Goal: Task Accomplishment & Management: Manage account settings

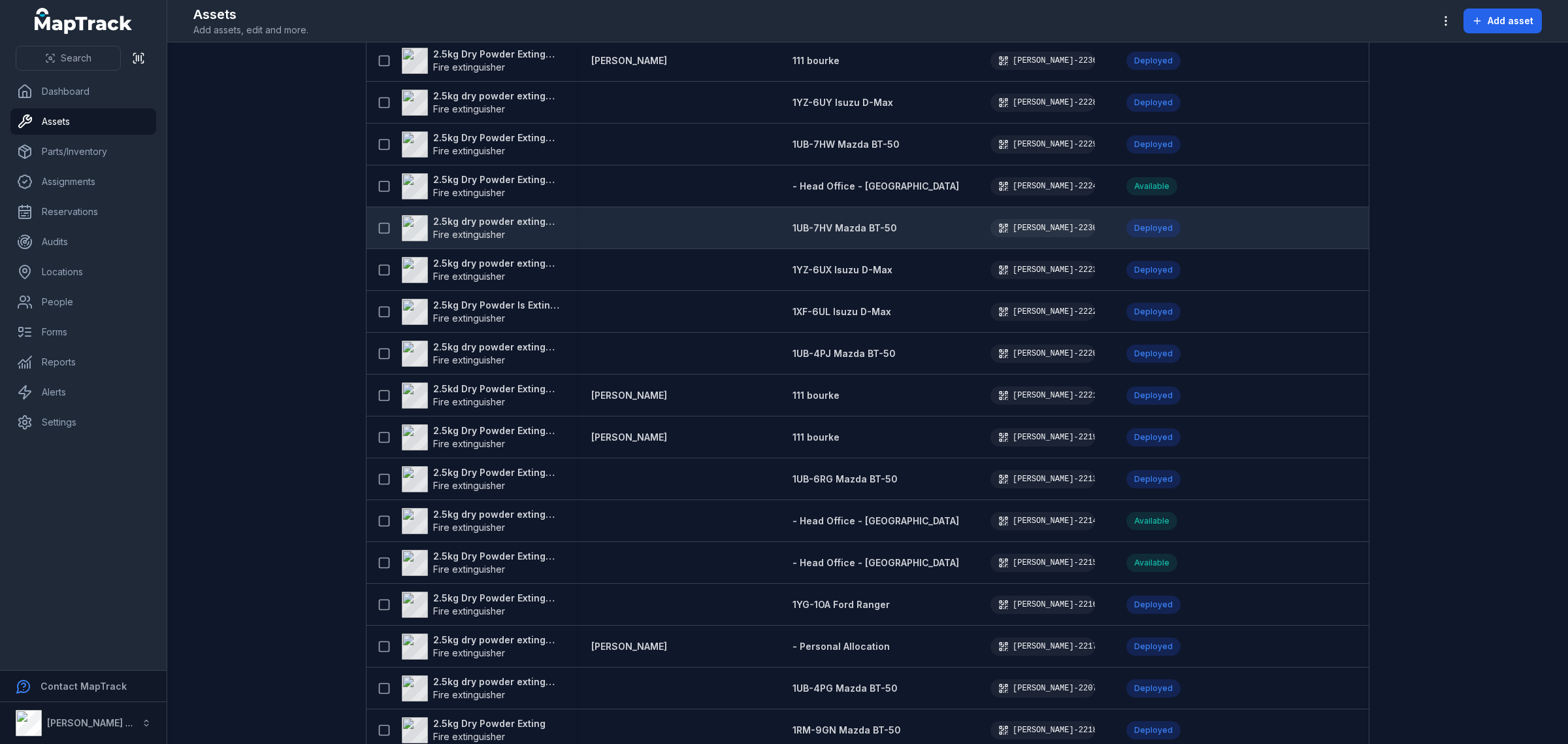
scroll to position [1766, 0]
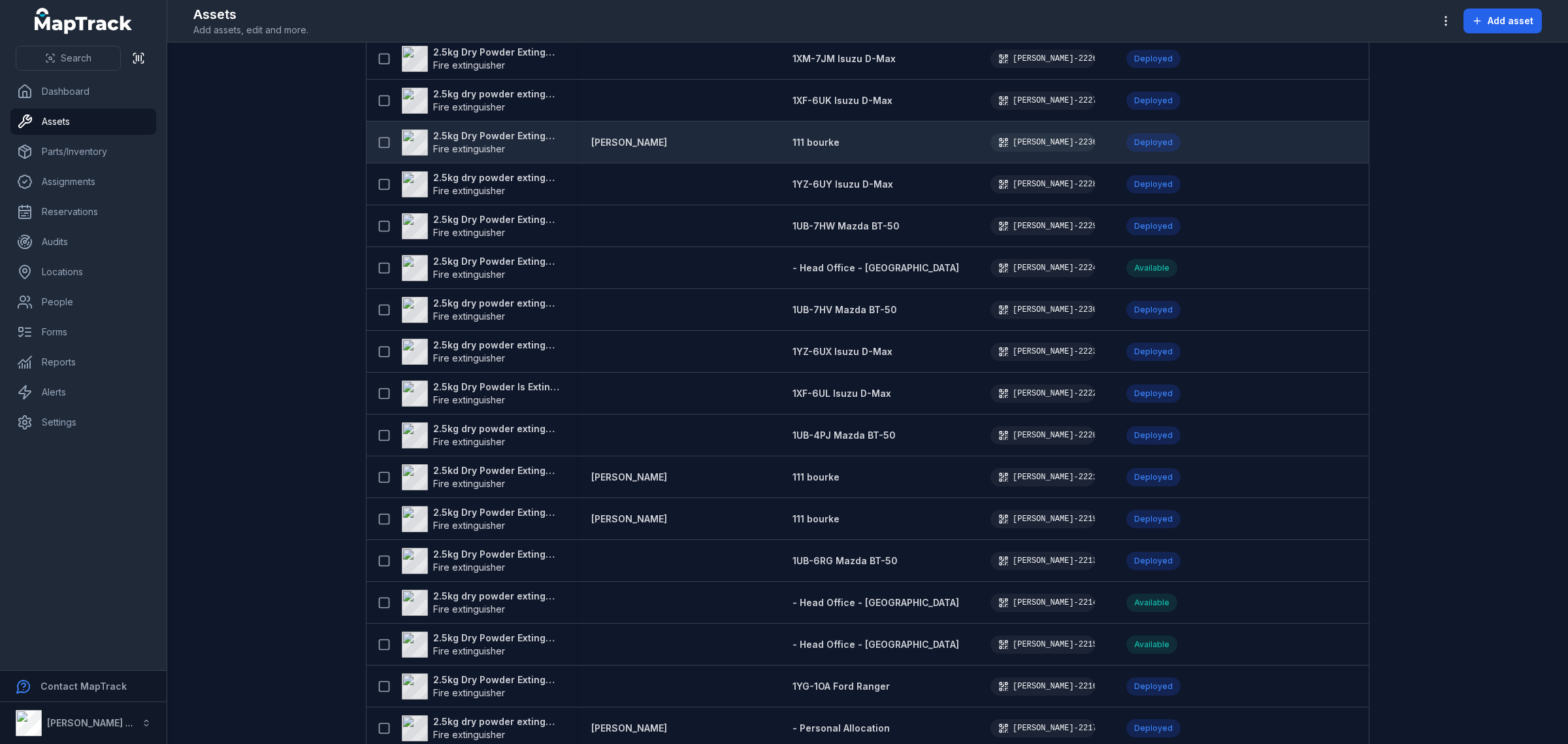
click at [501, 129] on strong "2.5kg Dry Powder Extinguisher" at bounding box center [496, 136] width 127 height 13
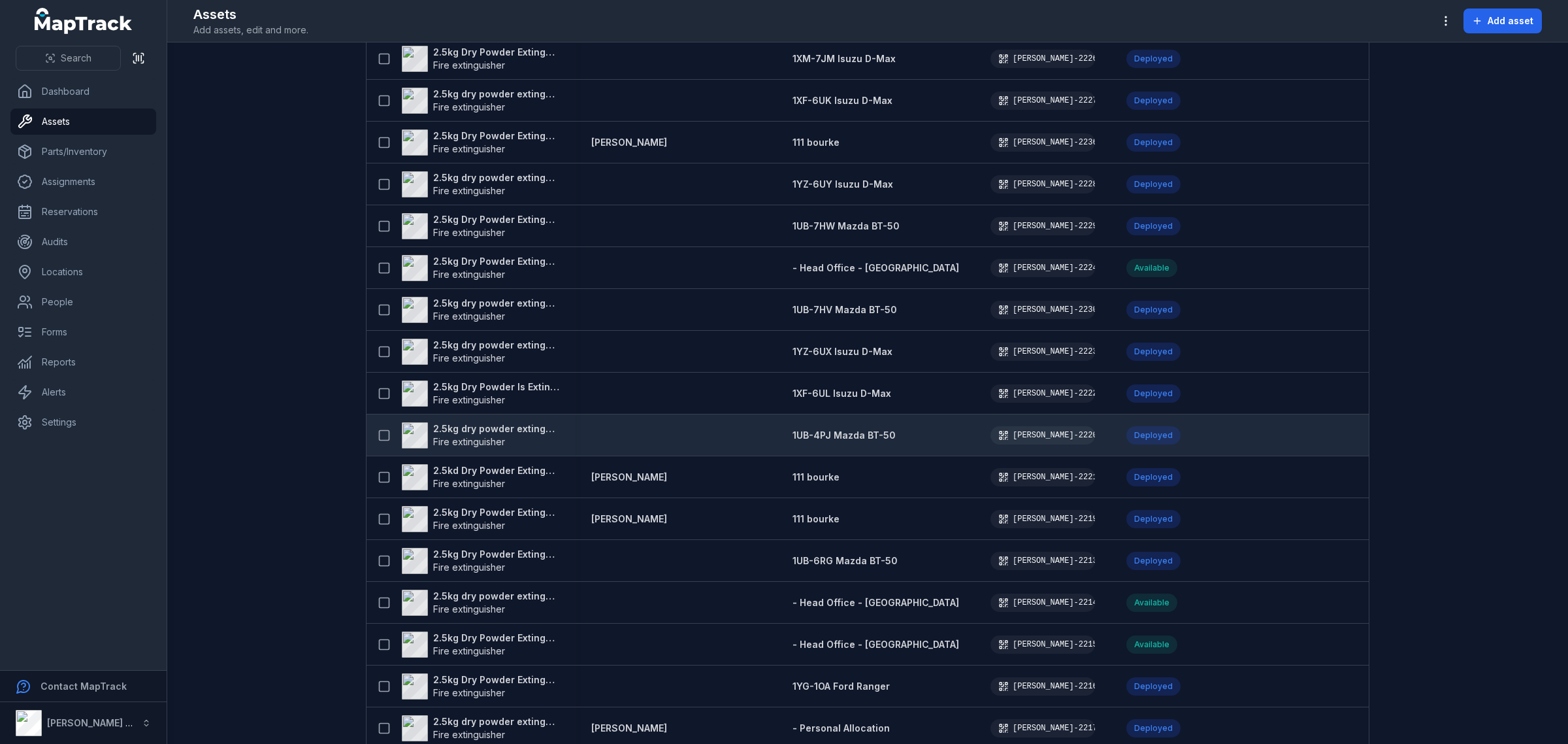
scroll to position [1684, 0]
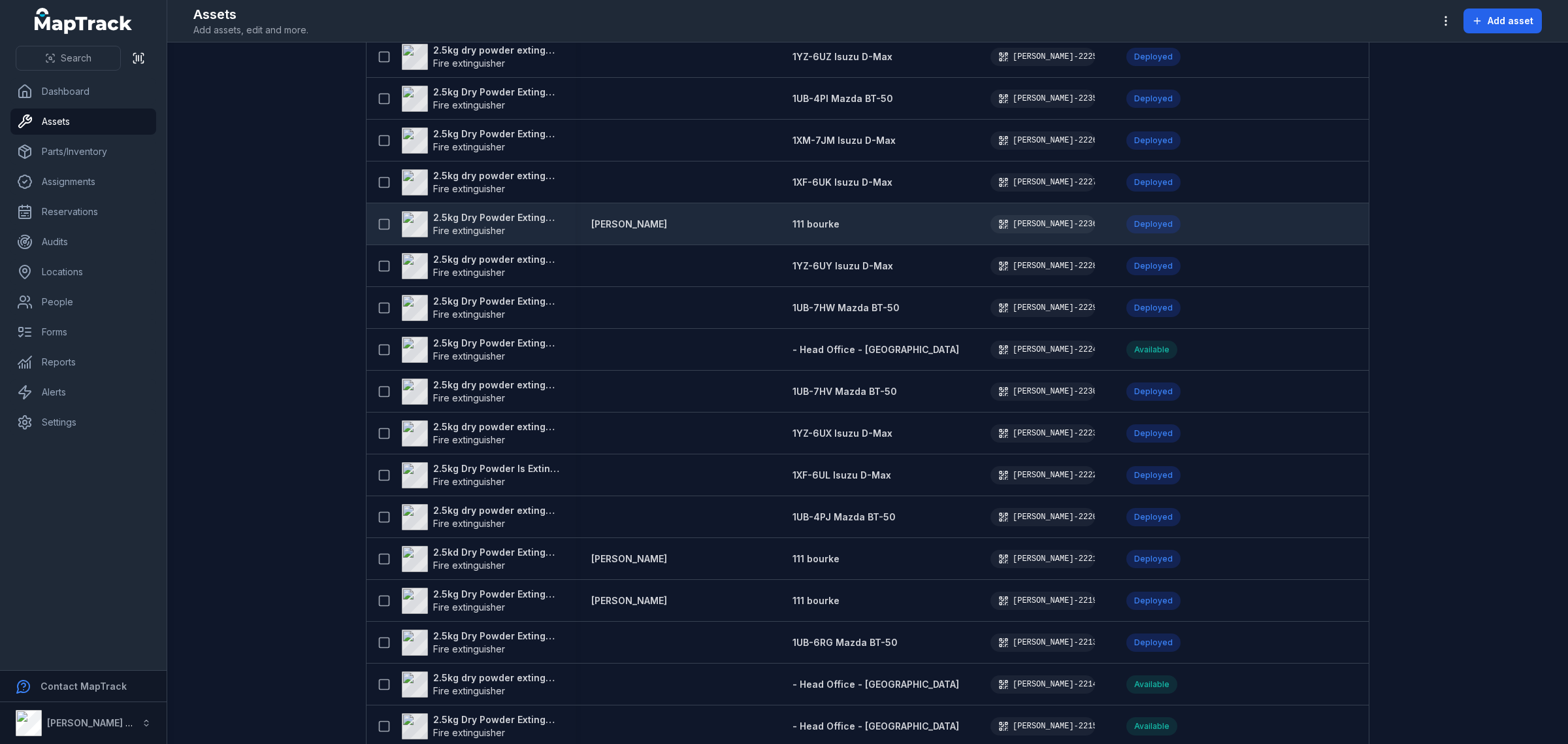
click at [515, 211] on strong "2.5kg Dry Powder Extinguisher" at bounding box center [496, 217] width 127 height 13
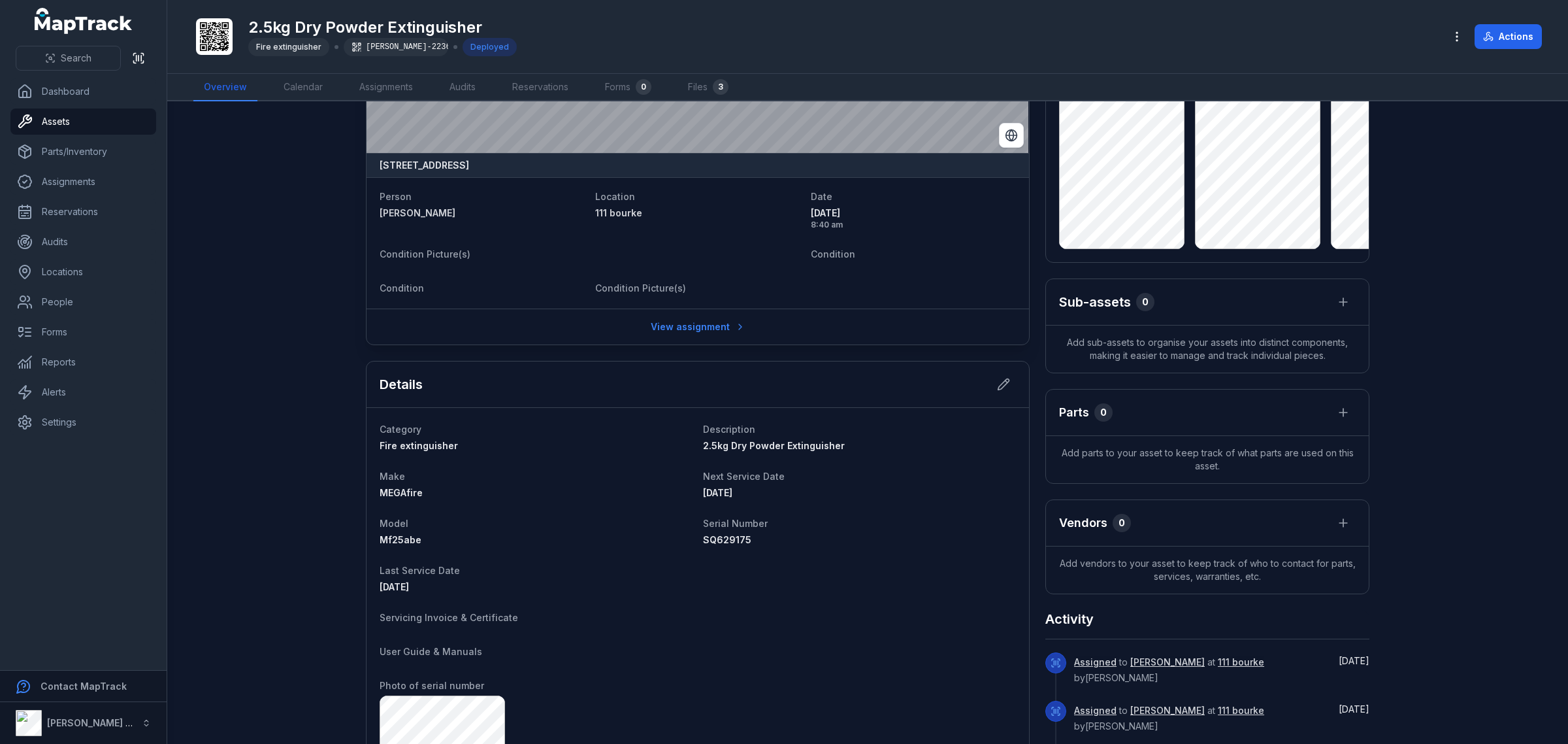
scroll to position [82, 0]
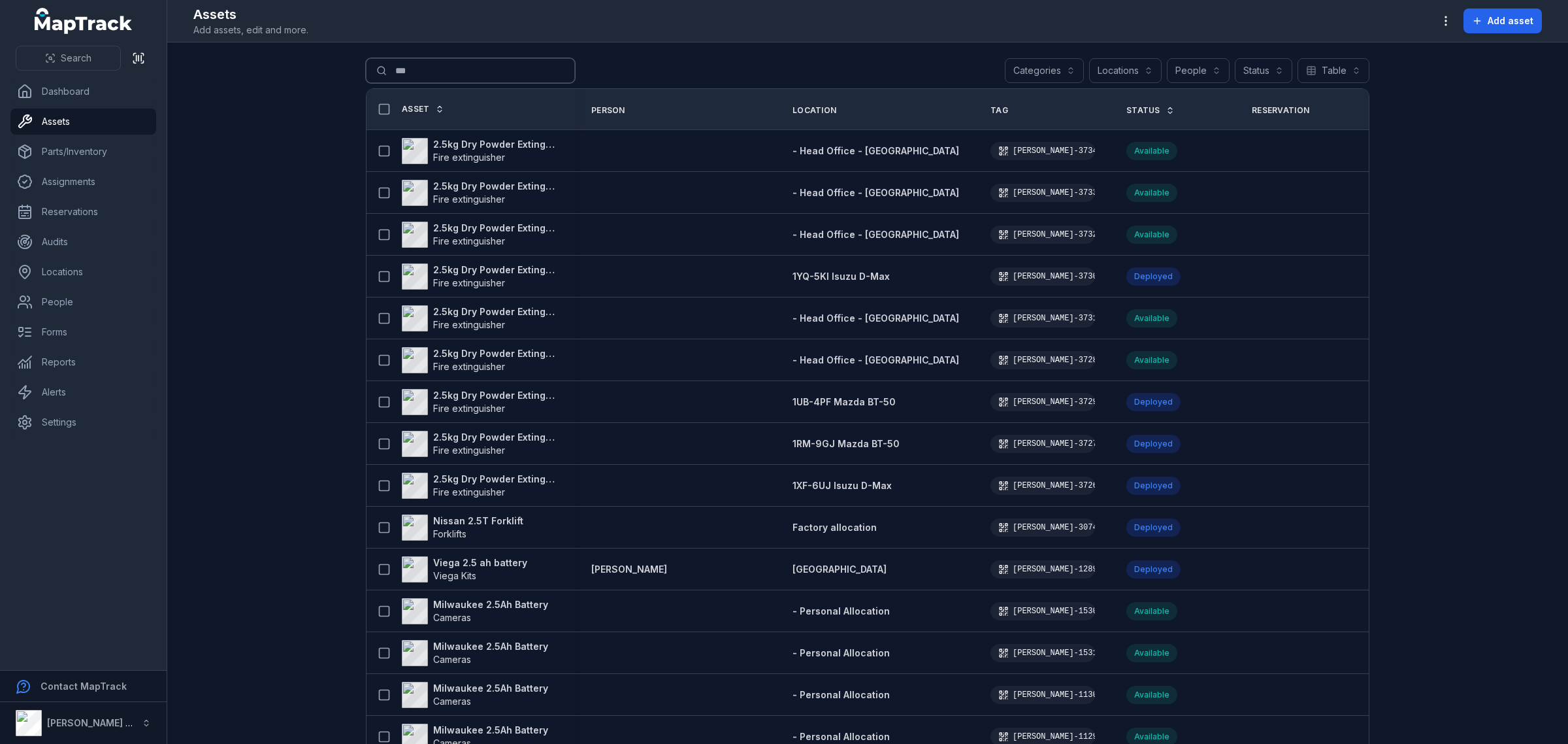
click at [468, 75] on input "***" at bounding box center [470, 70] width 209 height 25
type input "*****"
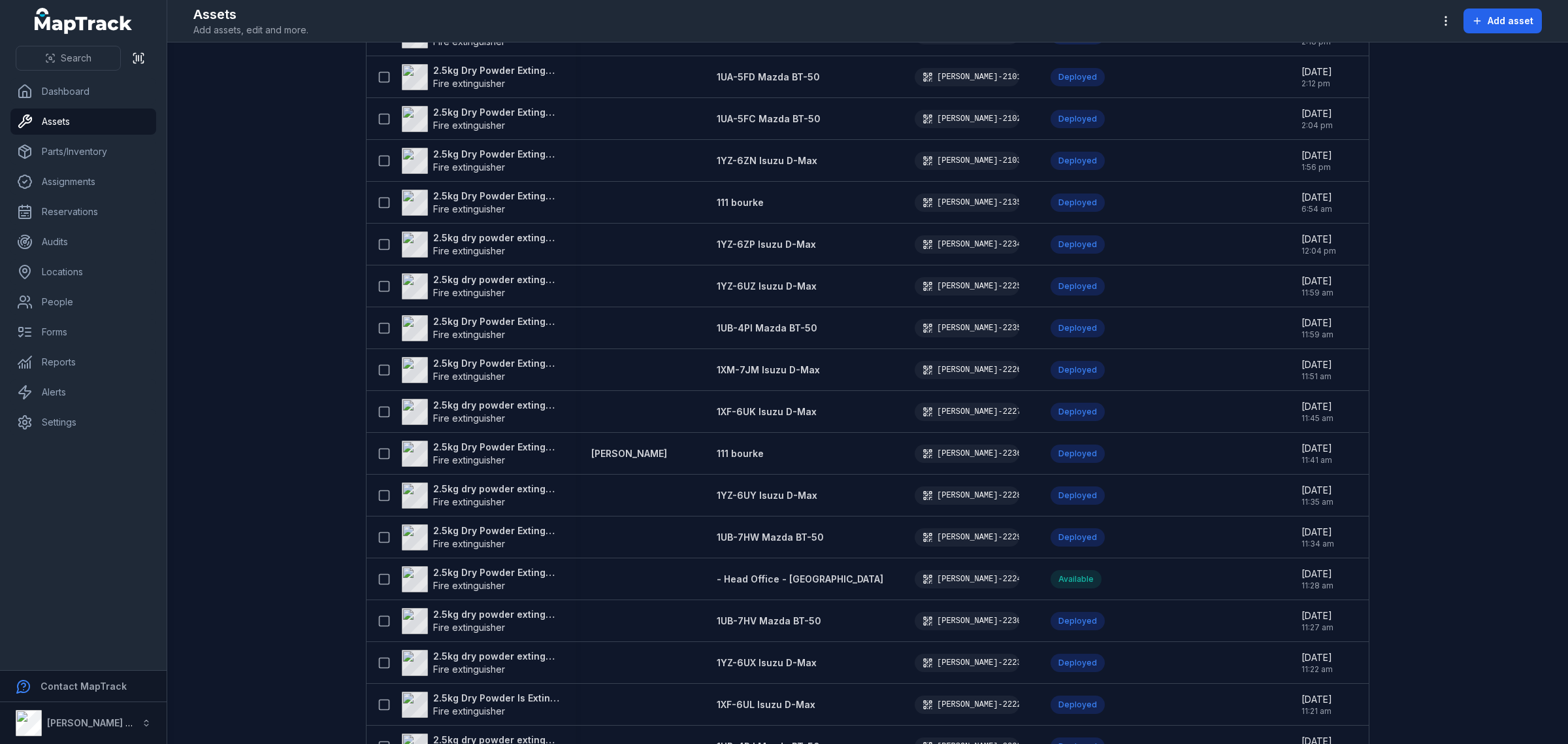
scroll to position [1416, 0]
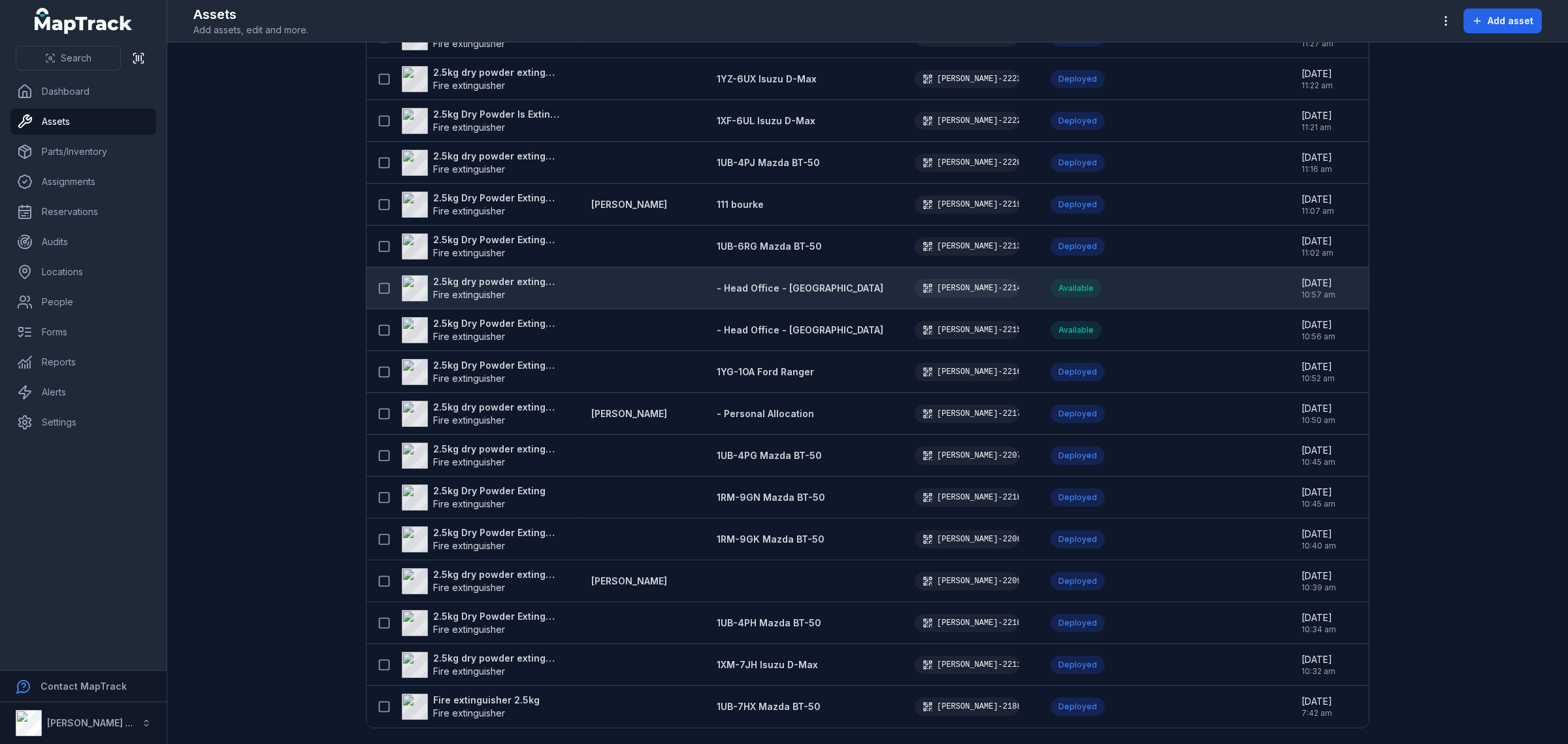
click at [534, 275] on strong "2.5kg dry powder extinguisher" at bounding box center [496, 282] width 127 height 13
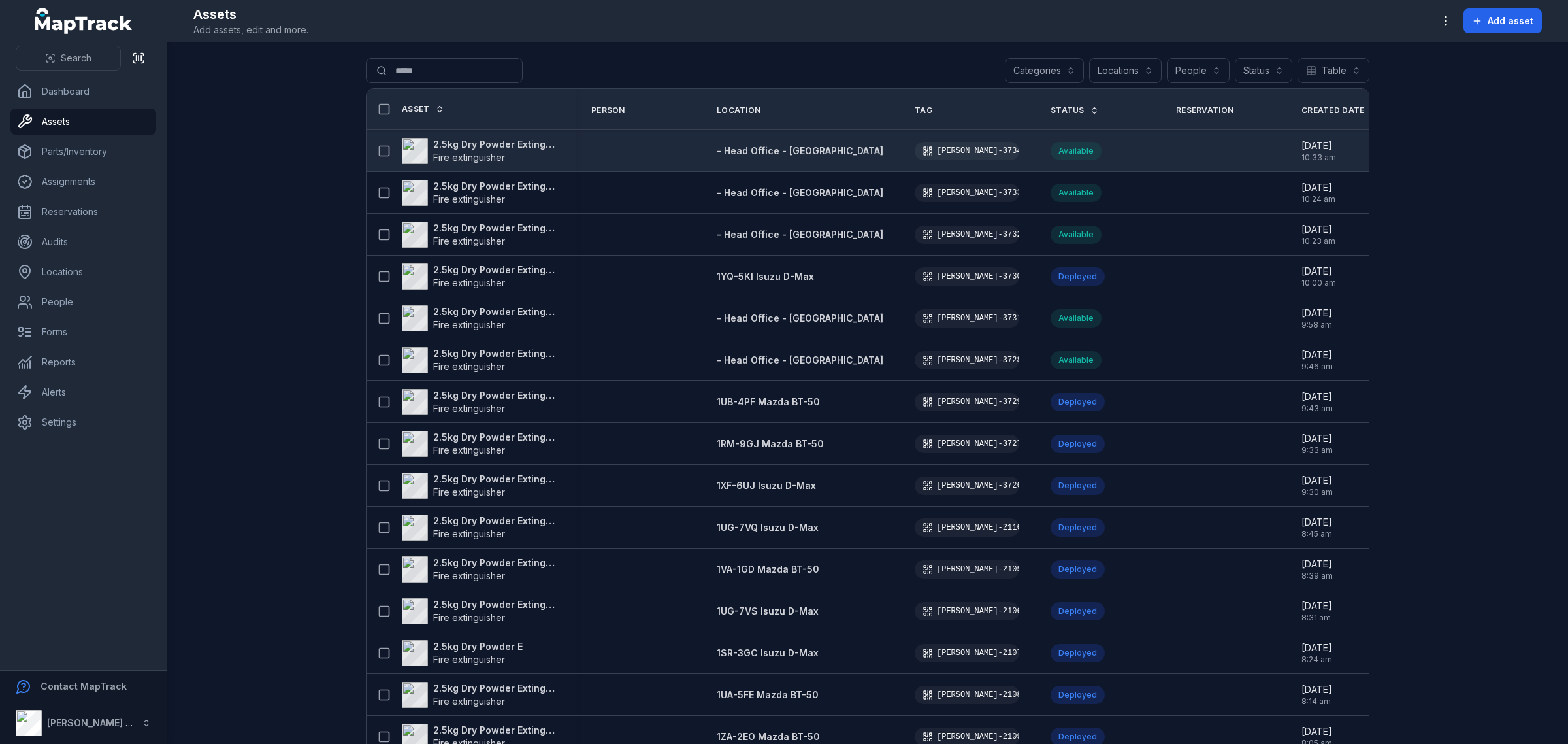
click at [513, 133] on div "2.5kg Dry Powder Extinguisher Fire extinguisher" at bounding box center [471, 151] width 209 height 36
click at [515, 141] on strong "2.5kg Dry Powder Extinguisher" at bounding box center [496, 145] width 127 height 13
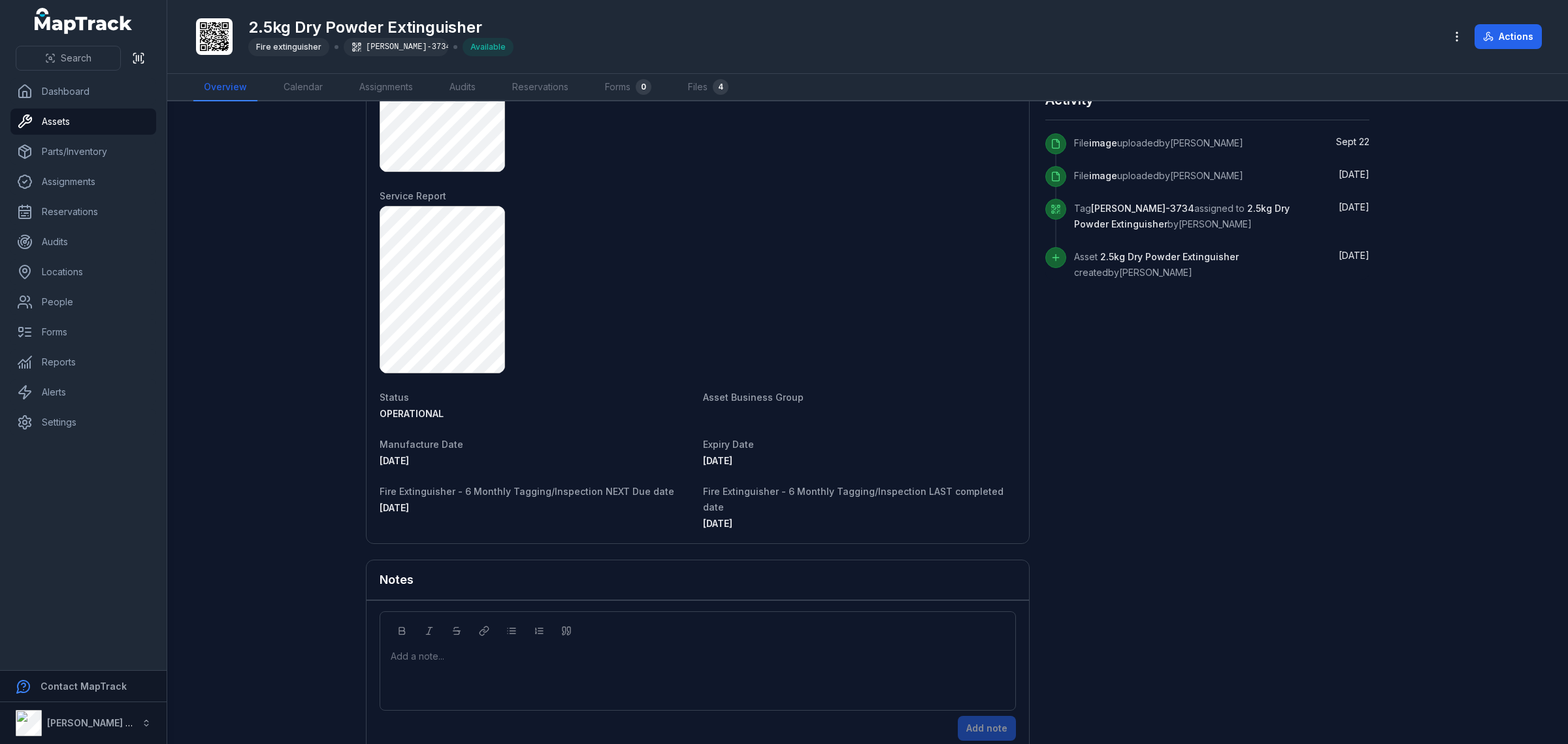
scroll to position [623, 0]
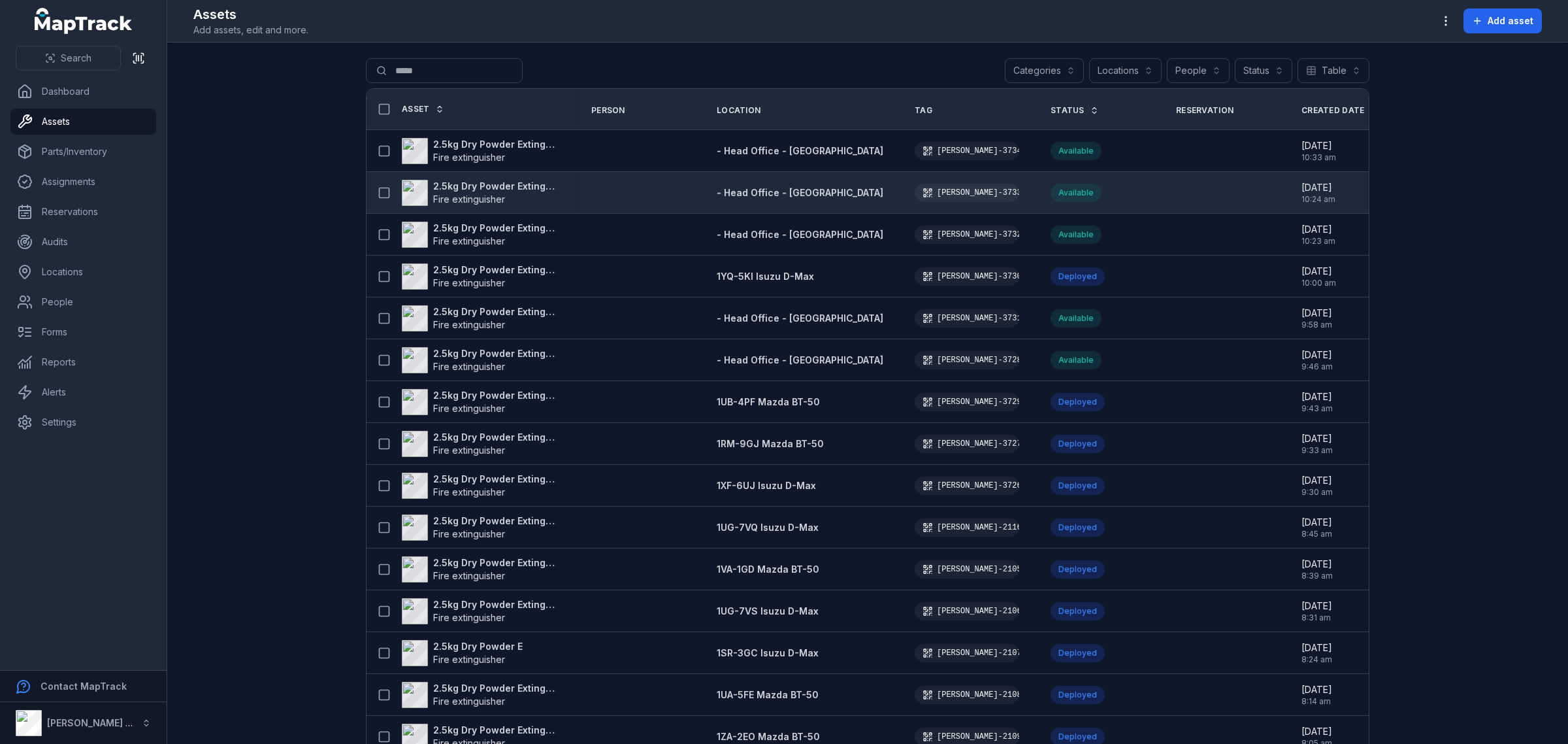
click at [465, 184] on strong "2.5kg Dry Powder Extinguisher" at bounding box center [496, 186] width 127 height 13
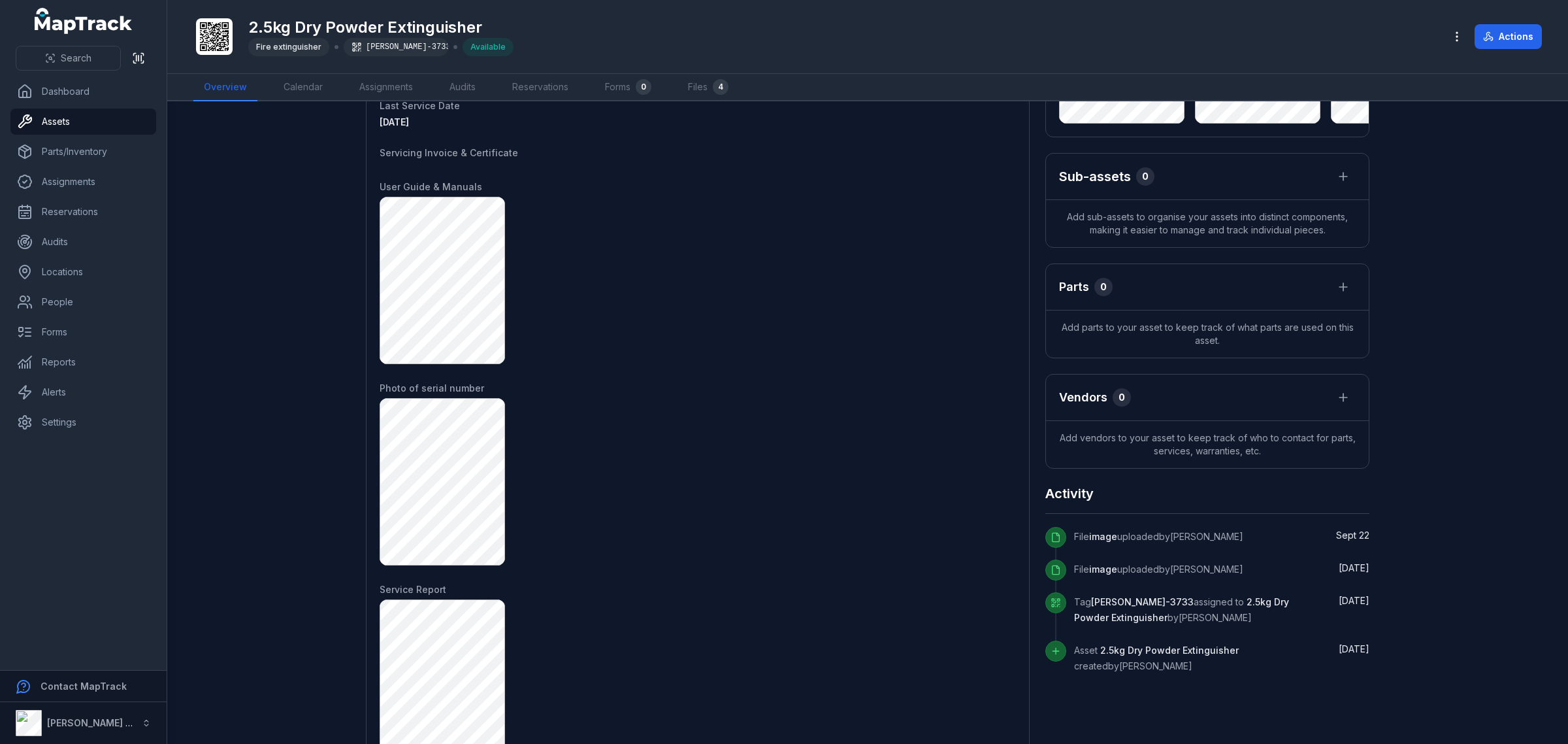
scroll to position [623, 0]
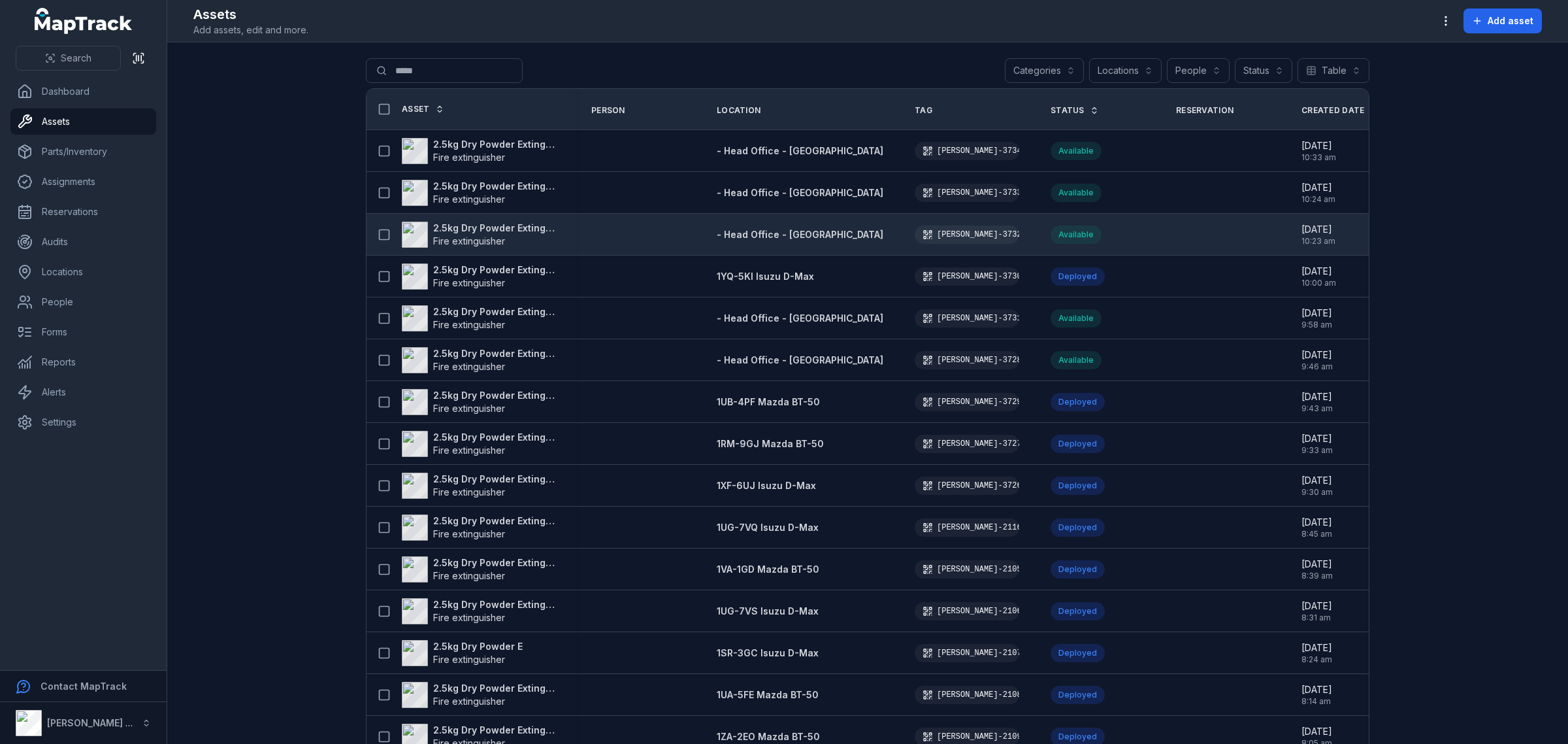
click at [453, 223] on strong "2.5kg Dry Powder Extinguisher" at bounding box center [496, 228] width 127 height 13
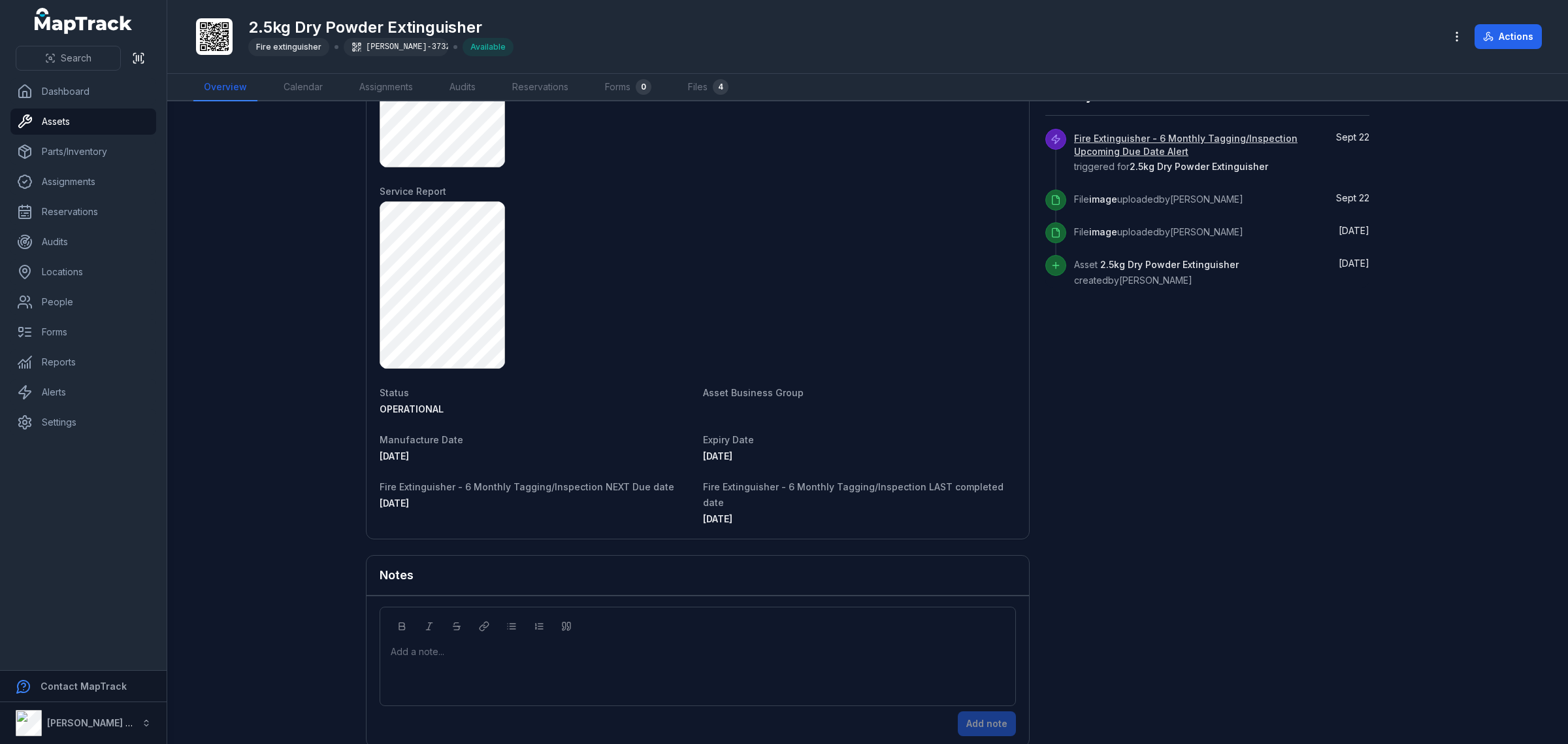
scroll to position [623, 0]
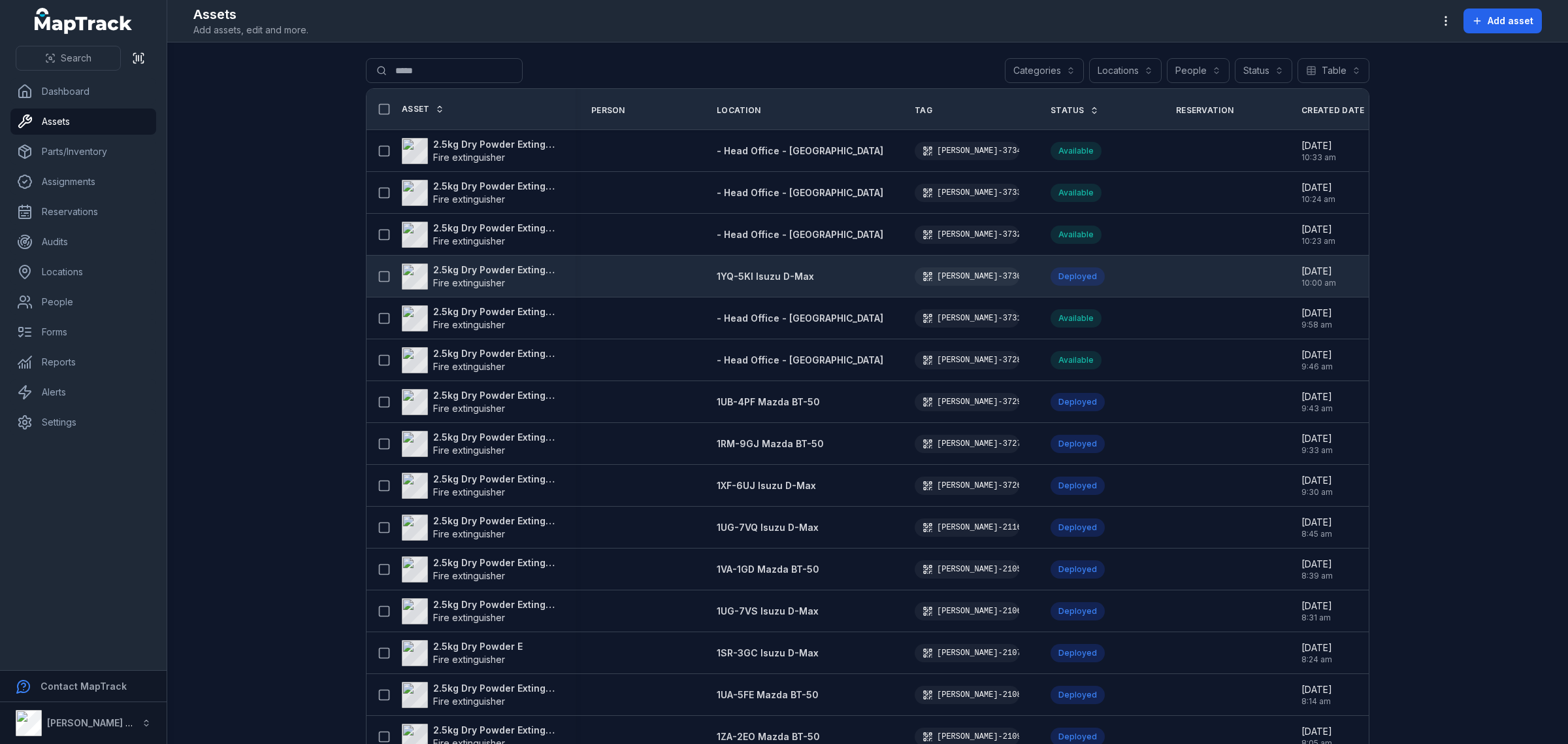
click at [523, 269] on strong "2.5kg Dry Powder Extinguisher" at bounding box center [496, 270] width 127 height 13
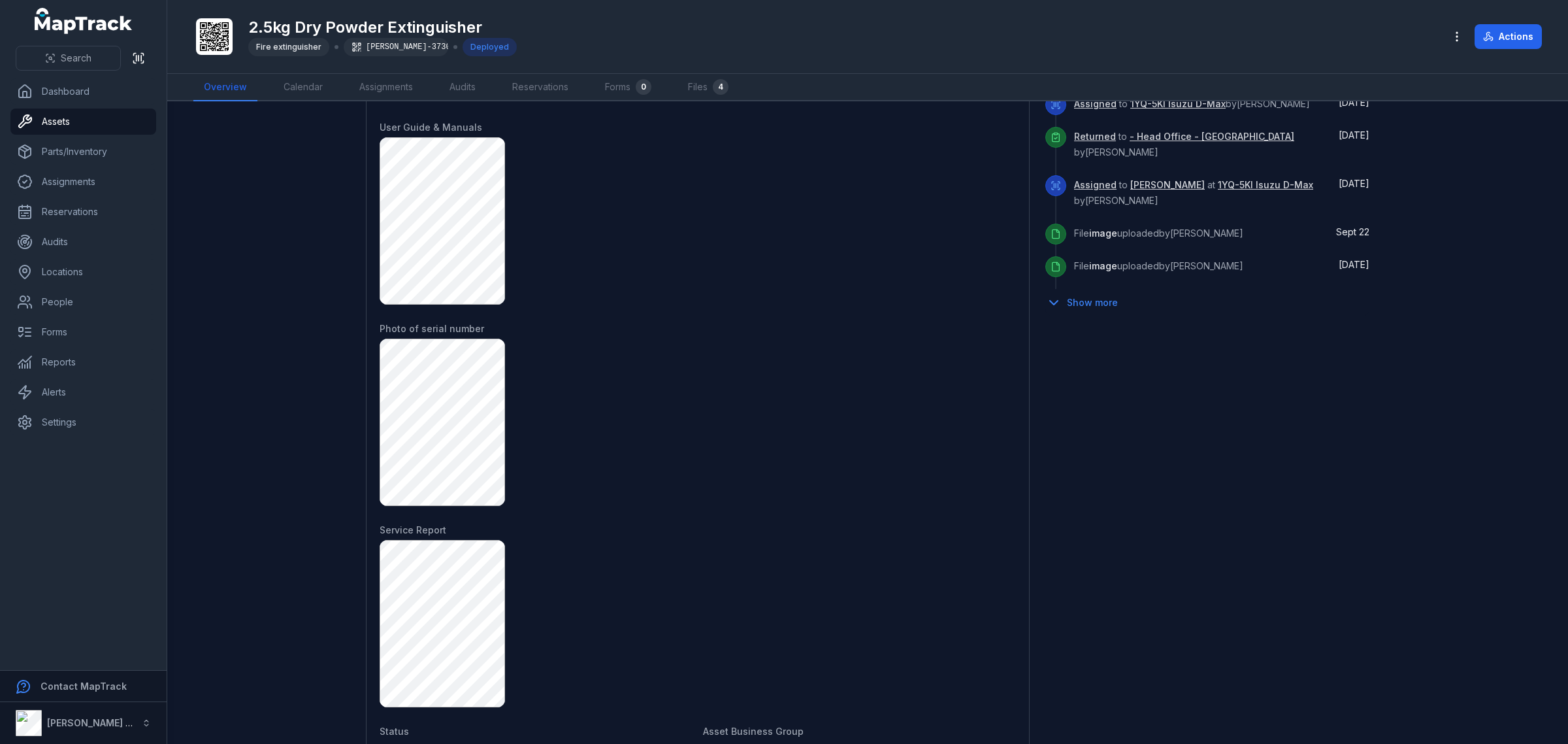
scroll to position [997, 0]
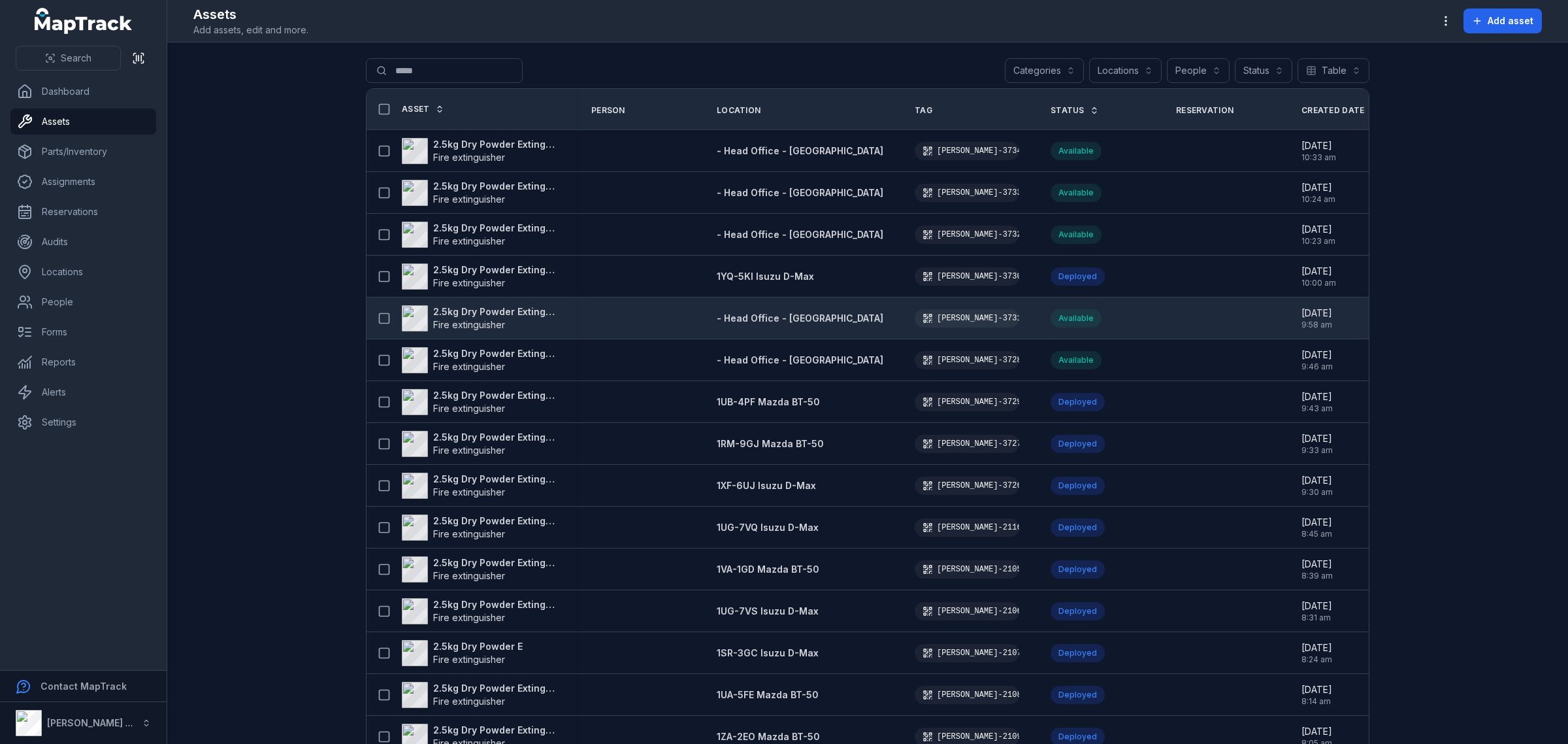
click at [458, 308] on strong "2.5kg Dry Powder Extinguisher" at bounding box center [496, 312] width 127 height 13
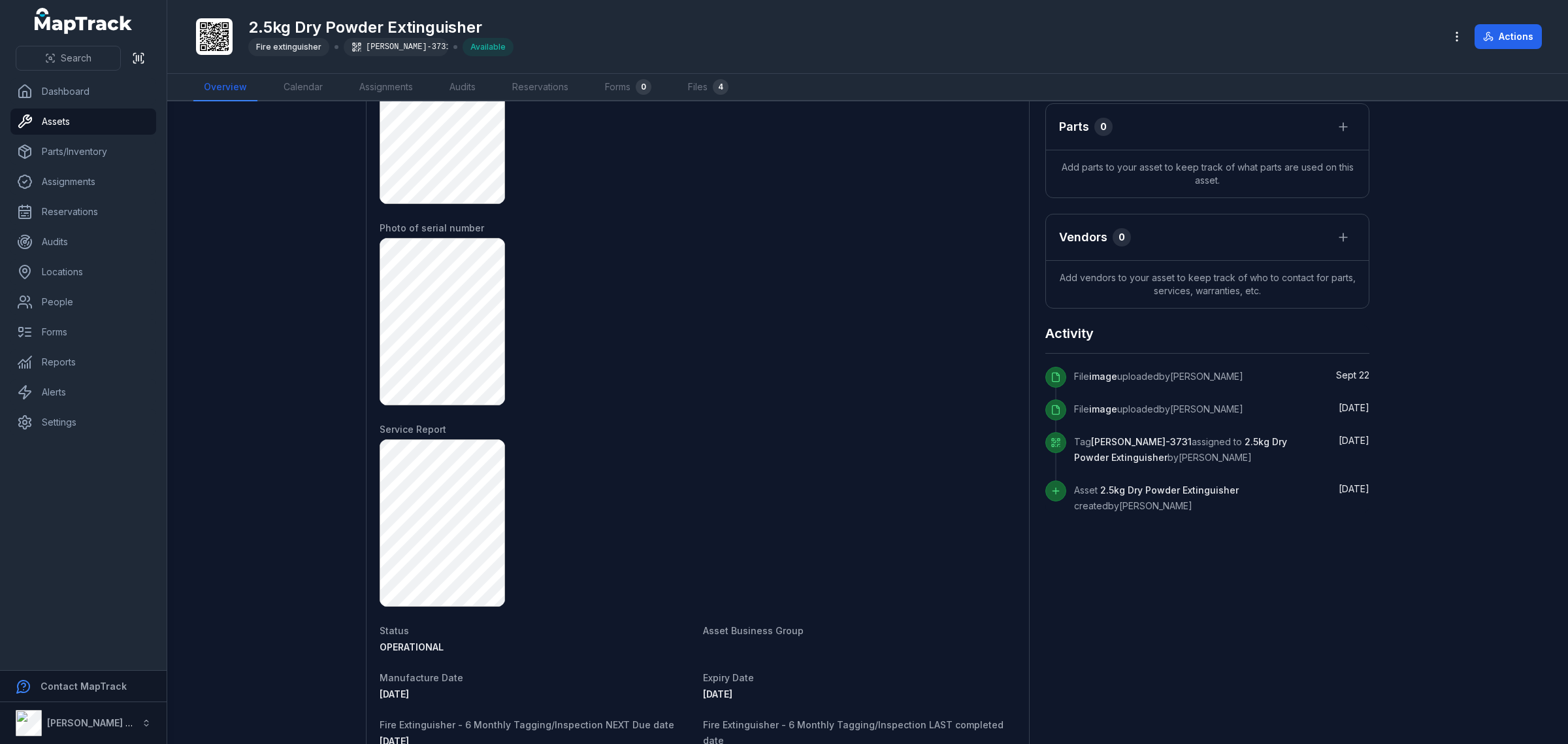
scroll to position [377, 0]
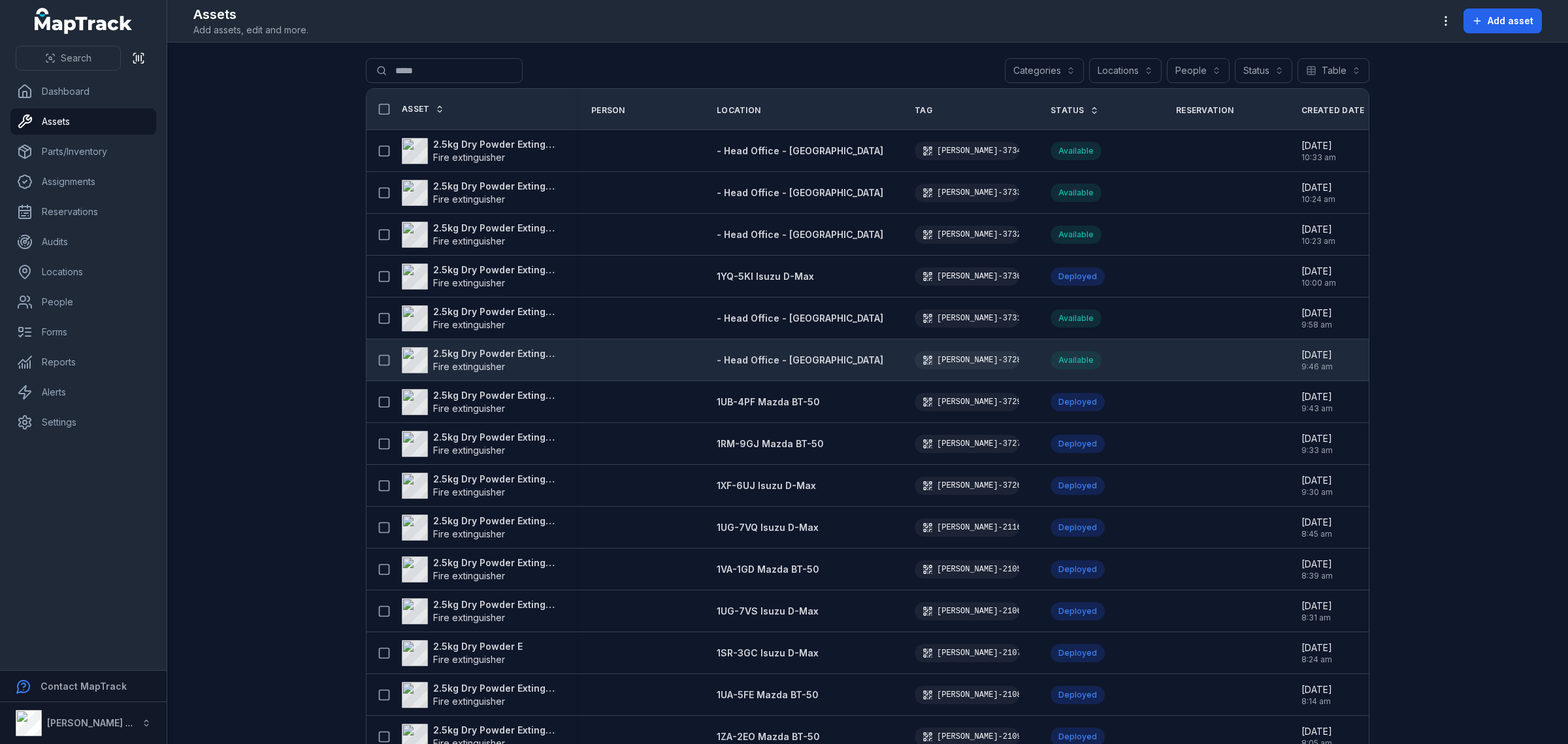
click at [495, 349] on strong "2.5kg Dry Powder Extinguisher" at bounding box center [496, 354] width 127 height 13
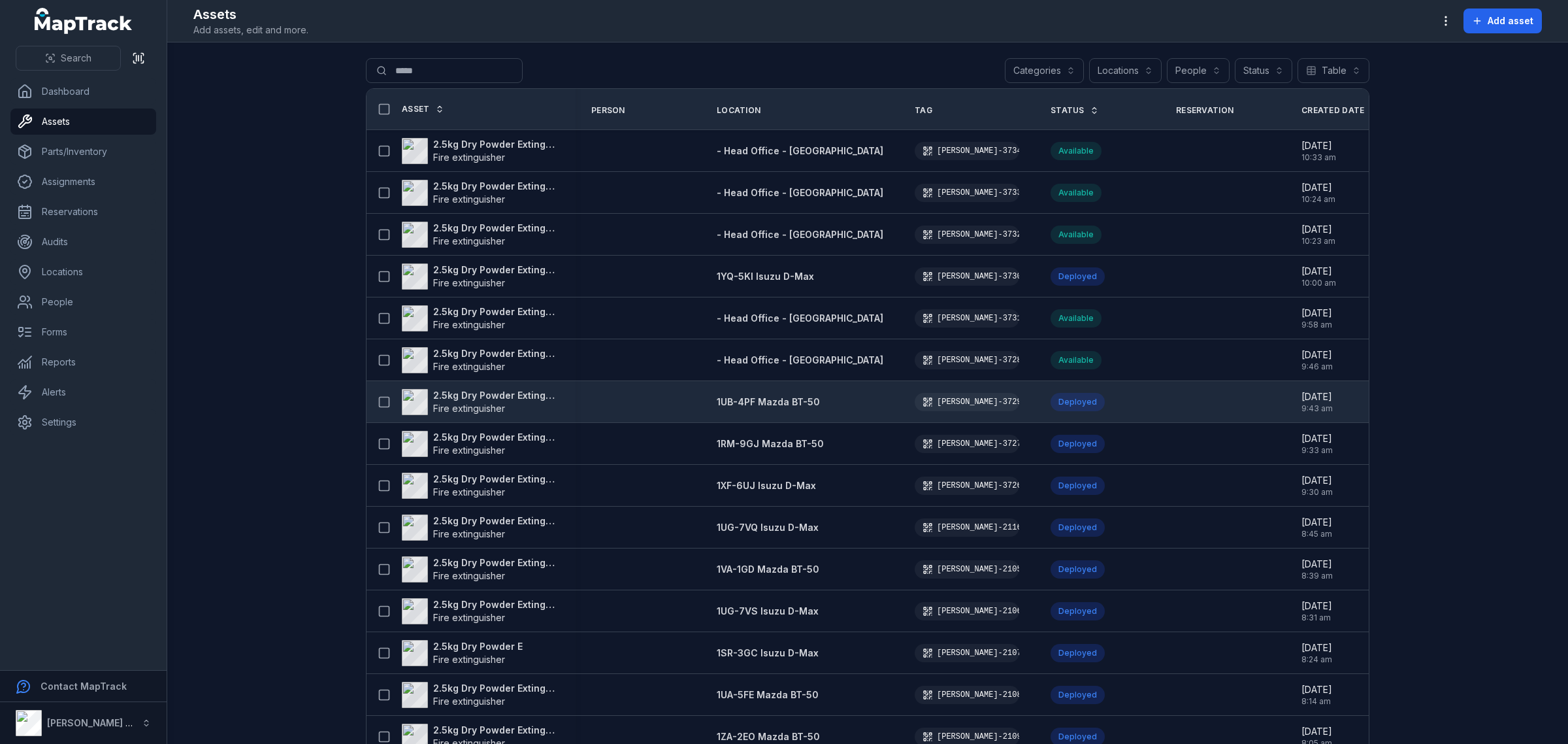
click at [535, 396] on strong "2.5kg Dry Powder Extinguisher" at bounding box center [496, 396] width 127 height 13
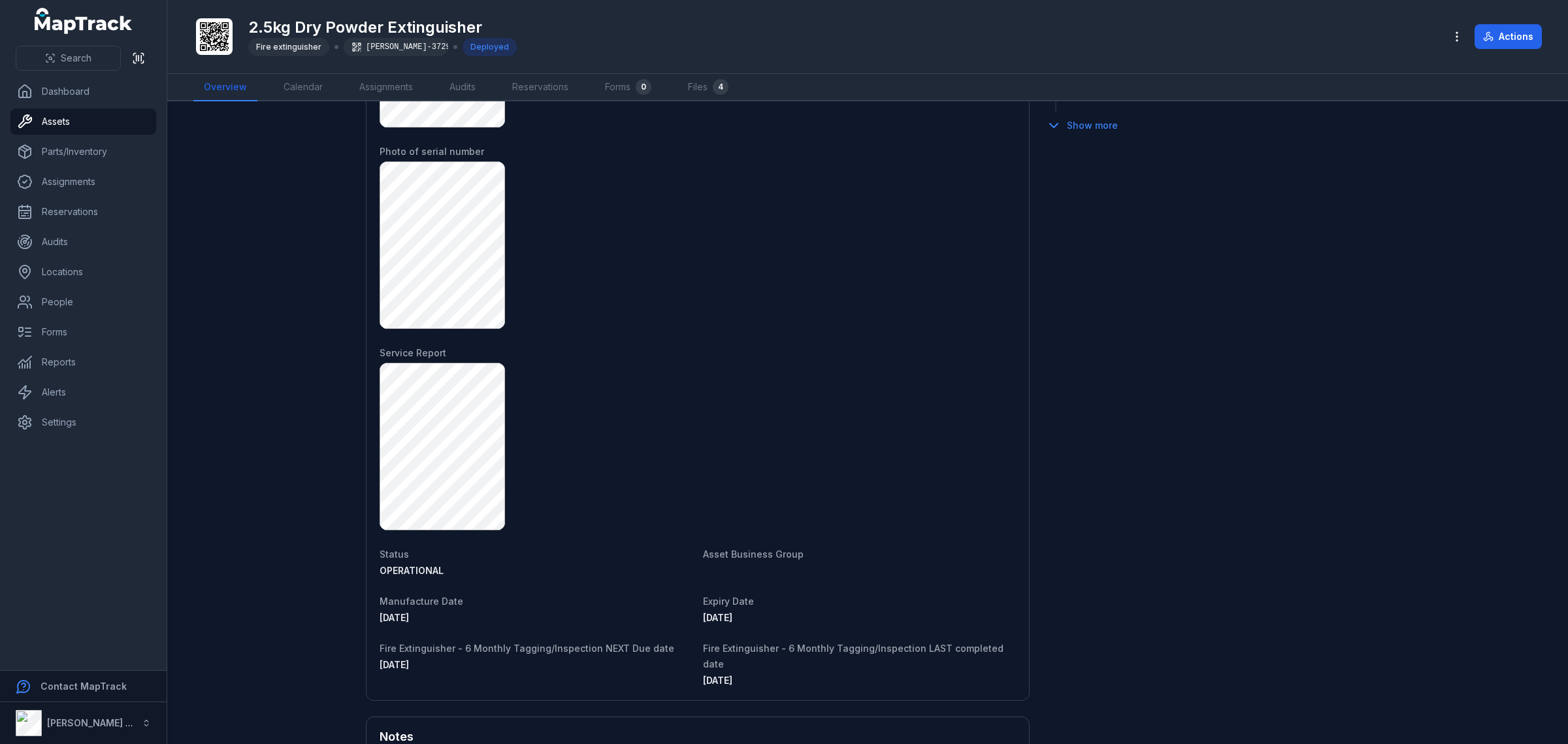
scroll to position [981, 0]
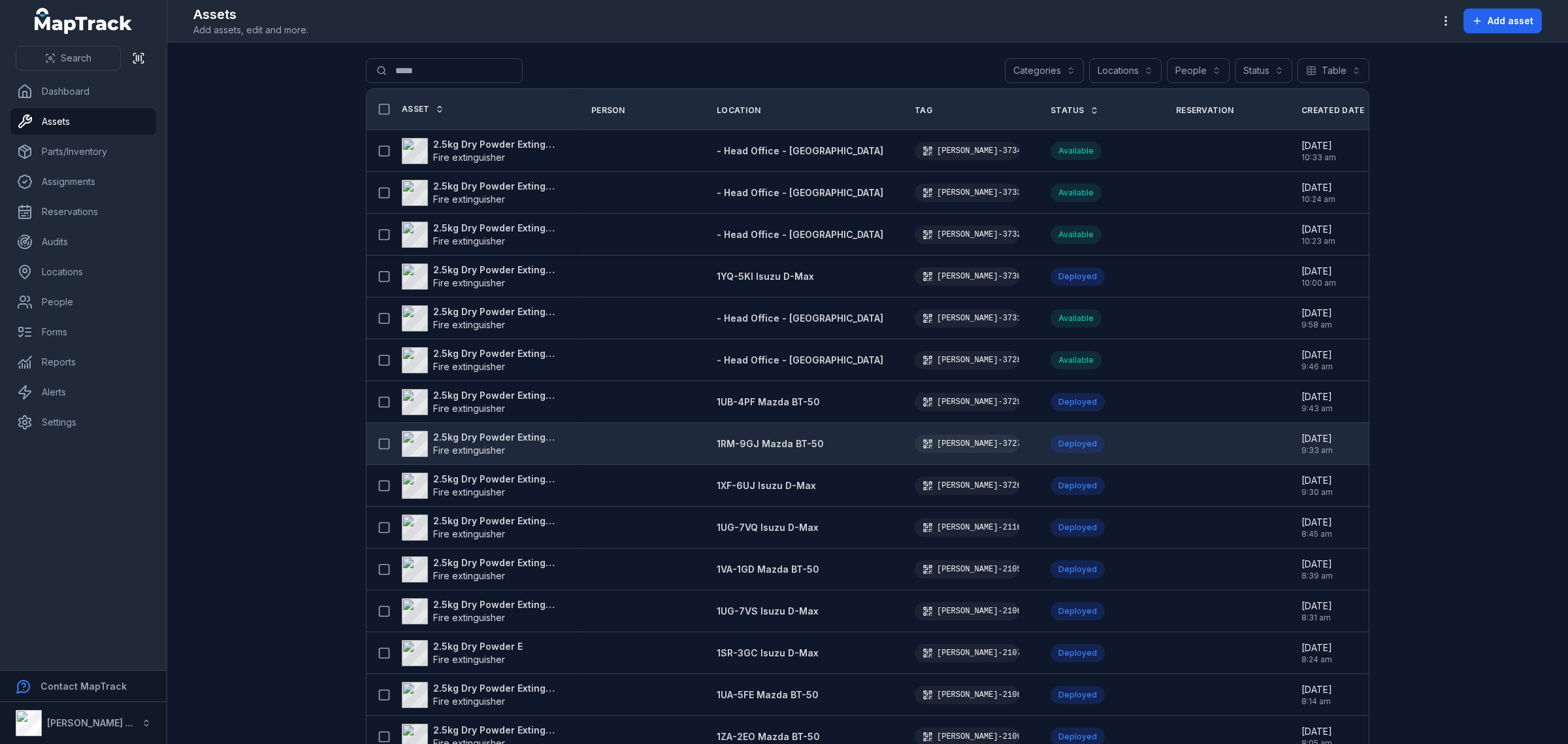
click at [473, 435] on strong "2.5kg Dry Powder Extinguisher" at bounding box center [496, 438] width 127 height 13
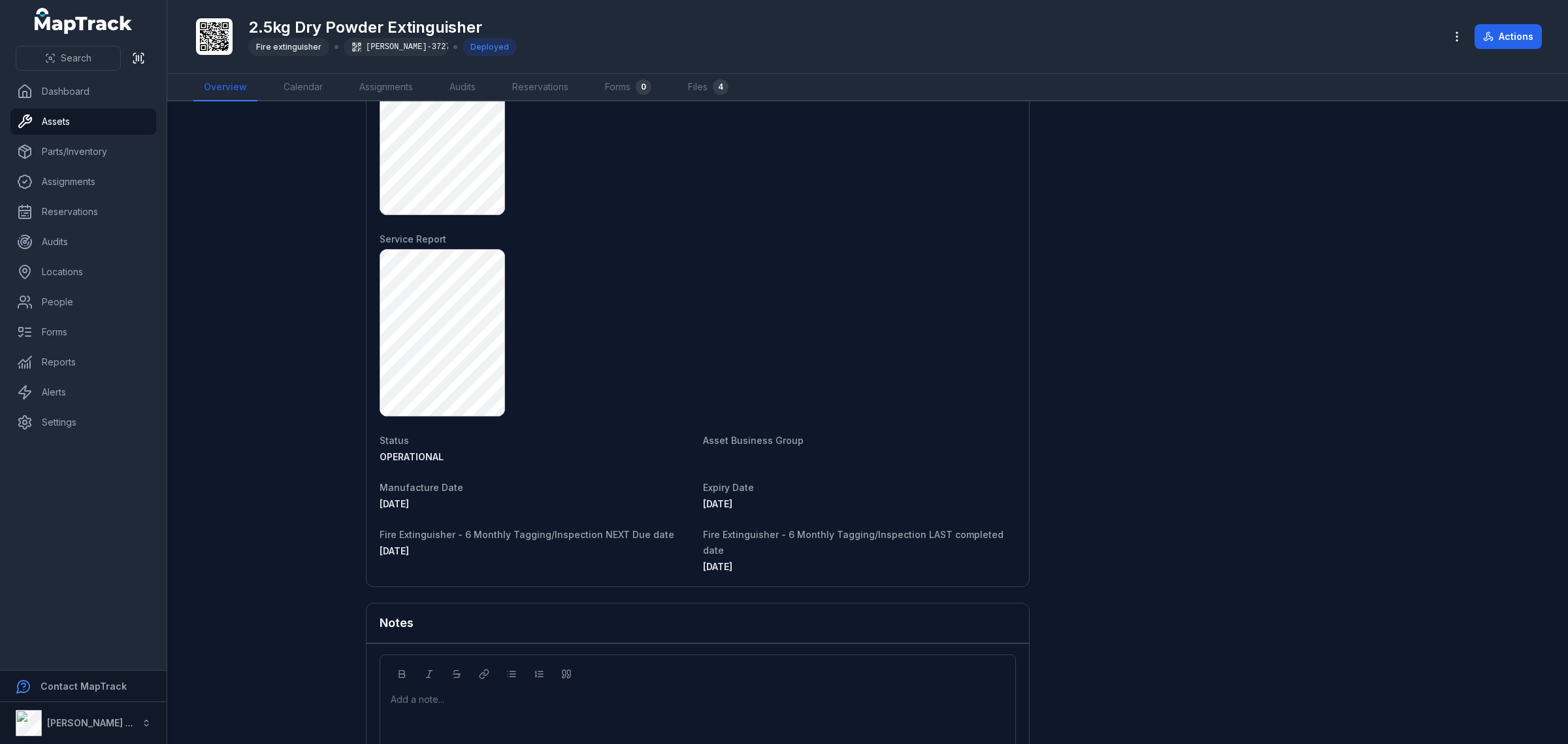
scroll to position [1095, 0]
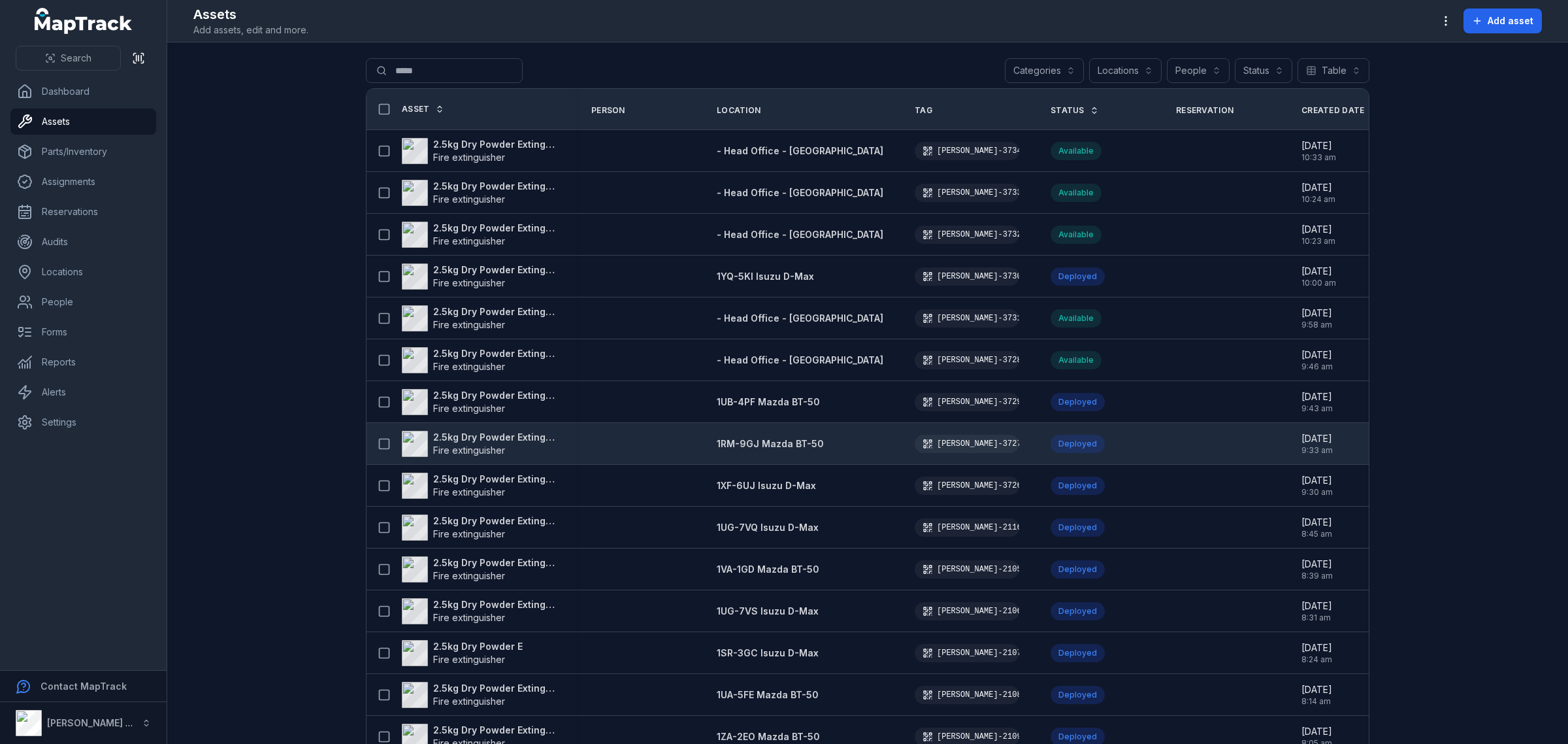
click at [508, 437] on strong "2.5kg Dry Powder Extinguisher" at bounding box center [496, 438] width 127 height 13
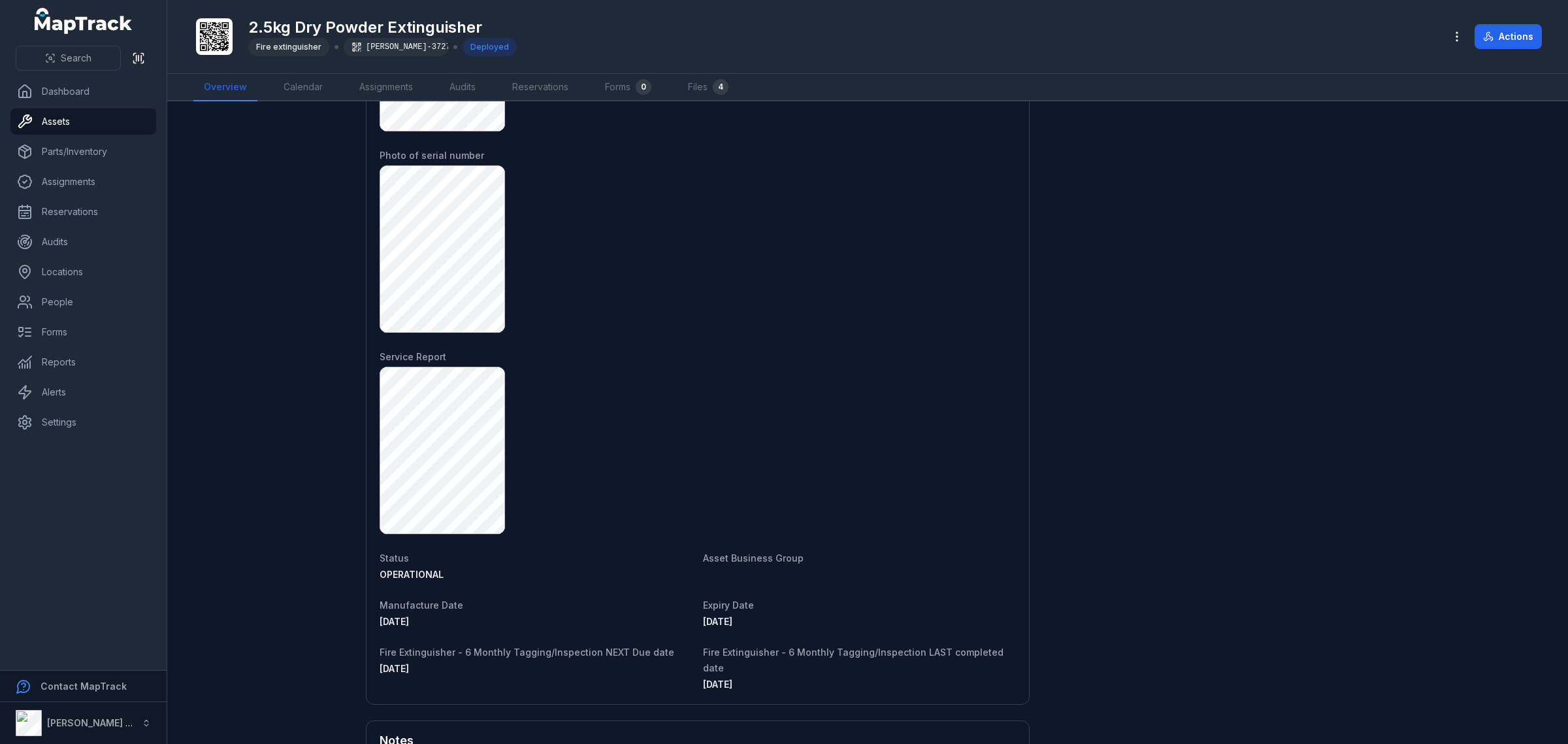
scroll to position [1178, 0]
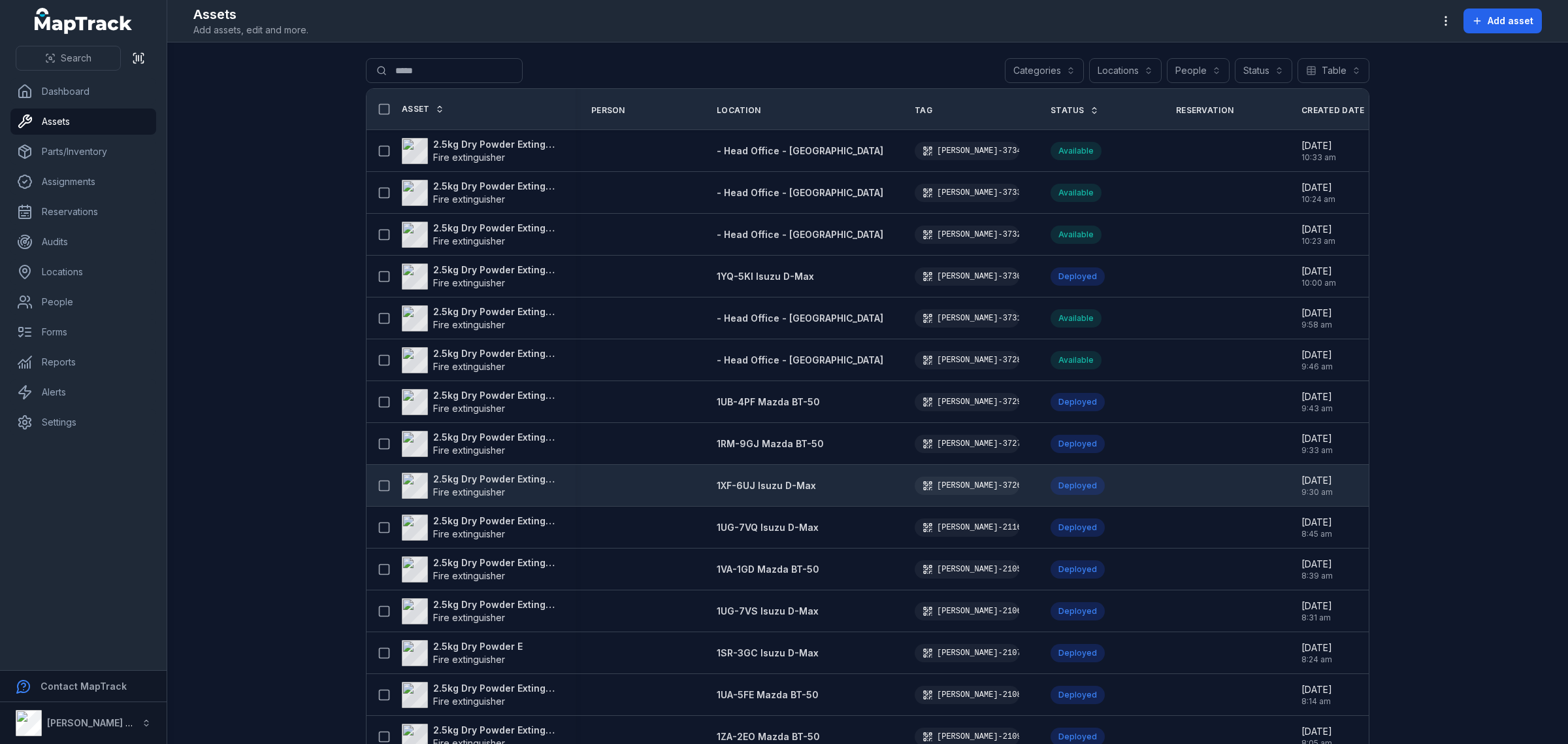
click at [488, 478] on strong "2.5kg Dry Powder Extinguisher" at bounding box center [496, 479] width 127 height 13
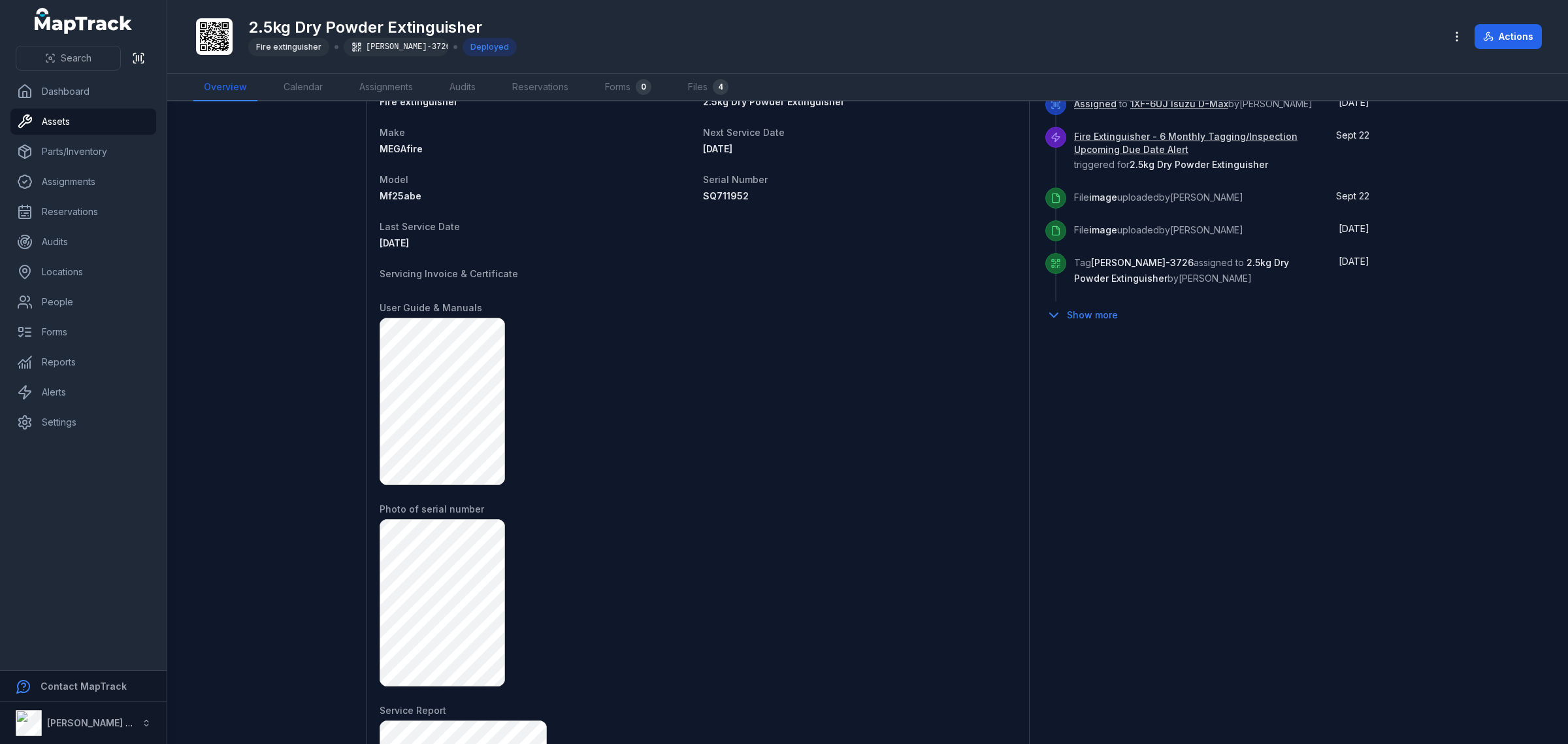
scroll to position [1178, 0]
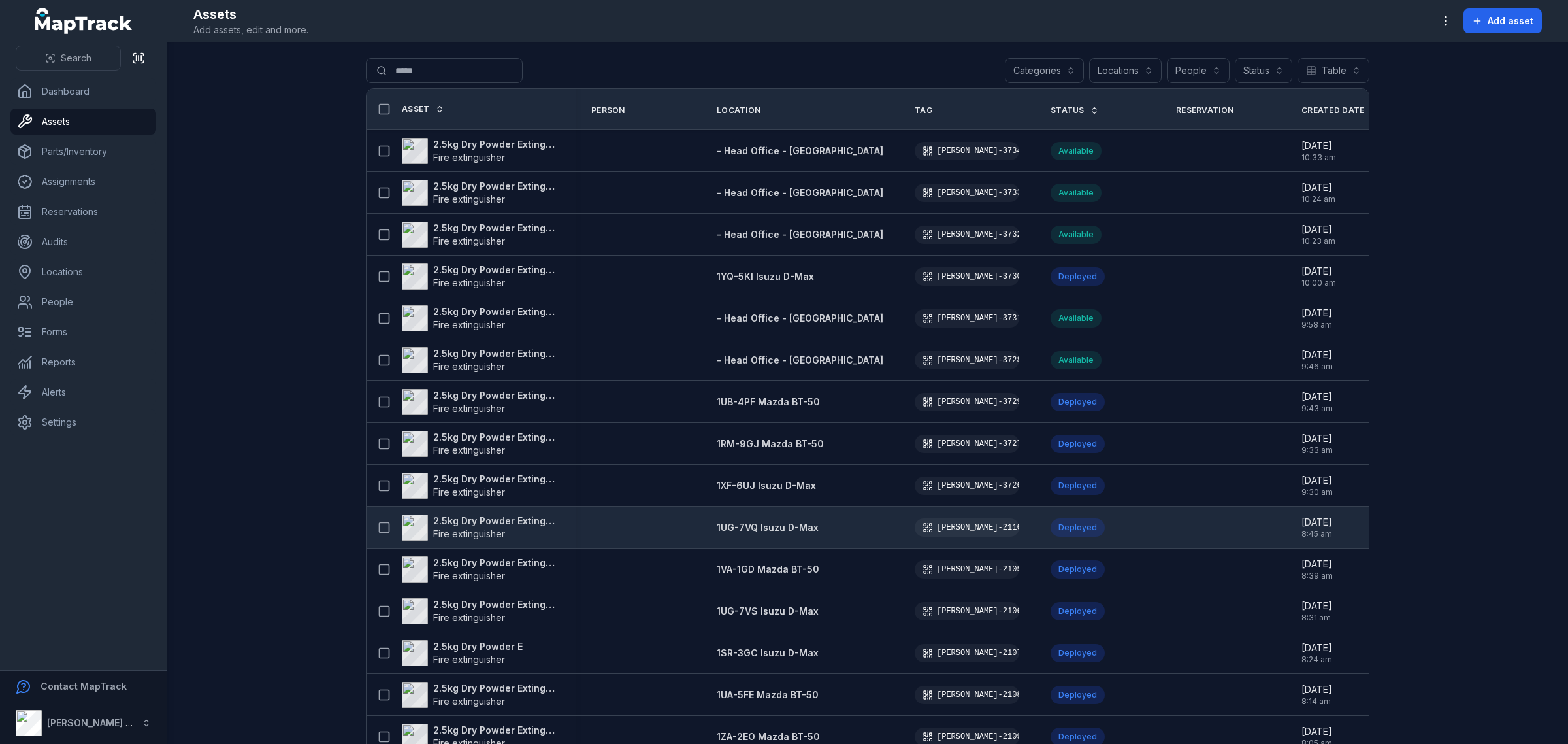
click at [471, 523] on strong "2.5kg Dry Powder Extinguisher" at bounding box center [496, 521] width 127 height 13
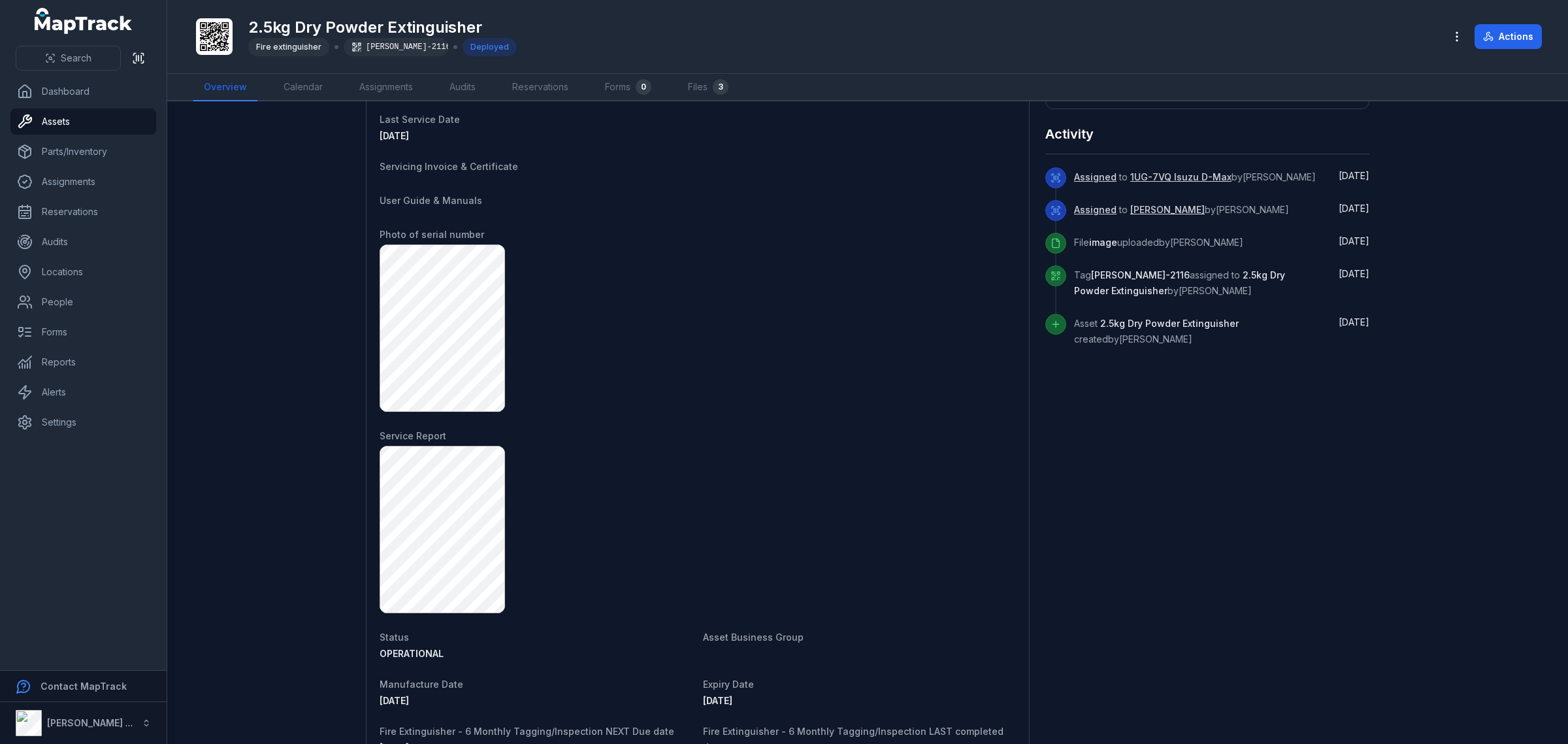
scroll to position [654, 0]
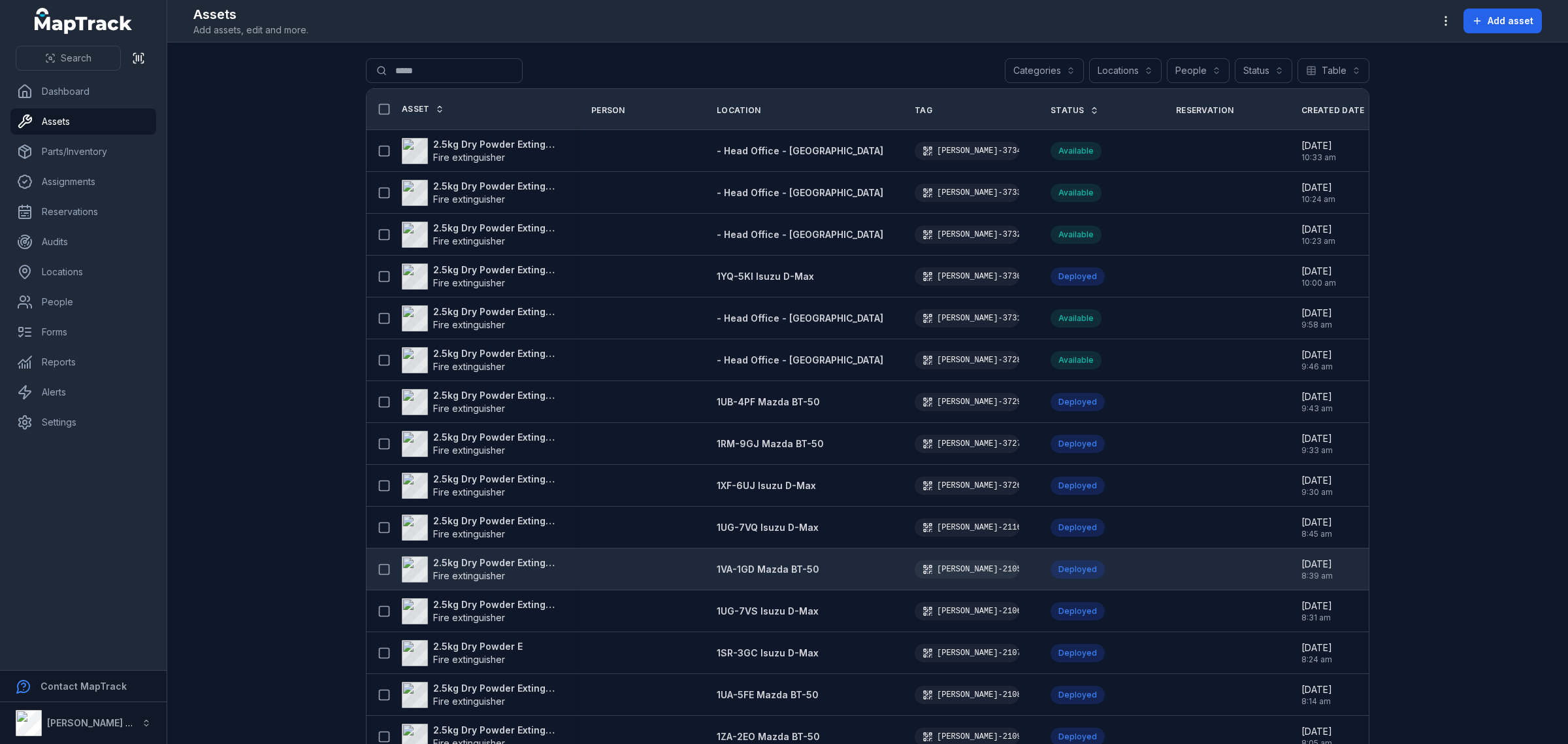
click at [515, 564] on strong "2.5kg Dry Powder Extinguisher" at bounding box center [496, 563] width 127 height 13
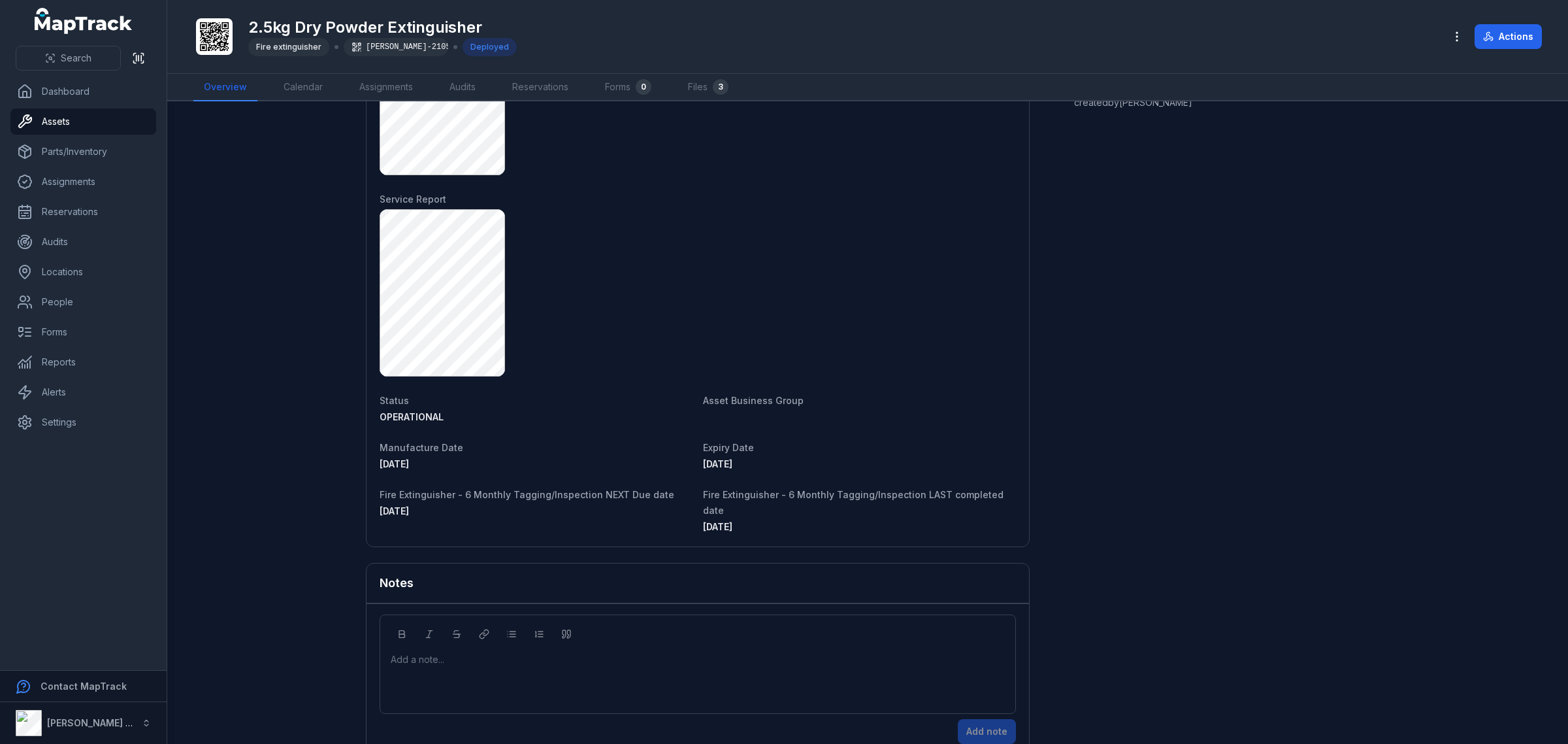
scroll to position [830, 0]
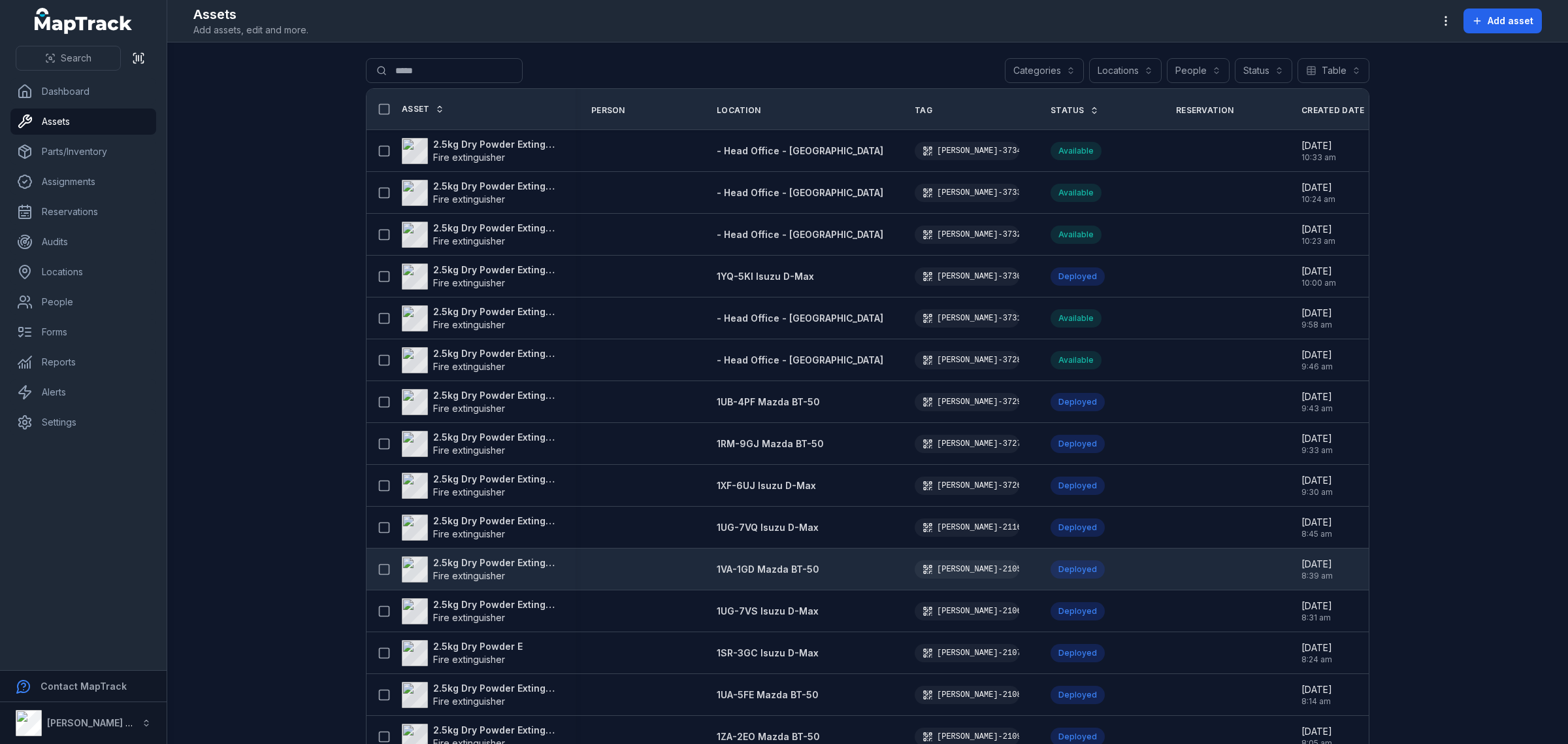
click at [508, 564] on strong "2.5kg Dry Powder Extinguisher" at bounding box center [496, 563] width 127 height 13
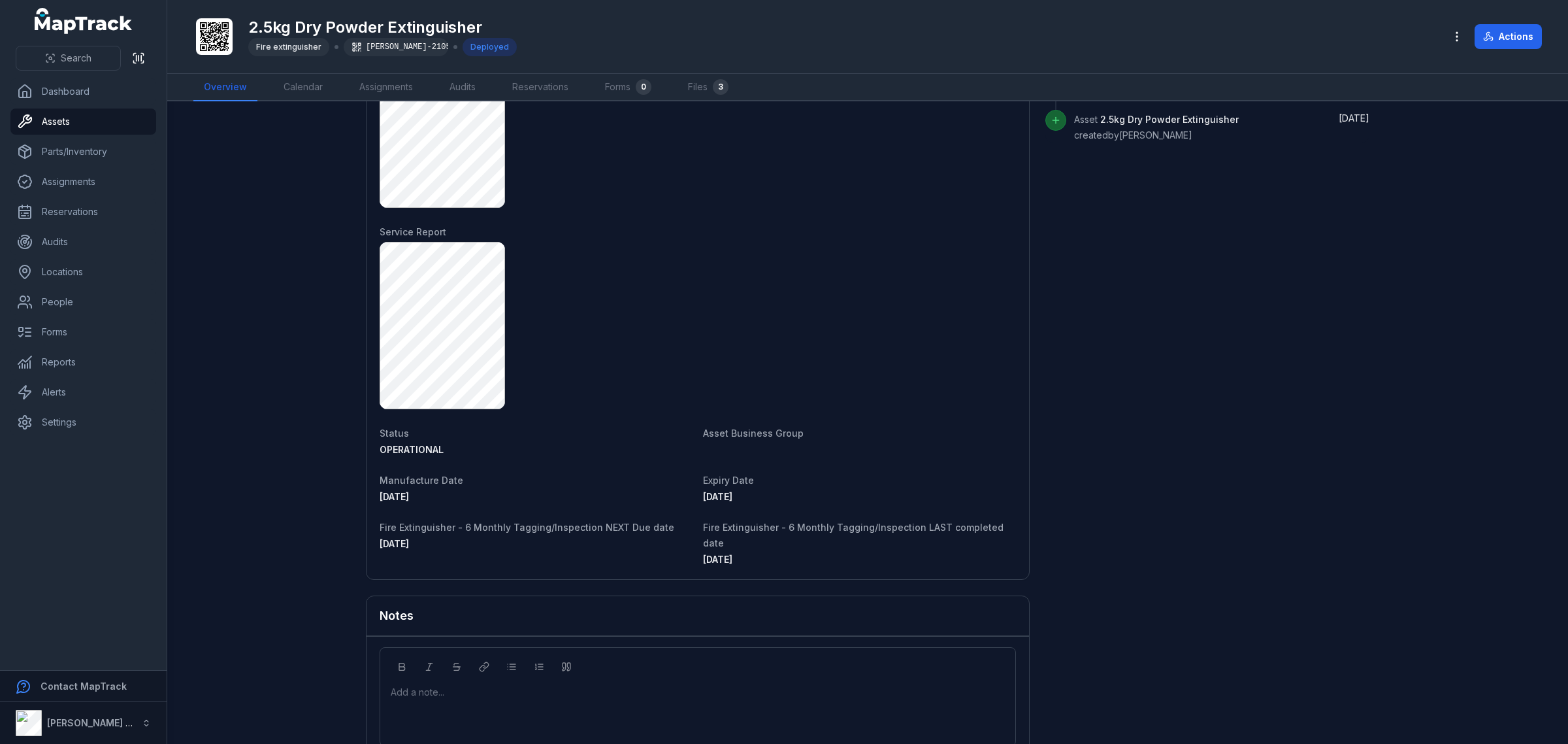
scroll to position [749, 0]
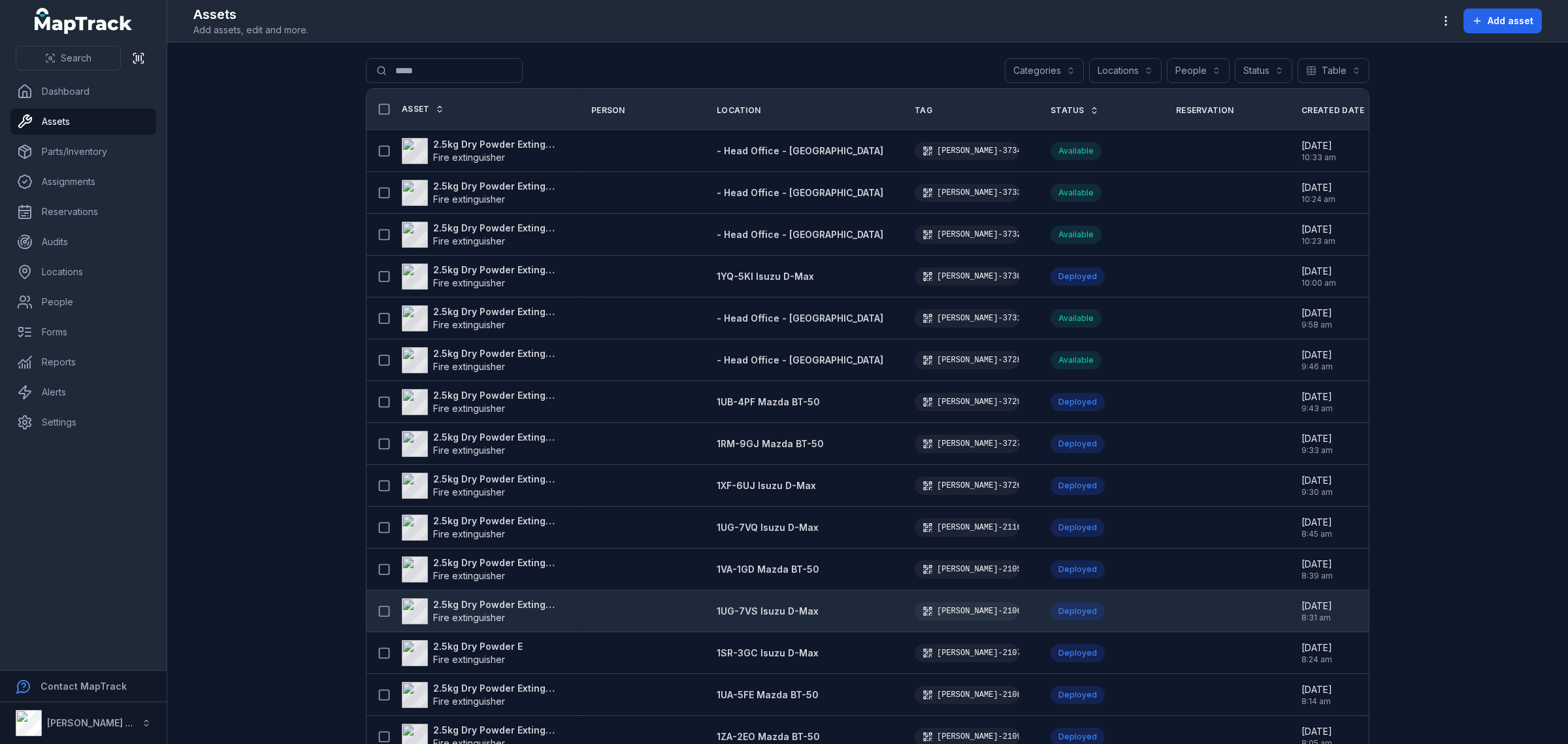
click at [475, 608] on strong "2.5kg Dry Powder Extinguisher" at bounding box center [496, 605] width 127 height 13
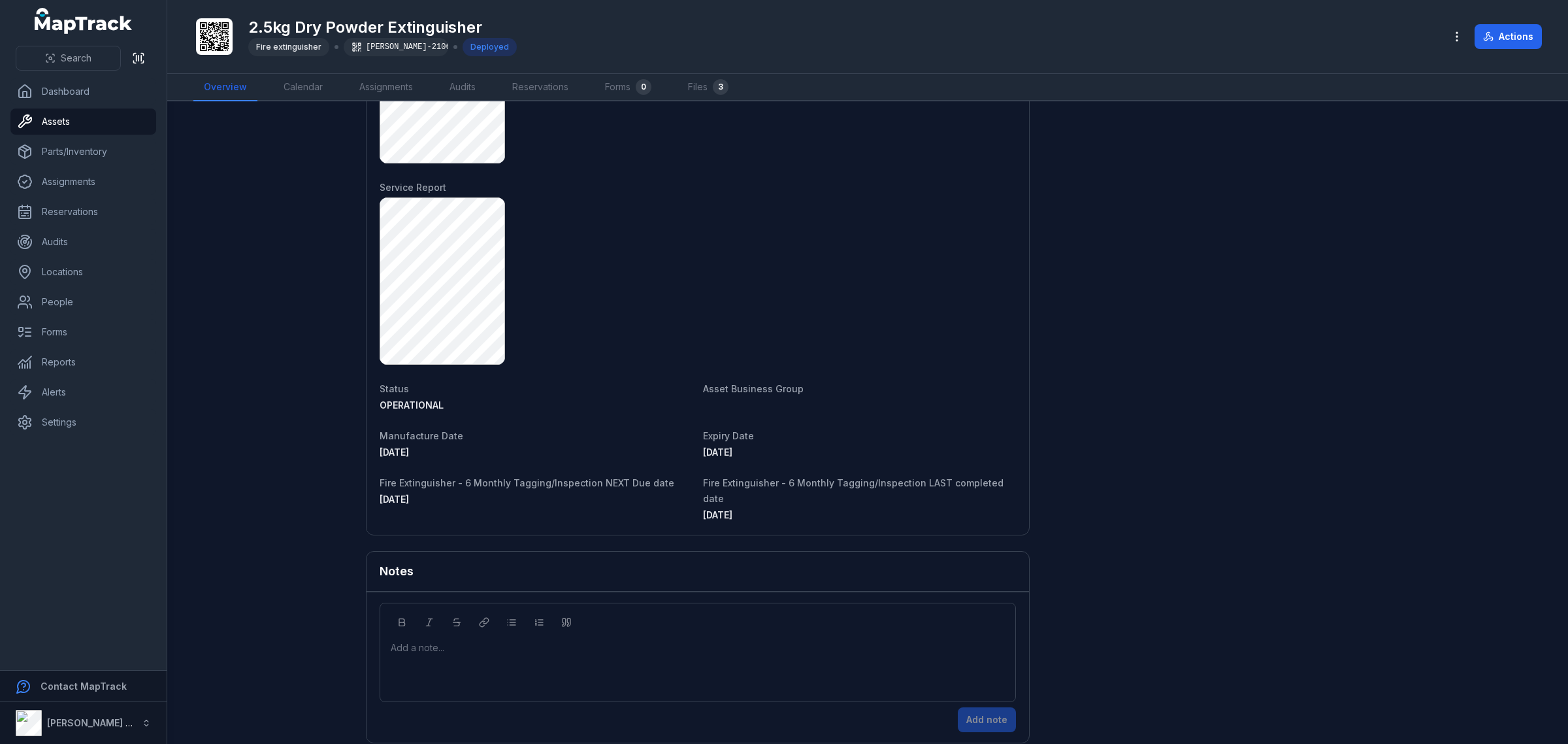
scroll to position [830, 0]
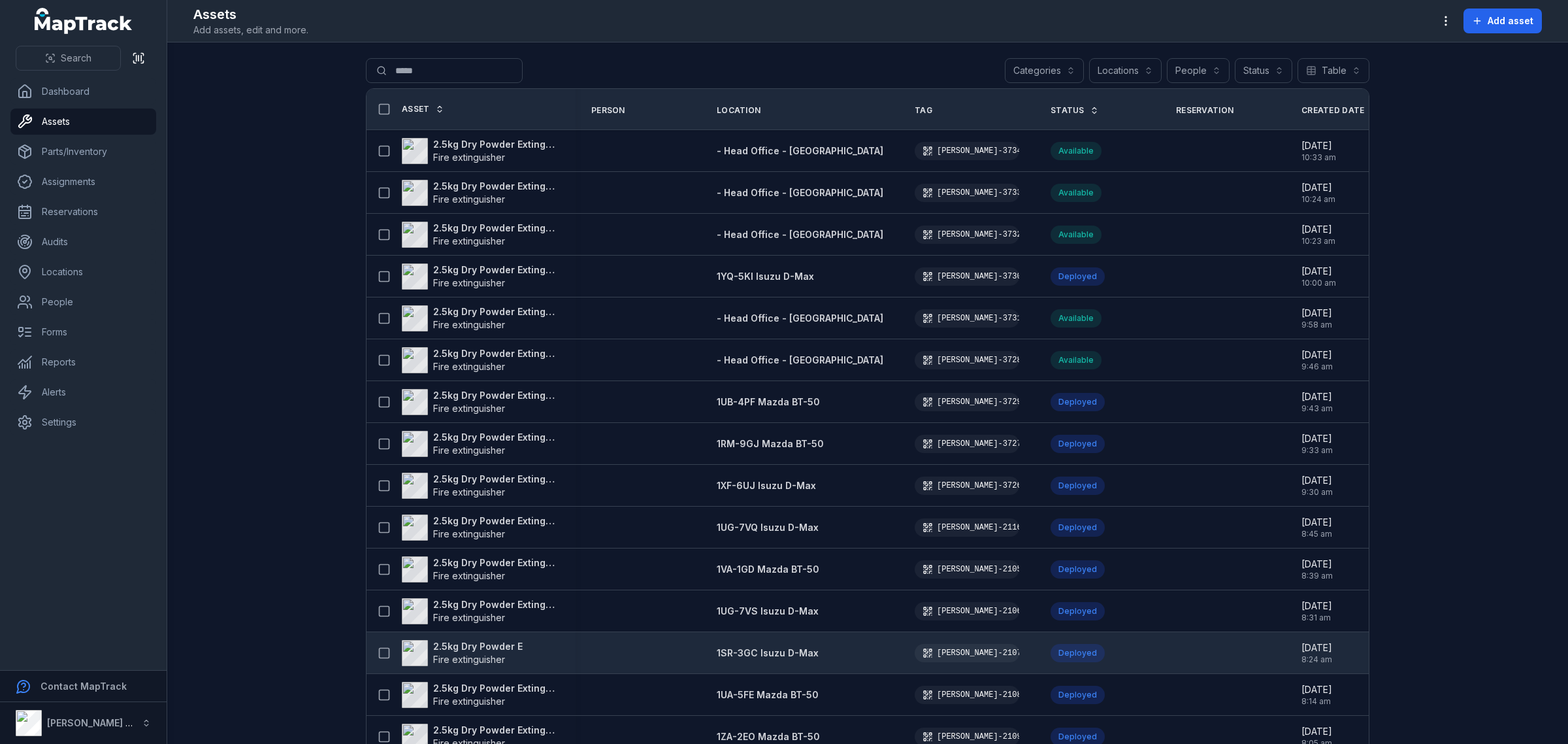
click at [486, 647] on strong "2.5kg Dry Powder E" at bounding box center [478, 647] width 89 height 13
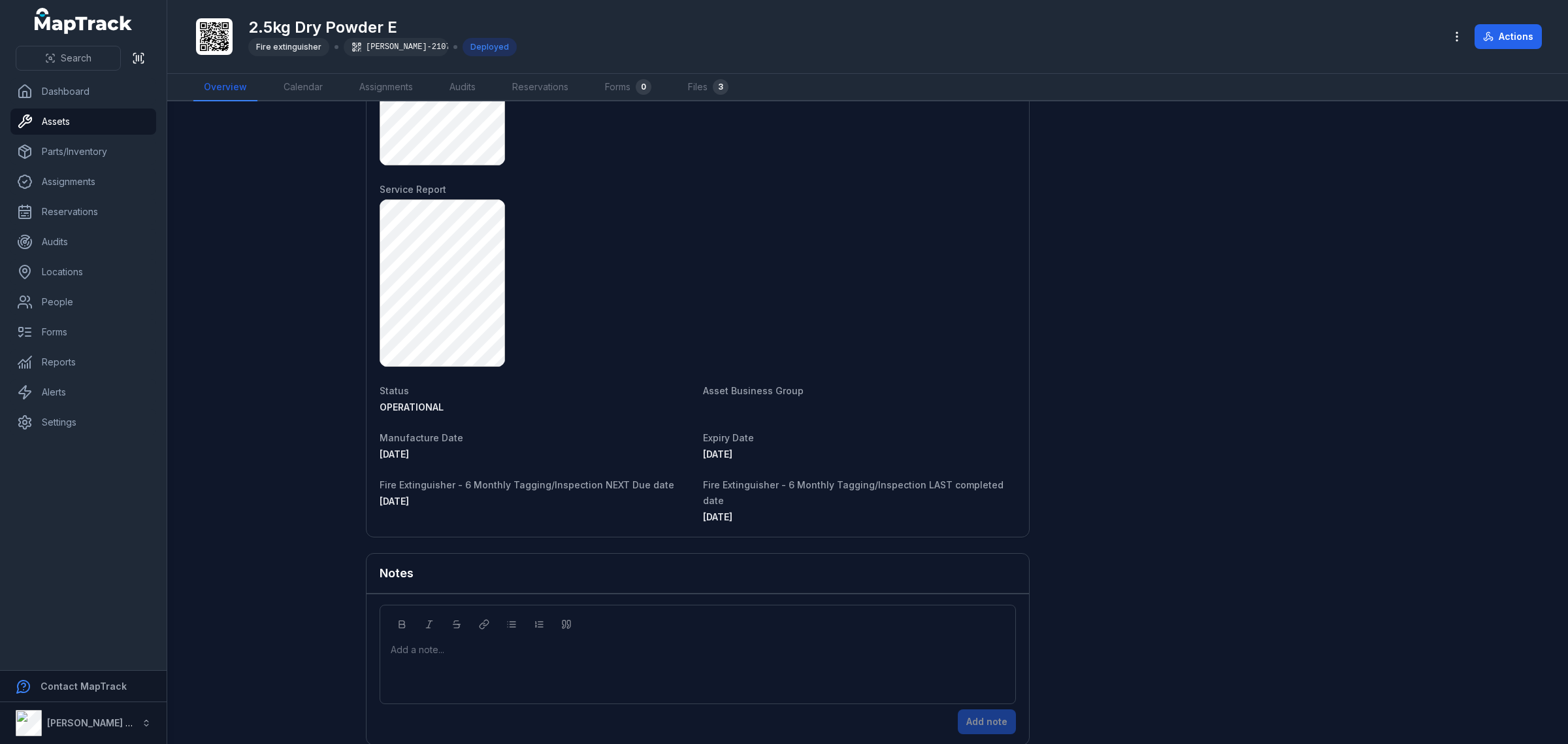
scroll to position [830, 0]
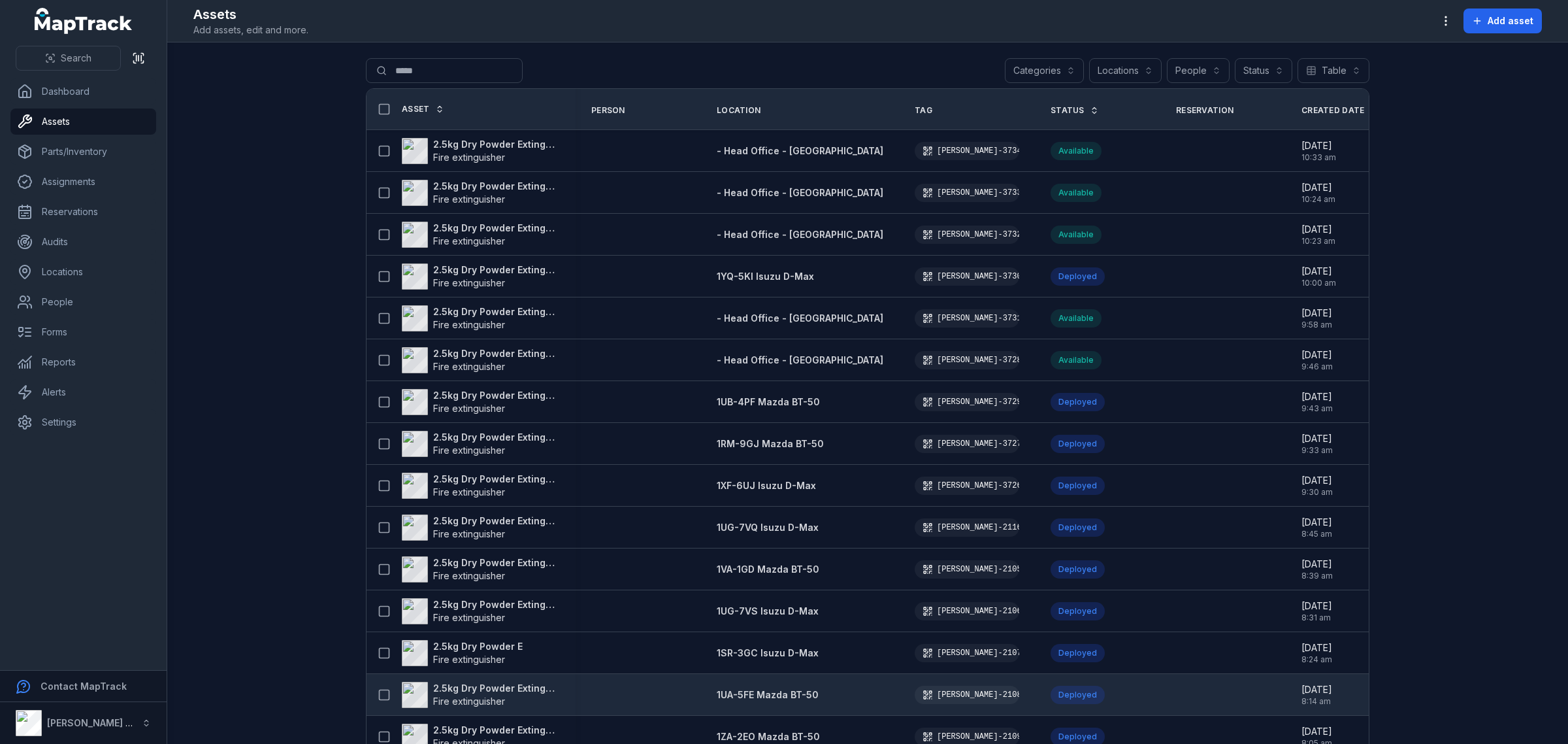
click at [481, 691] on strong "2.5kg Dry Powder Extinguisher" at bounding box center [496, 688] width 127 height 13
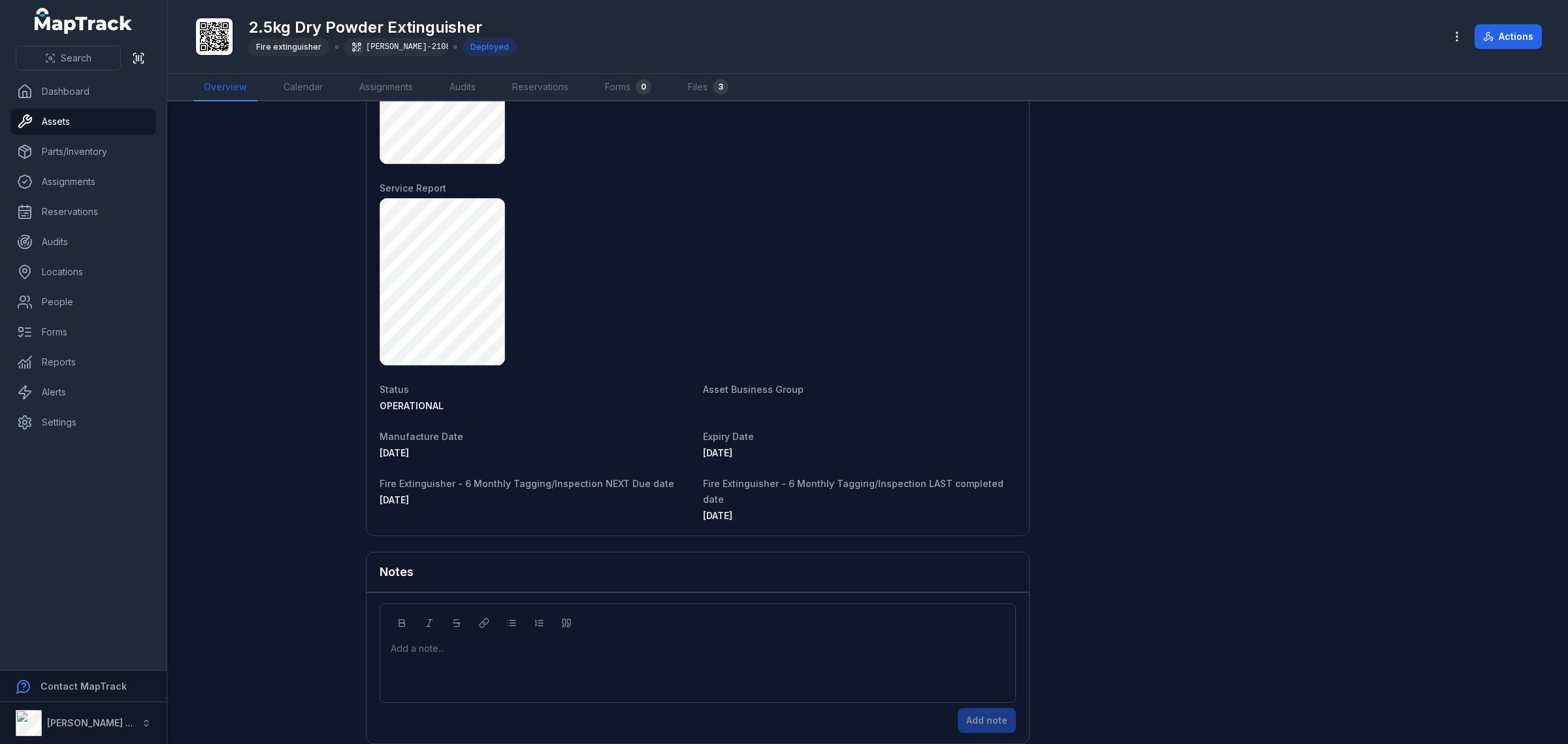
scroll to position [830, 0]
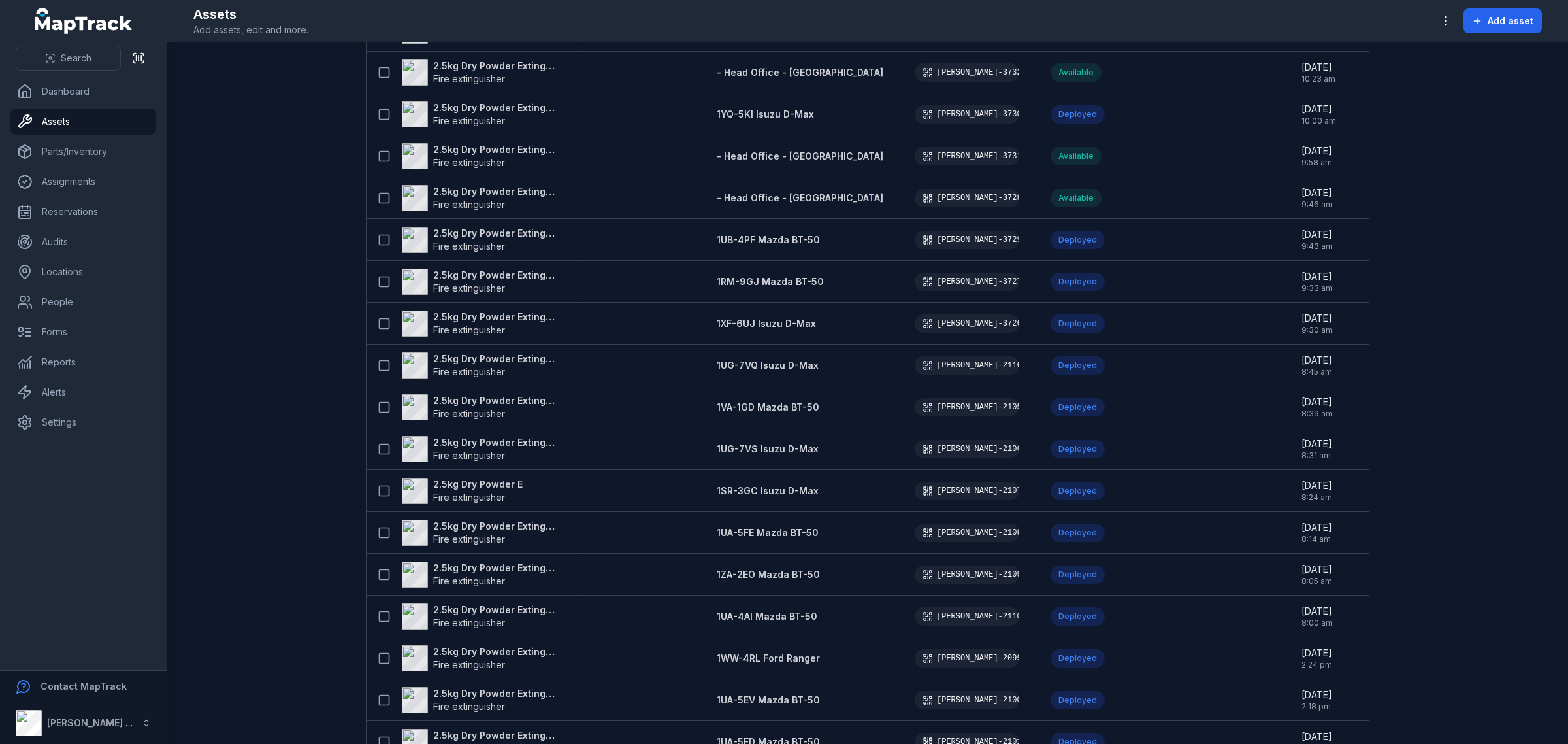
scroll to position [408, 0]
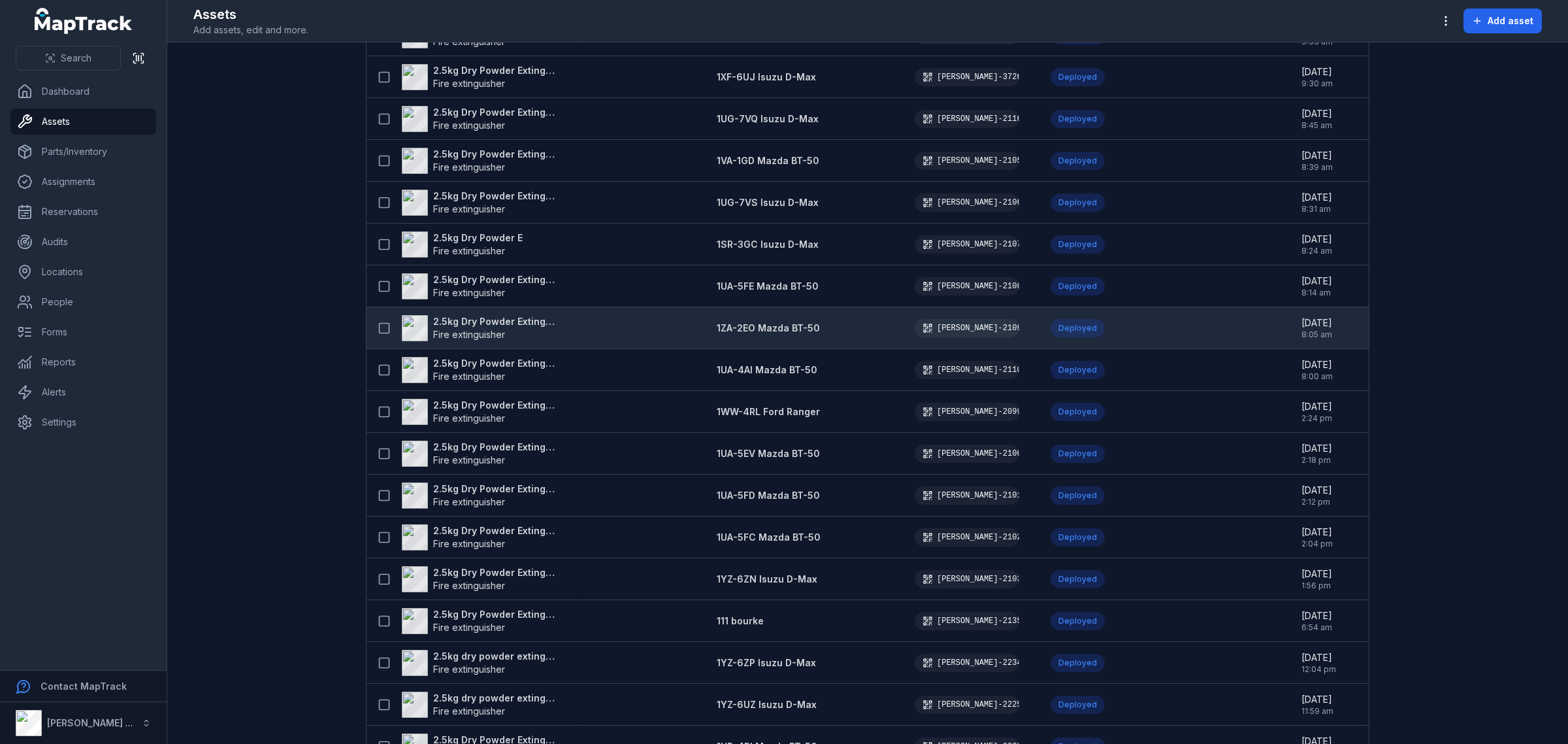
click at [506, 318] on strong "2.5kg Dry Powder Extinguisher" at bounding box center [496, 322] width 127 height 13
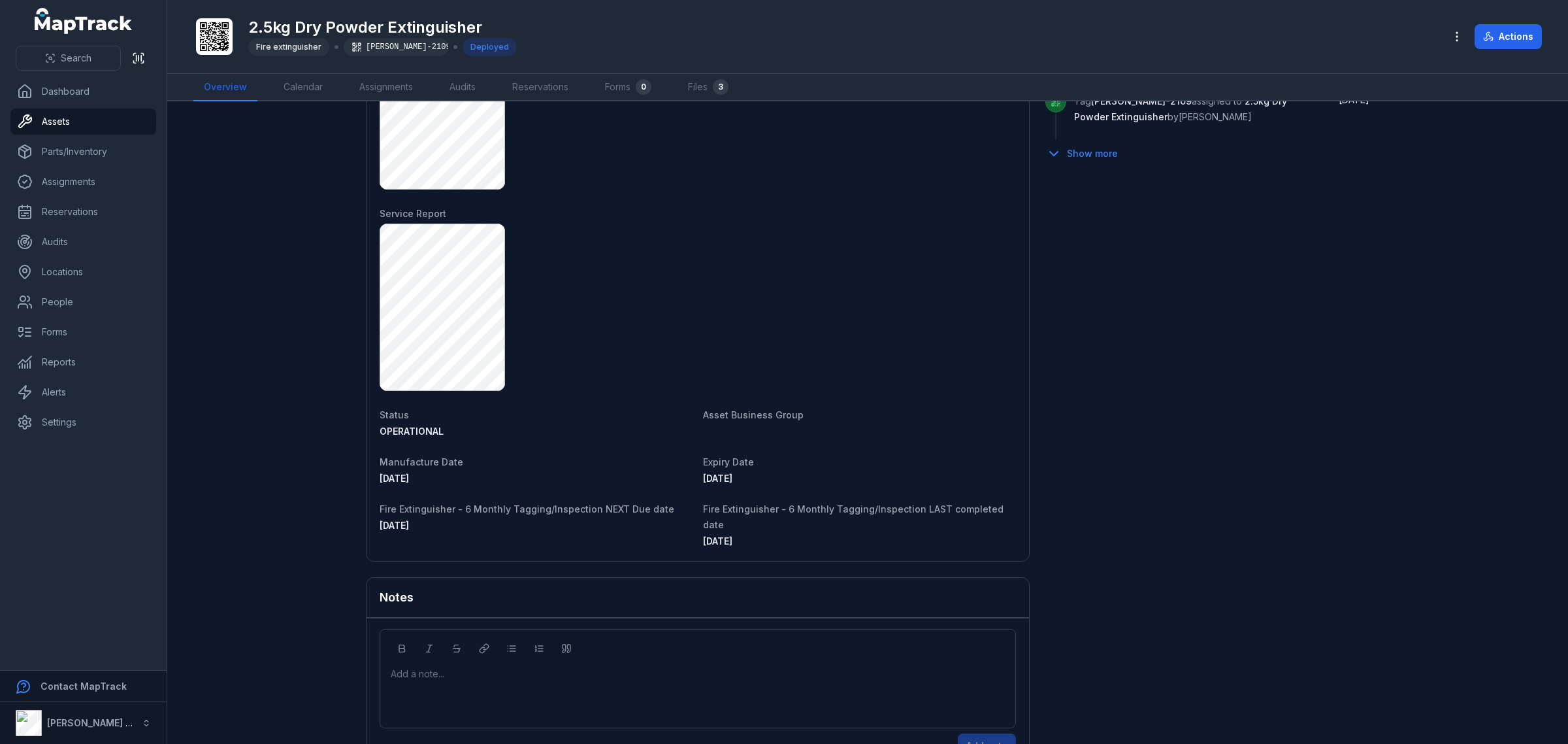
scroll to position [830, 0]
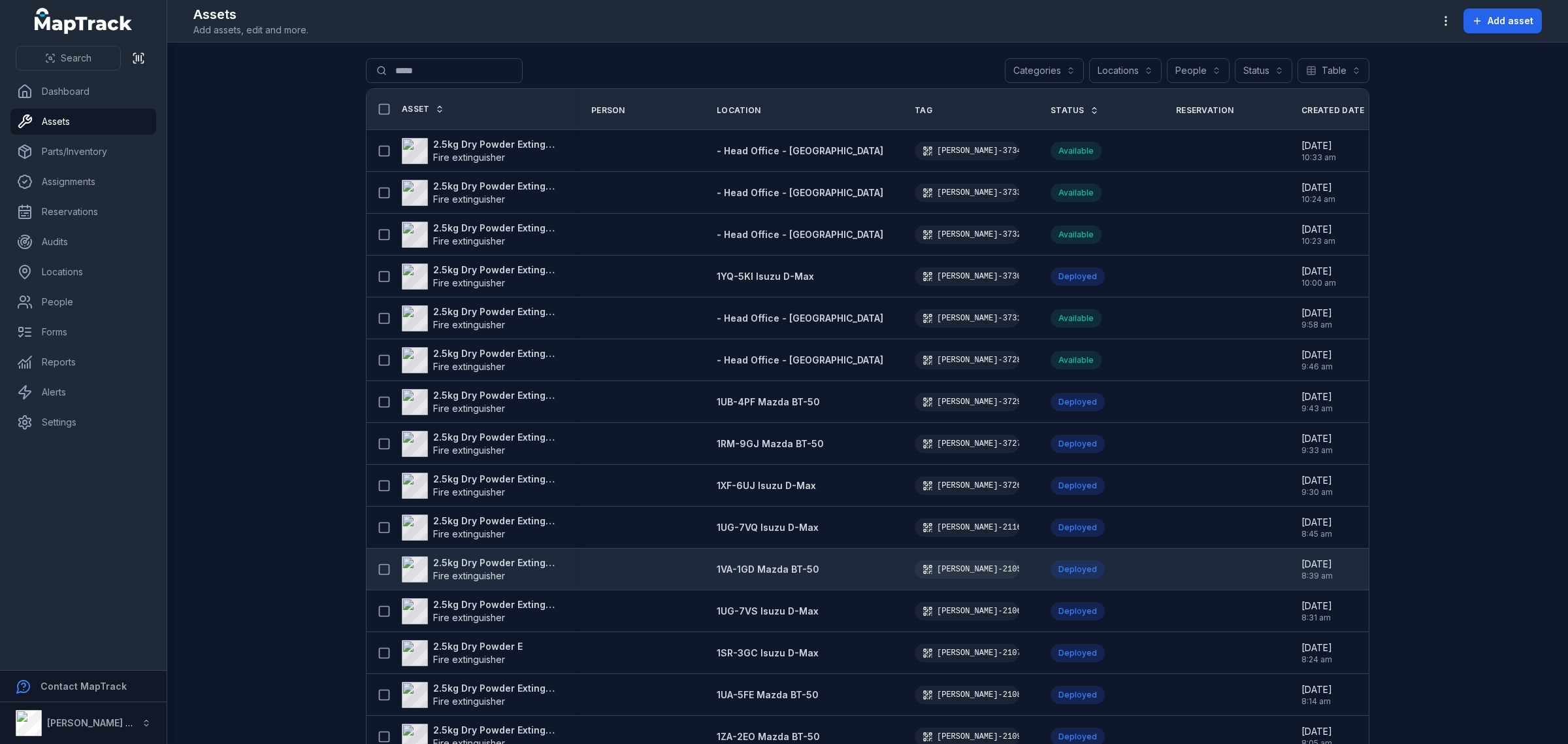
scroll to position [82, 0]
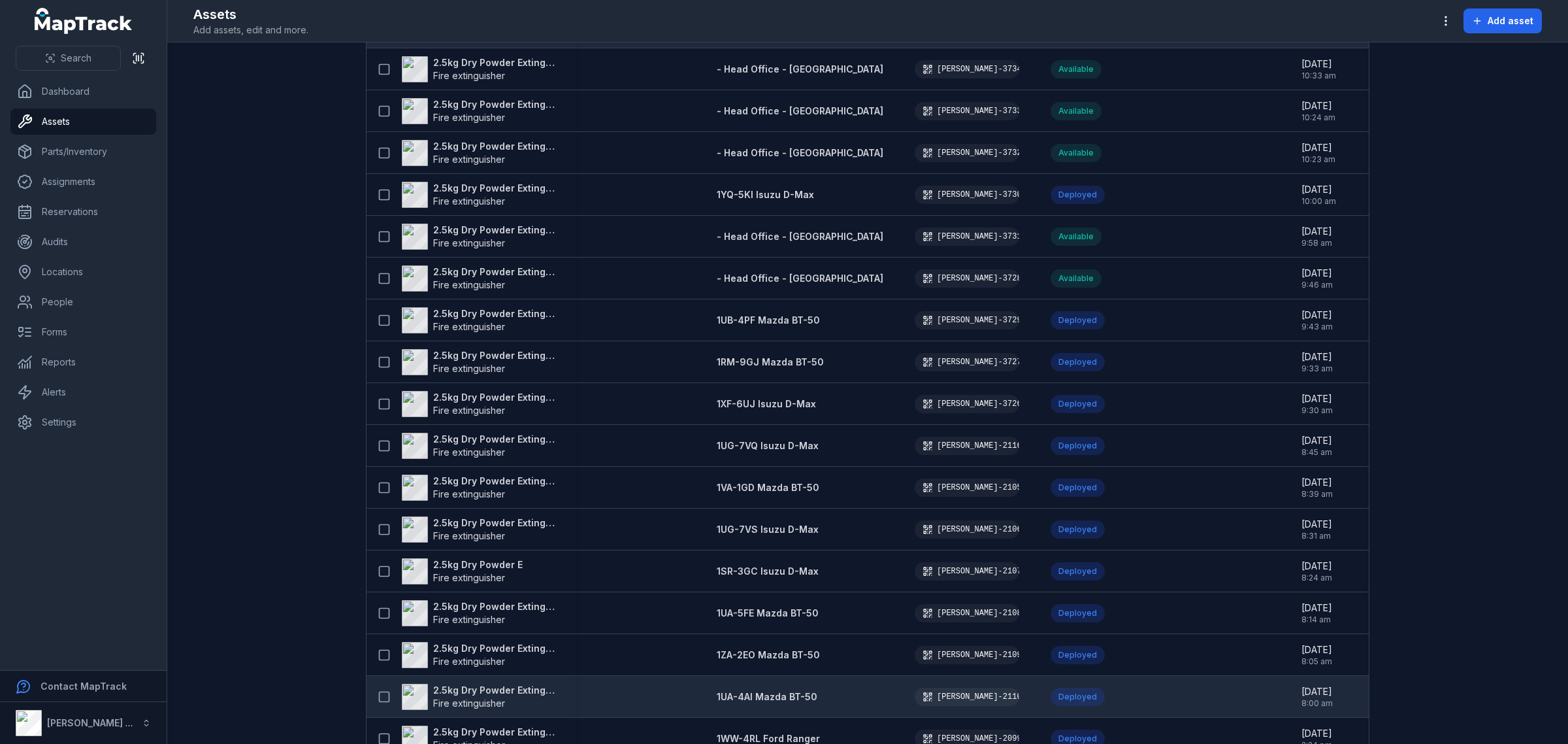
click at [475, 687] on strong "2.5kg Dry Powder Extinguisher" at bounding box center [496, 690] width 127 height 13
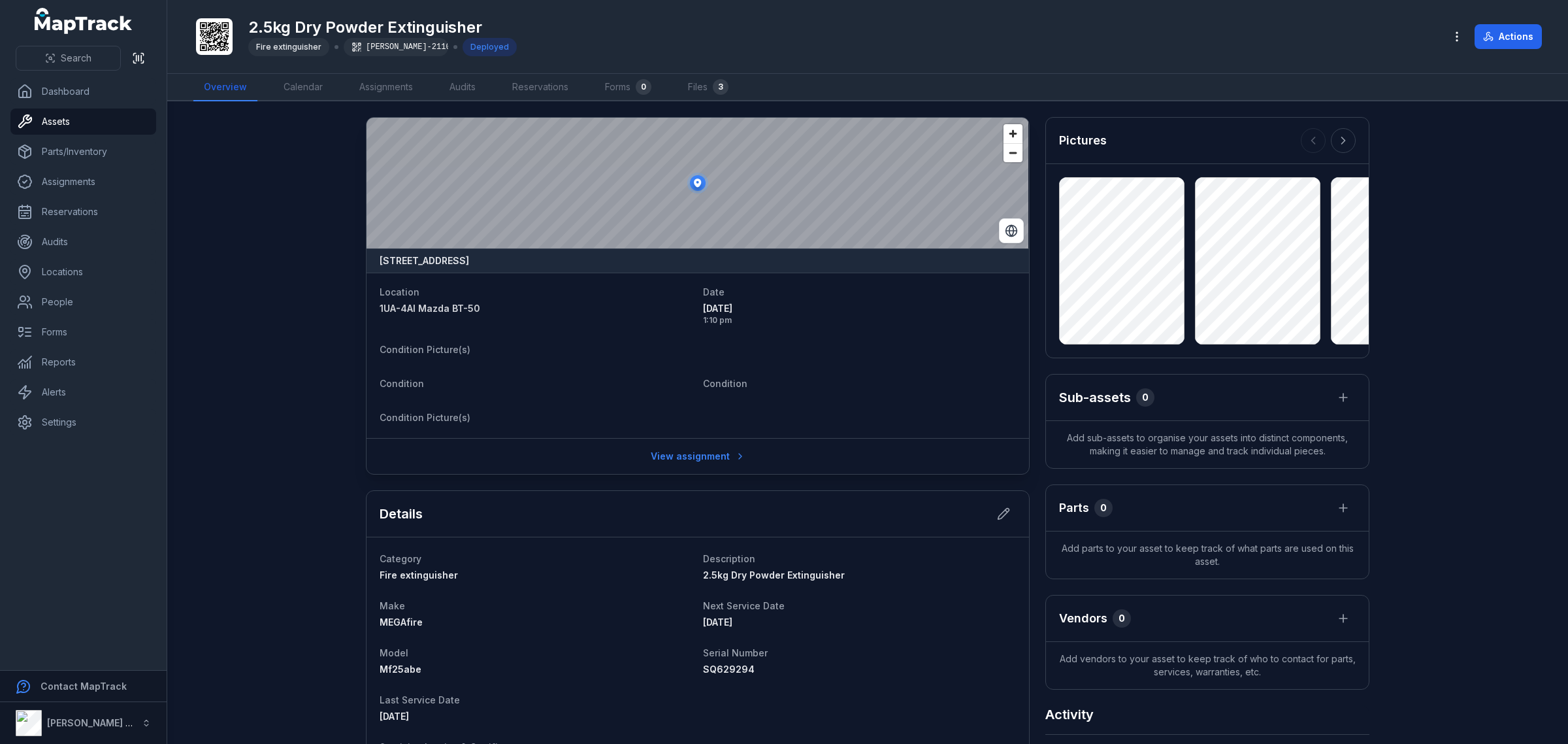
scroll to position [735, 0]
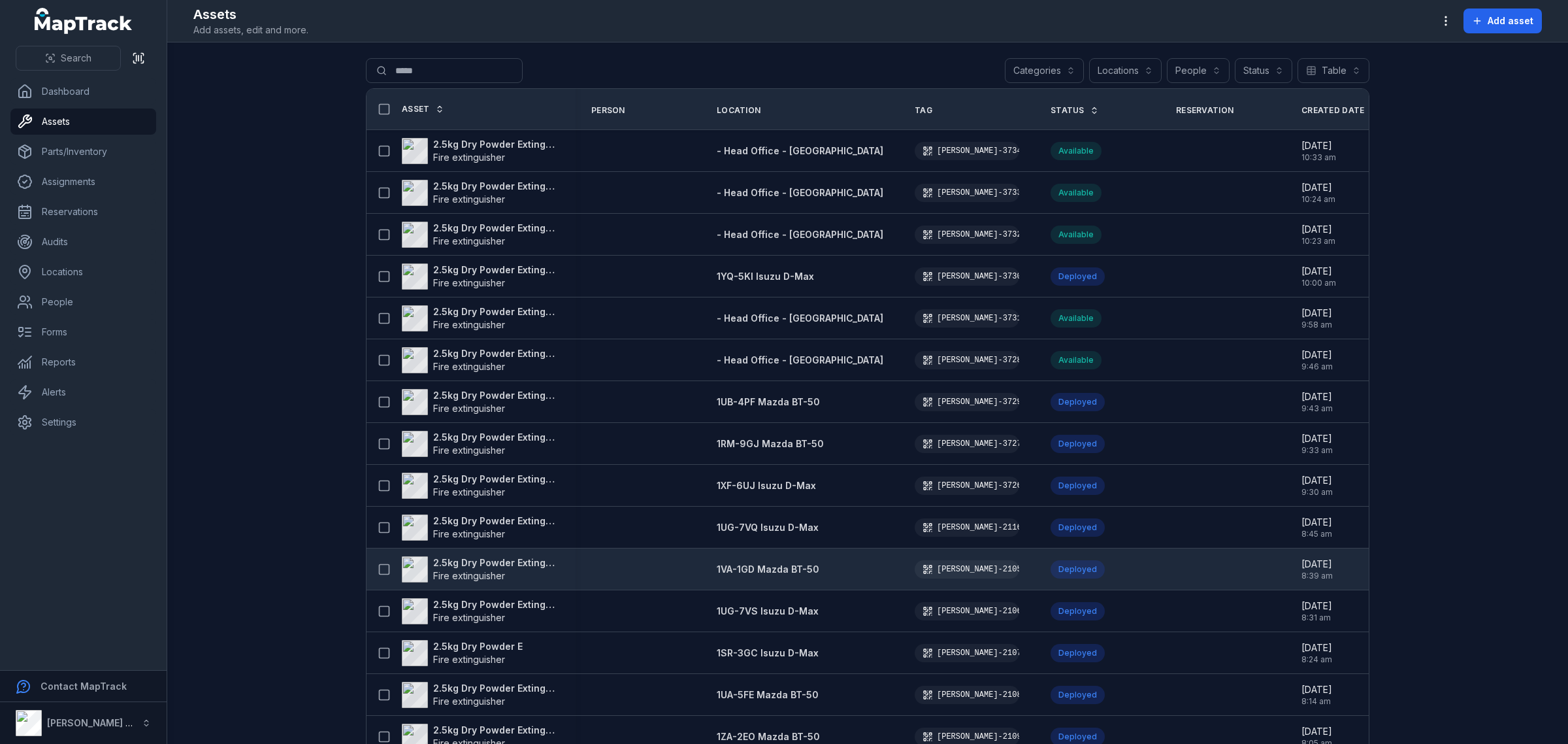
scroll to position [245, 0]
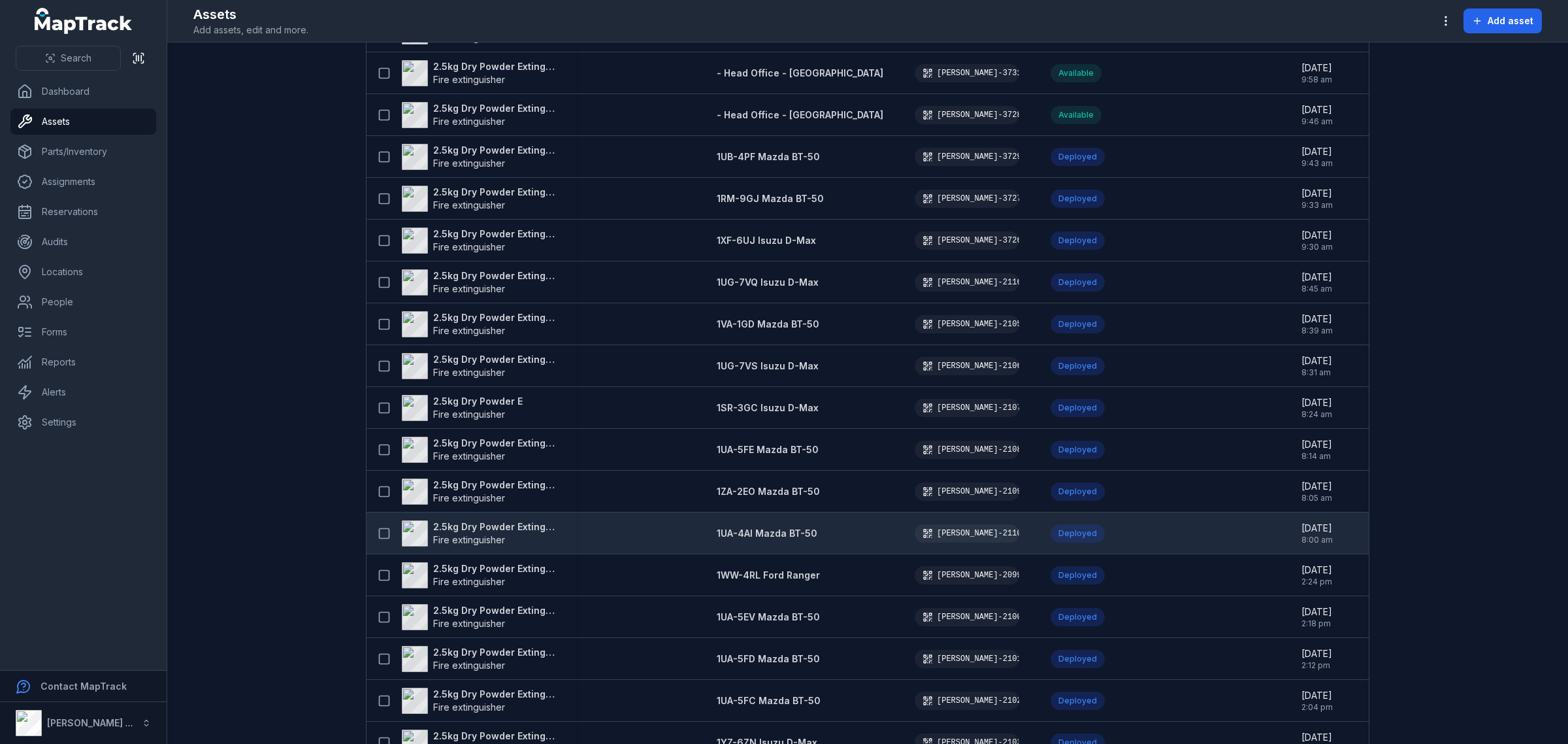
click at [503, 532] on strong "2.5kg Dry Powder Extinguisher" at bounding box center [496, 527] width 127 height 13
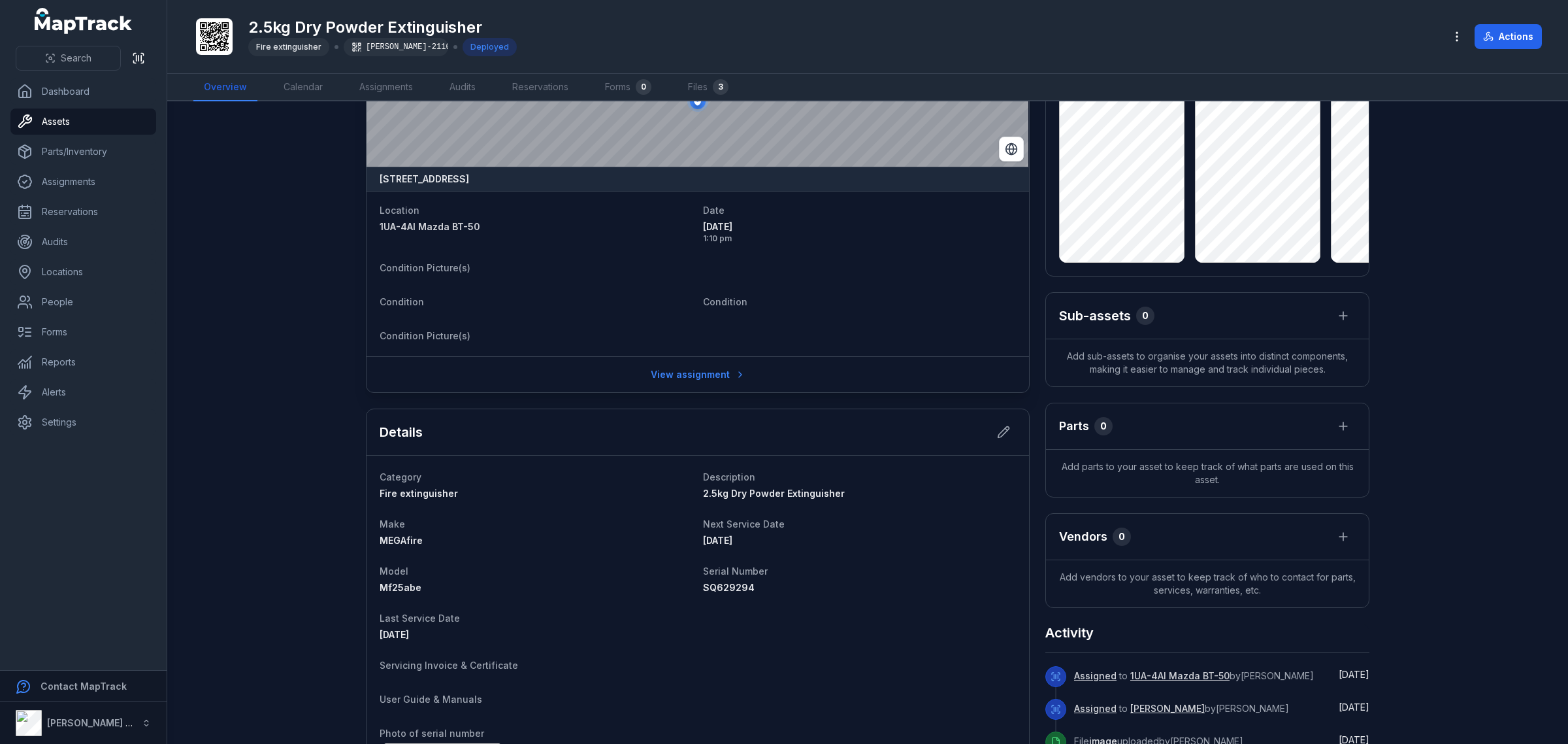
scroll to position [830, 0]
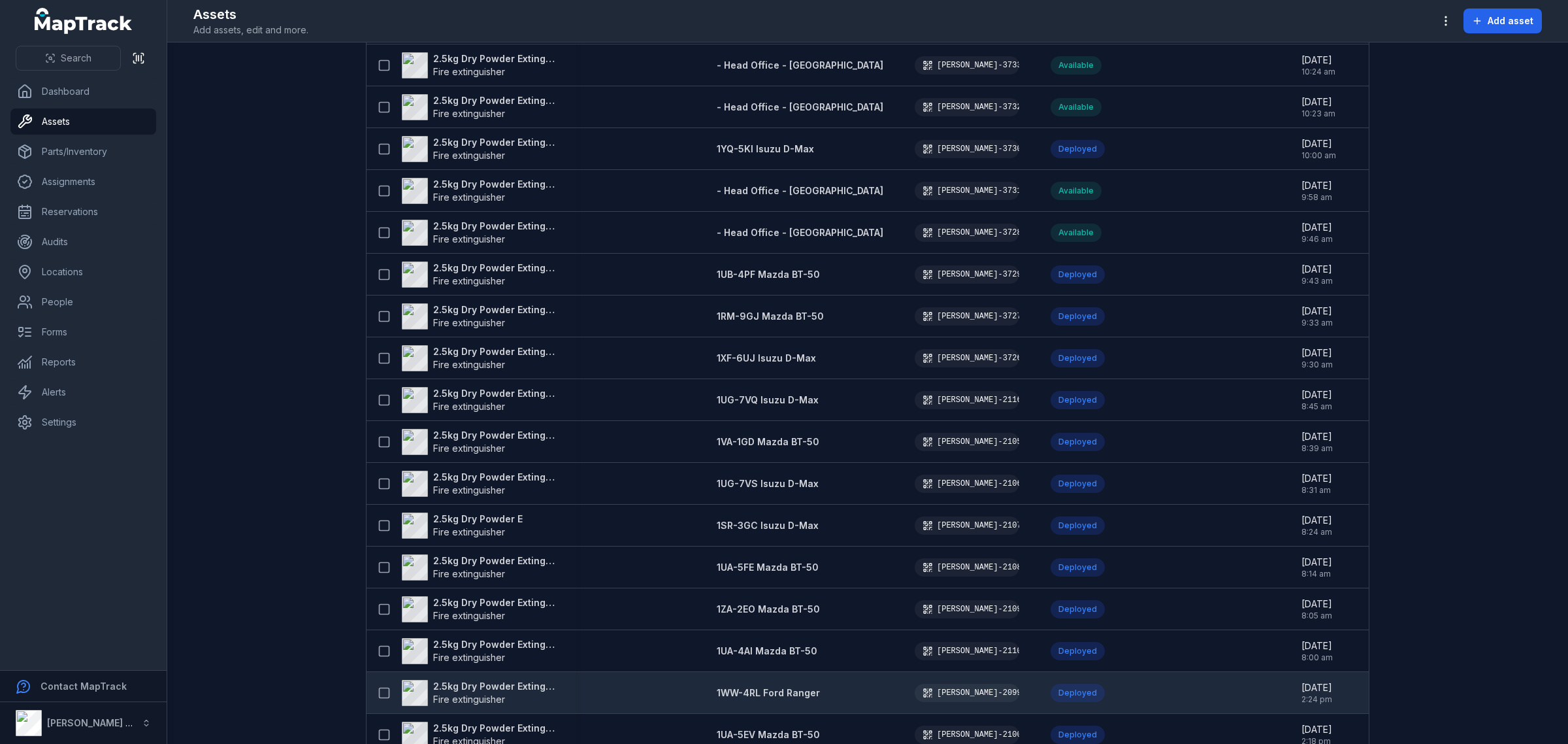
scroll to position [163, 0]
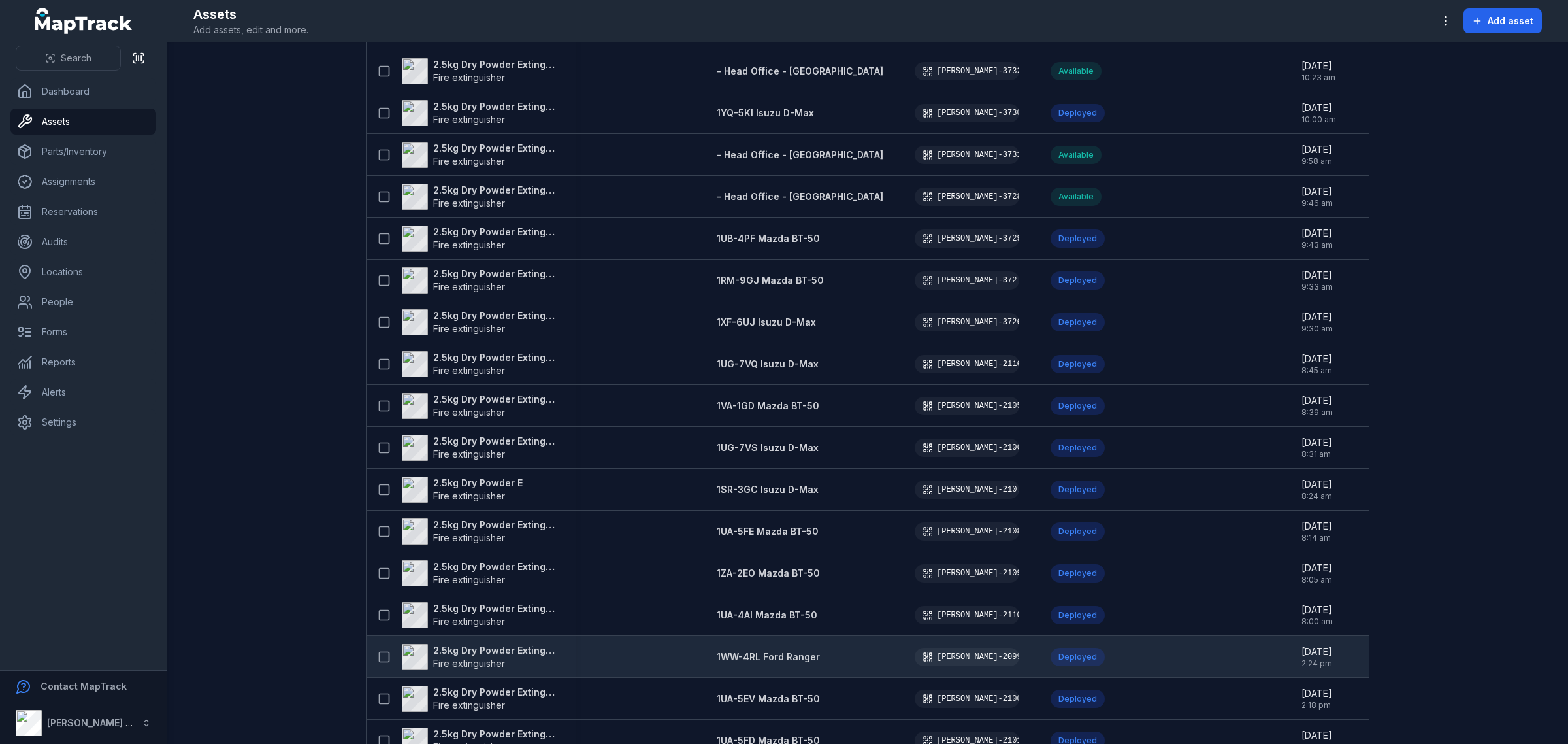
click at [490, 654] on strong "2.5kg Dry Powder Extinguisher" at bounding box center [496, 651] width 127 height 13
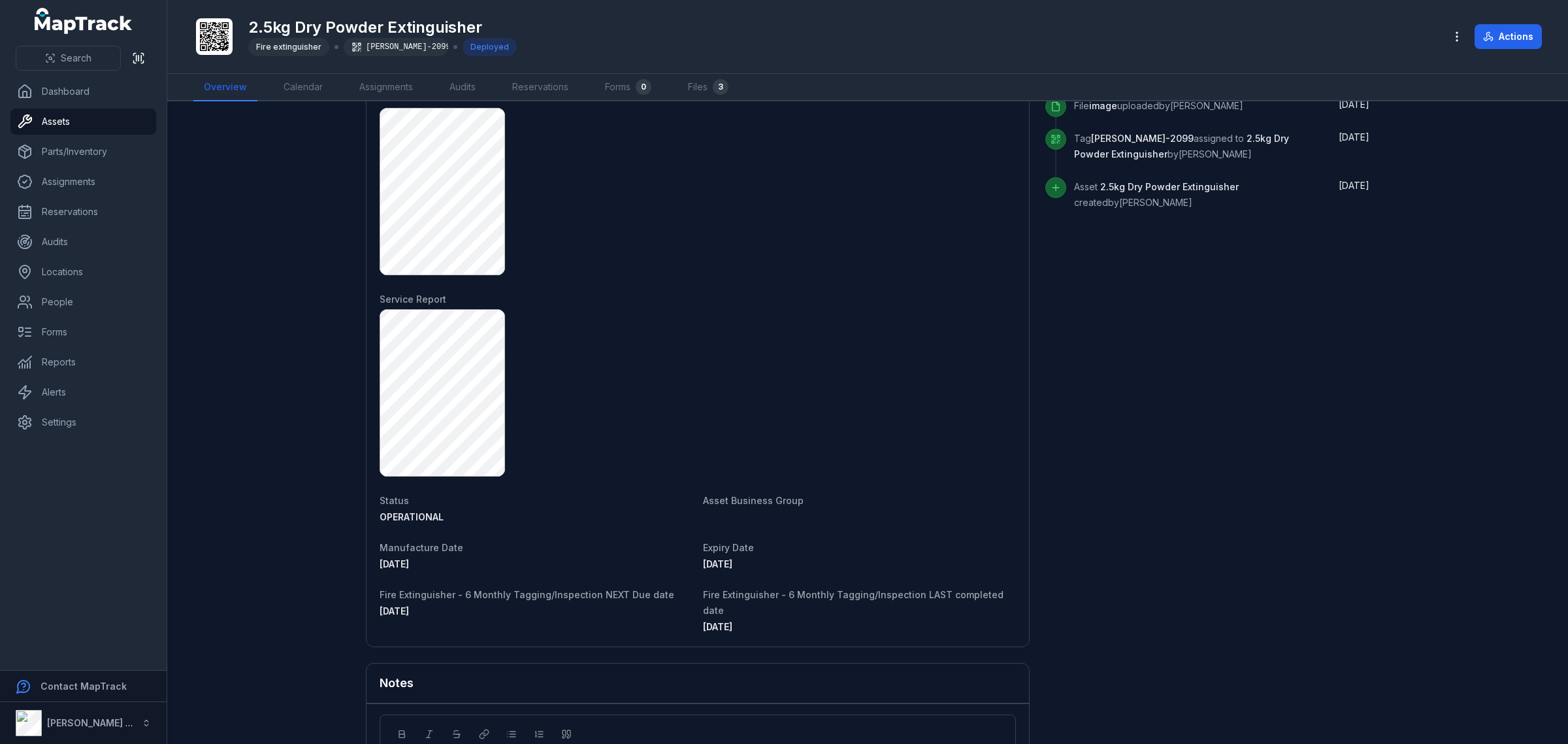
scroll to position [830, 0]
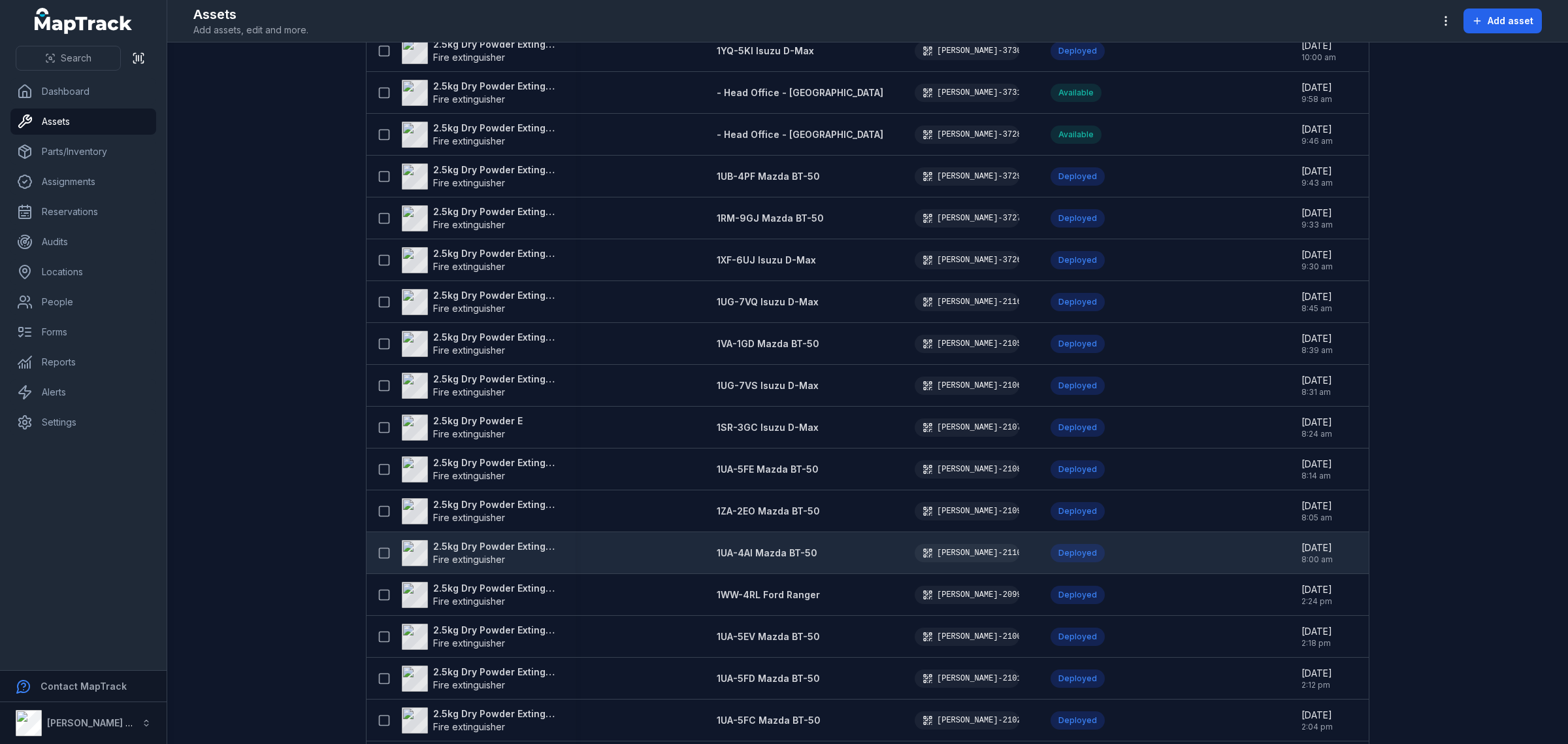
scroll to position [327, 0]
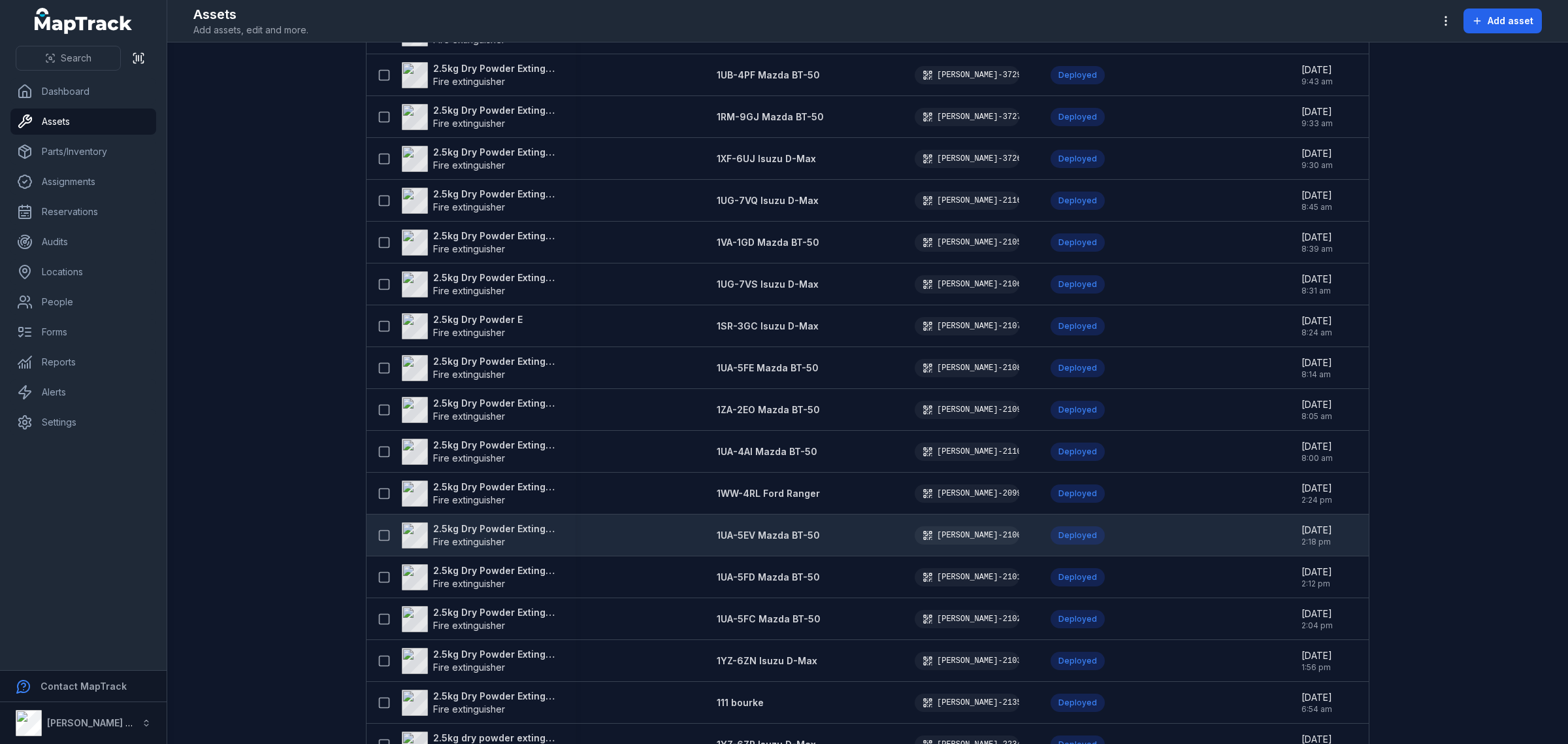
click at [526, 525] on strong "2.5kg Dry Powder Extinguisher" at bounding box center [496, 529] width 127 height 13
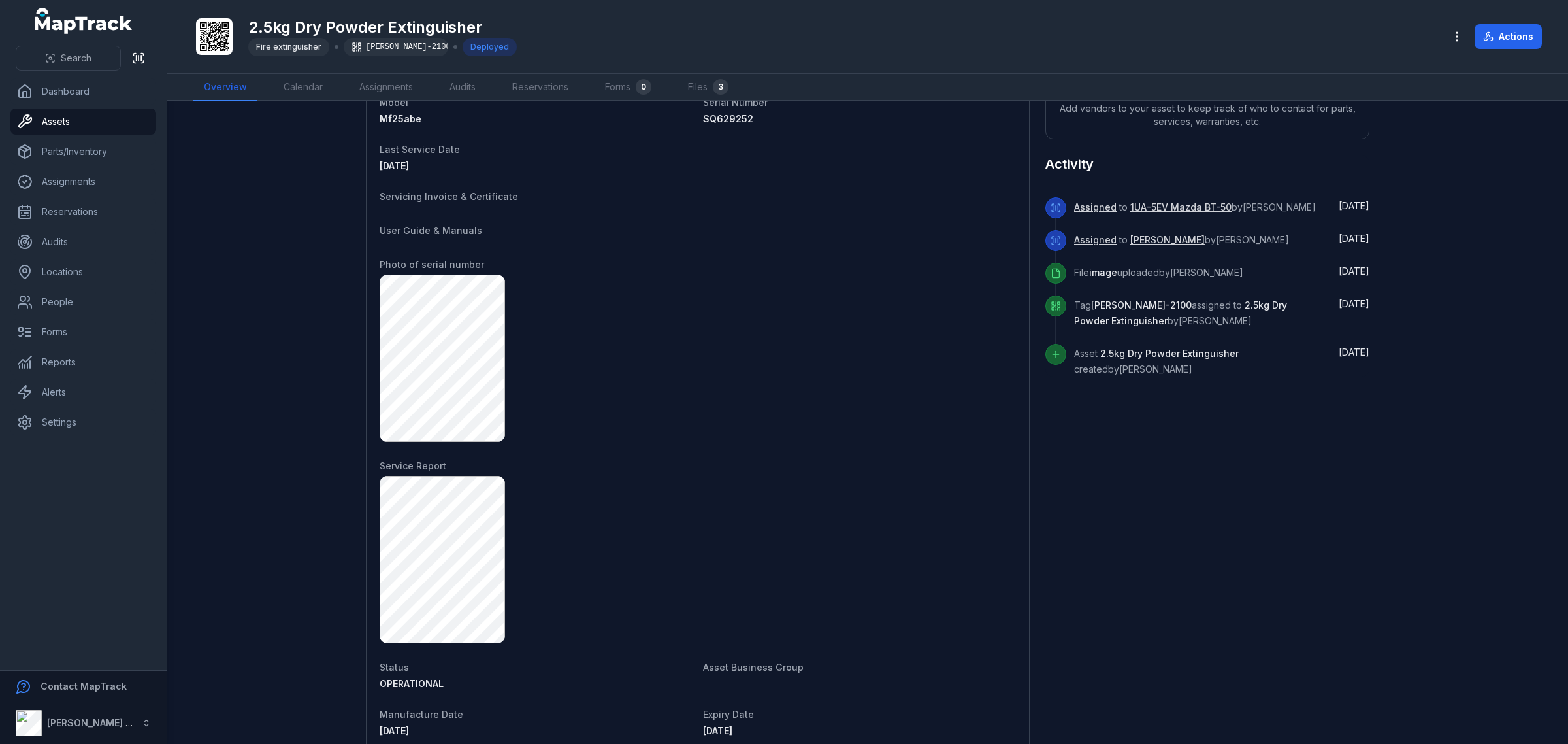
scroll to position [654, 0]
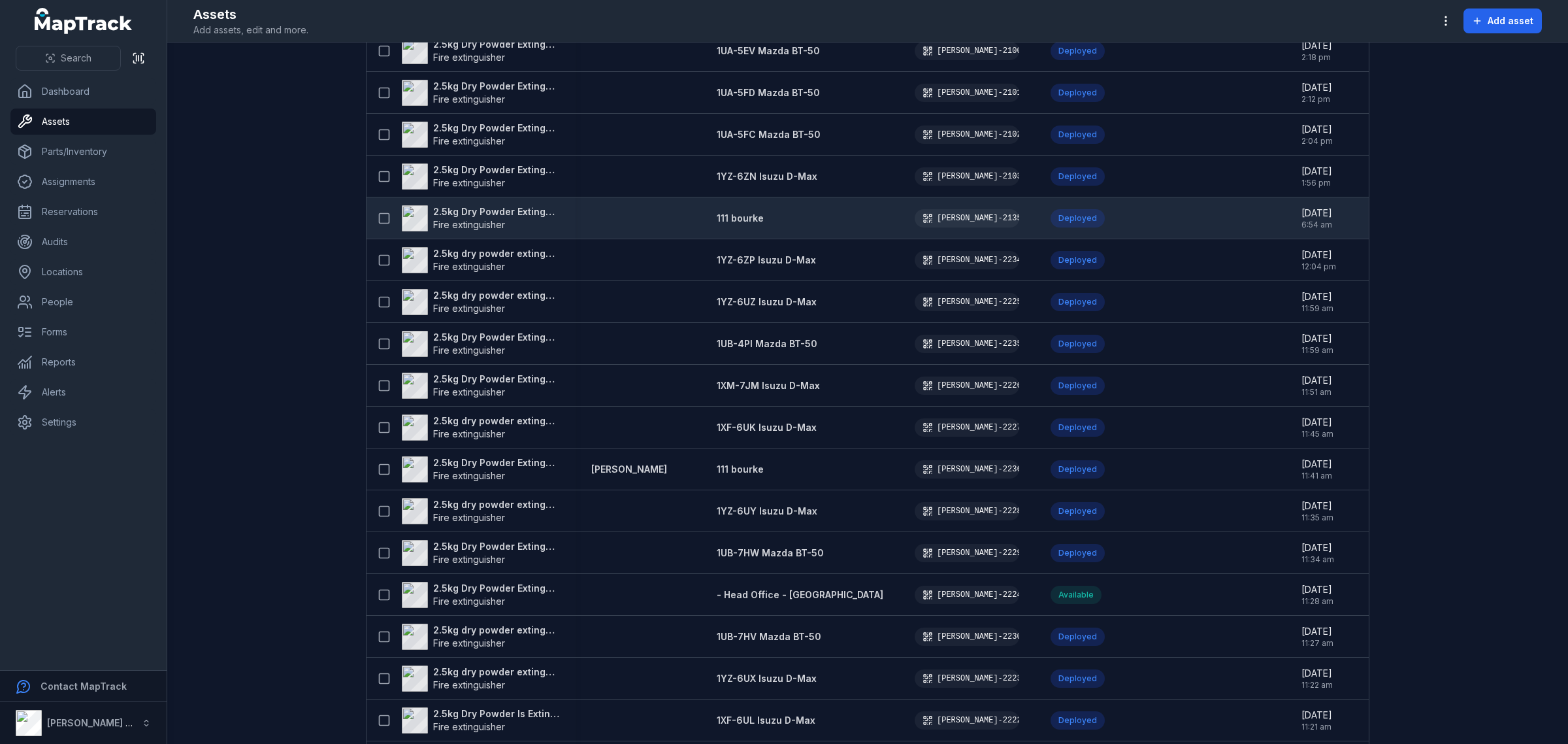
scroll to position [762, 0]
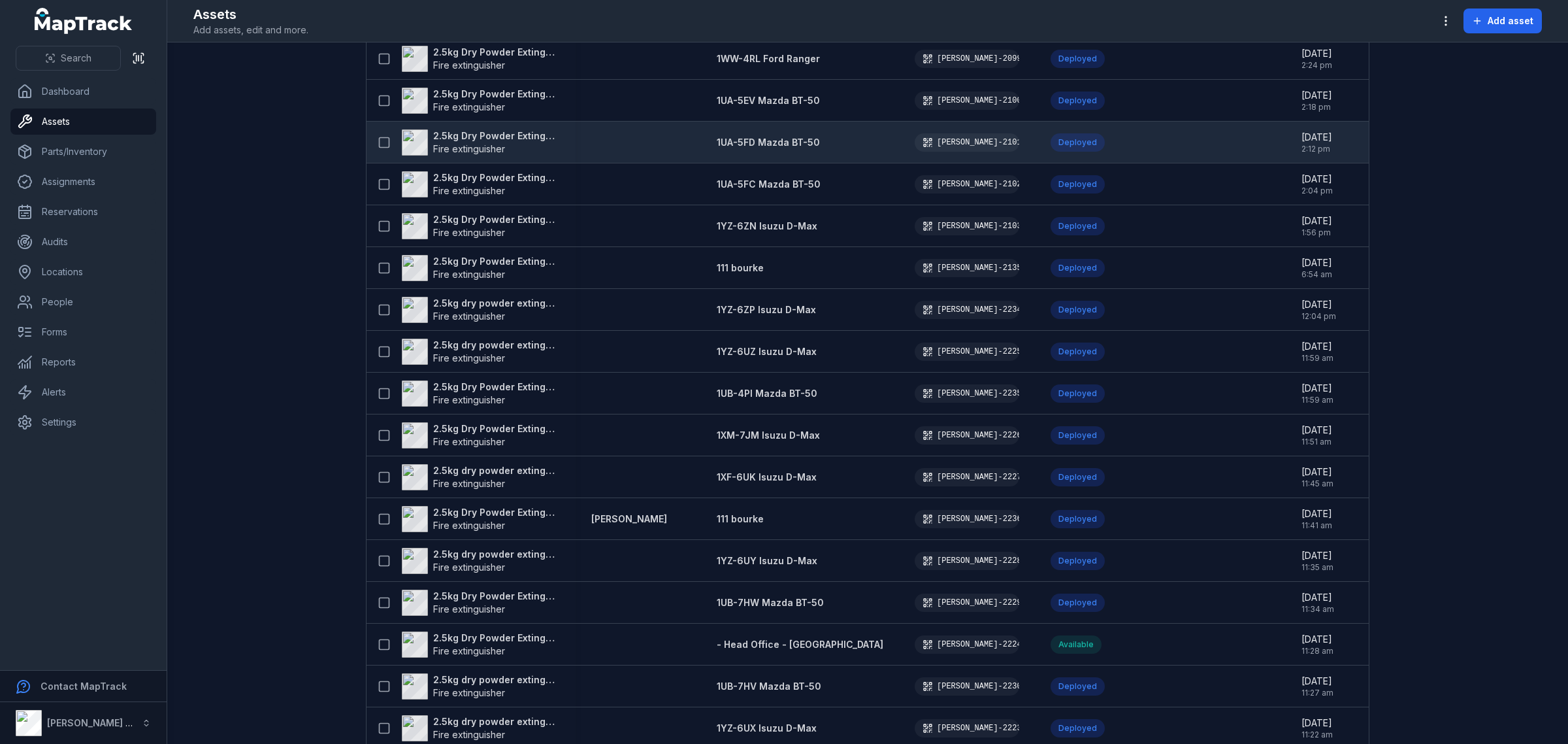
click at [500, 132] on strong "2.5kg Dry Powder Extinguisher" at bounding box center [496, 136] width 127 height 13
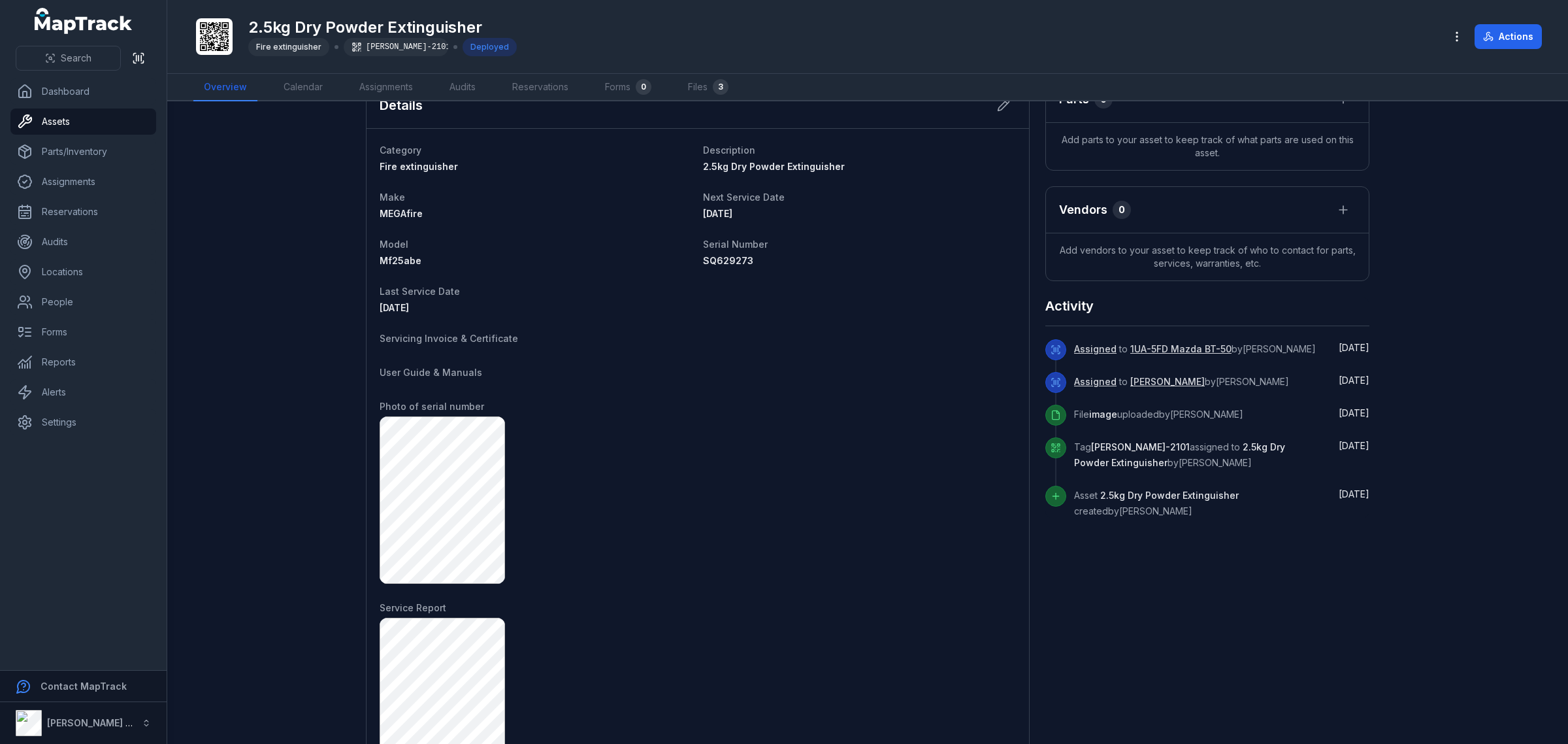
scroll to position [830, 0]
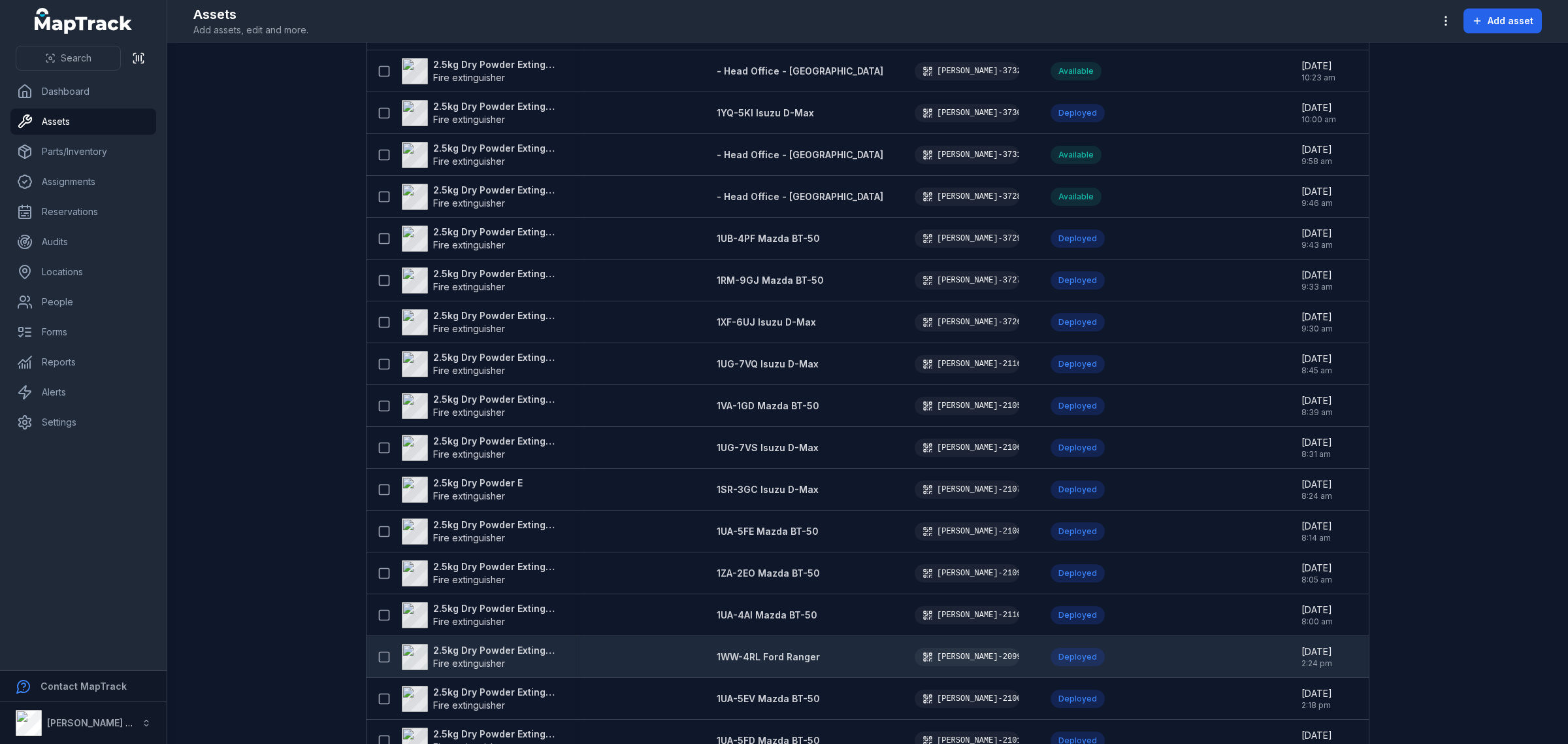
scroll to position [245, 0]
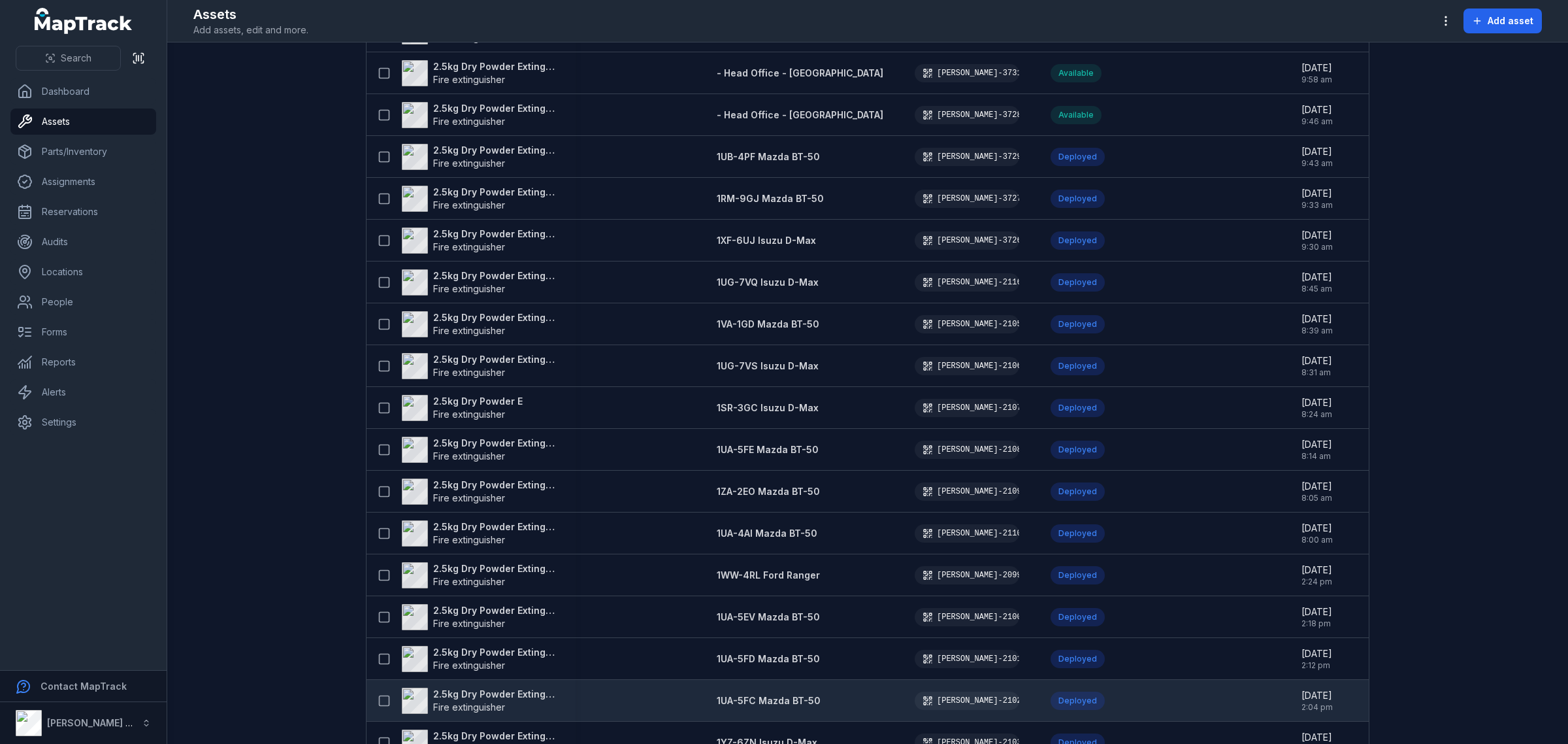
click at [539, 694] on strong "2.5kg Dry Powder Extinguisher" at bounding box center [496, 694] width 127 height 13
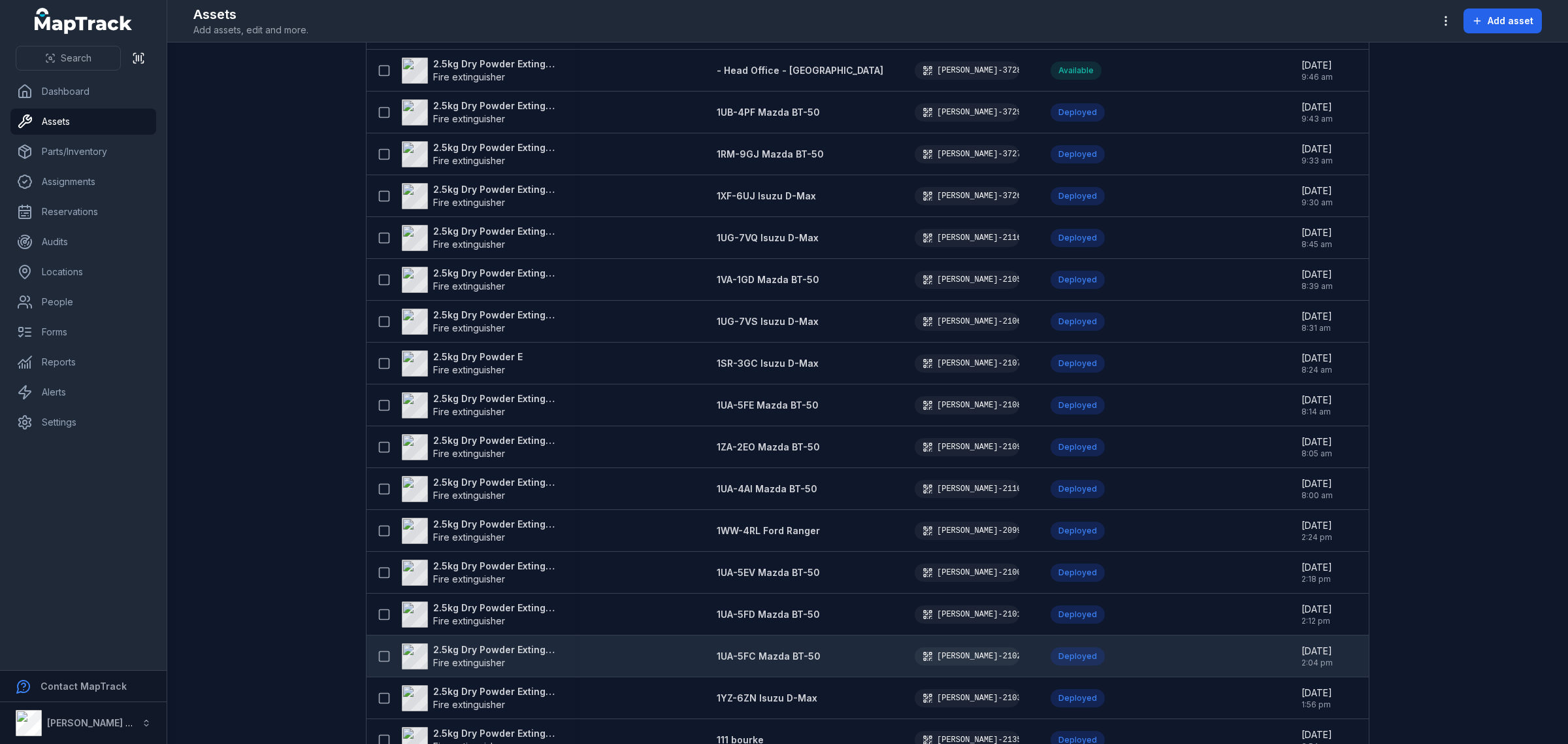
scroll to position [327, 0]
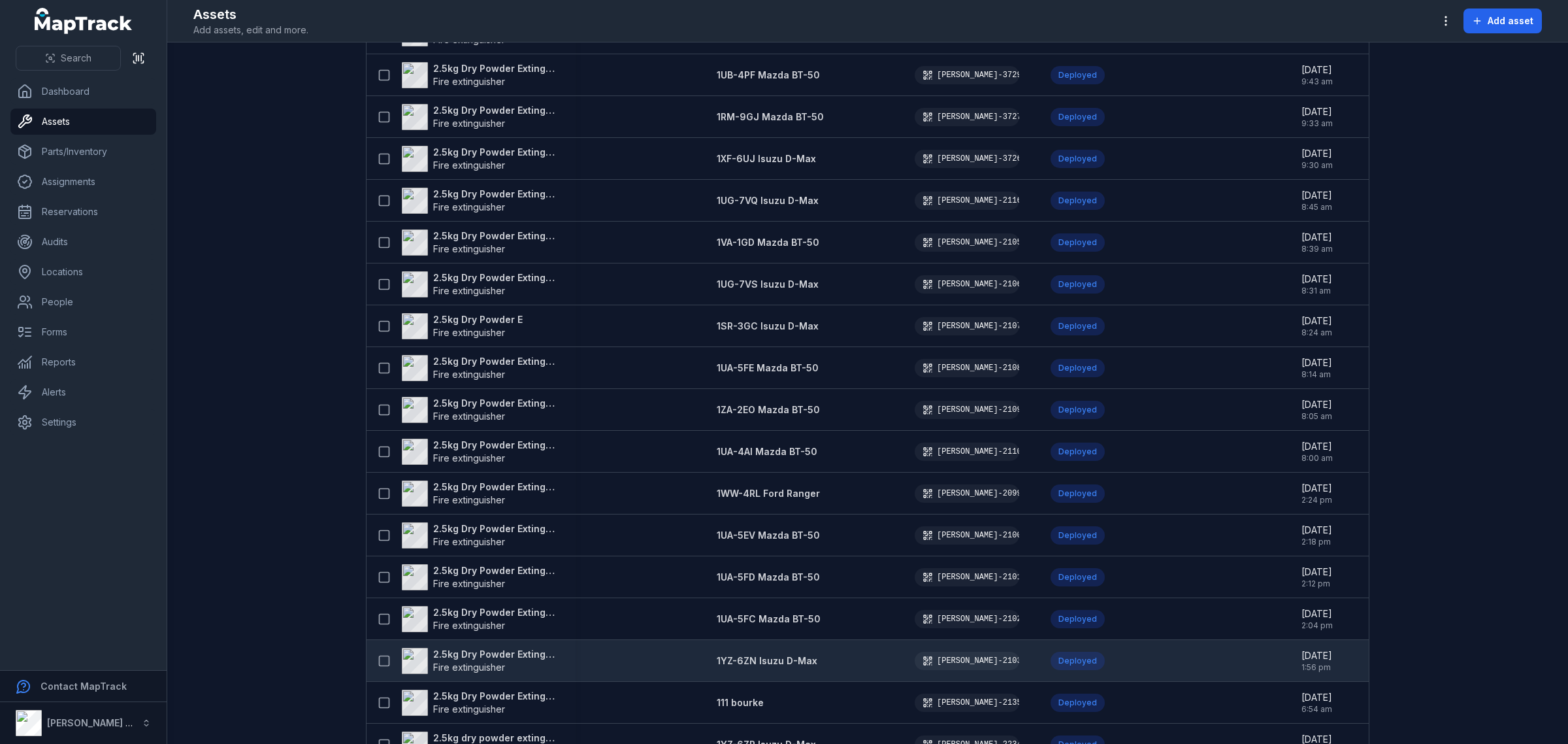
click at [518, 658] on strong "2.5kg Dry Powder Extinguisher" at bounding box center [496, 654] width 127 height 13
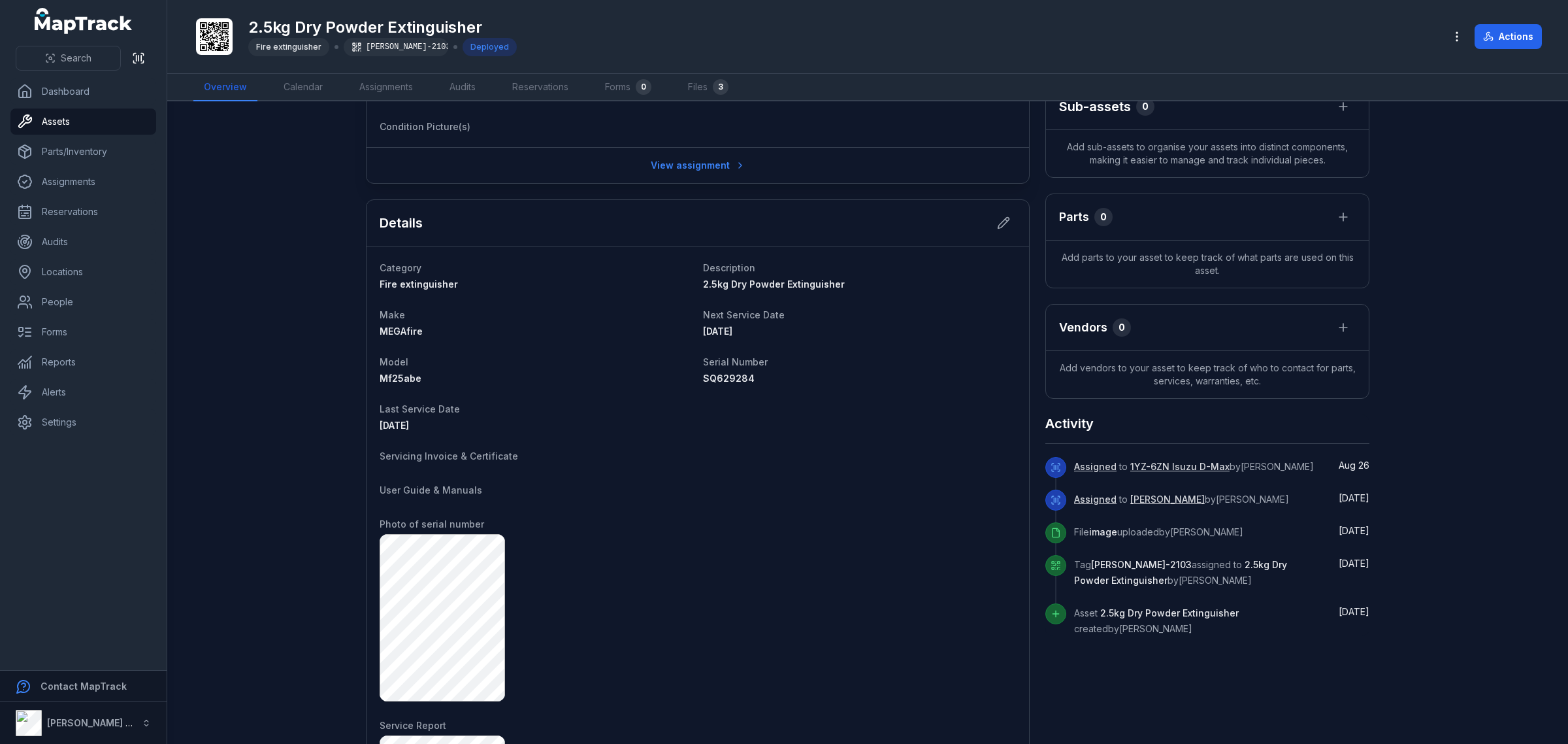
scroll to position [830, 0]
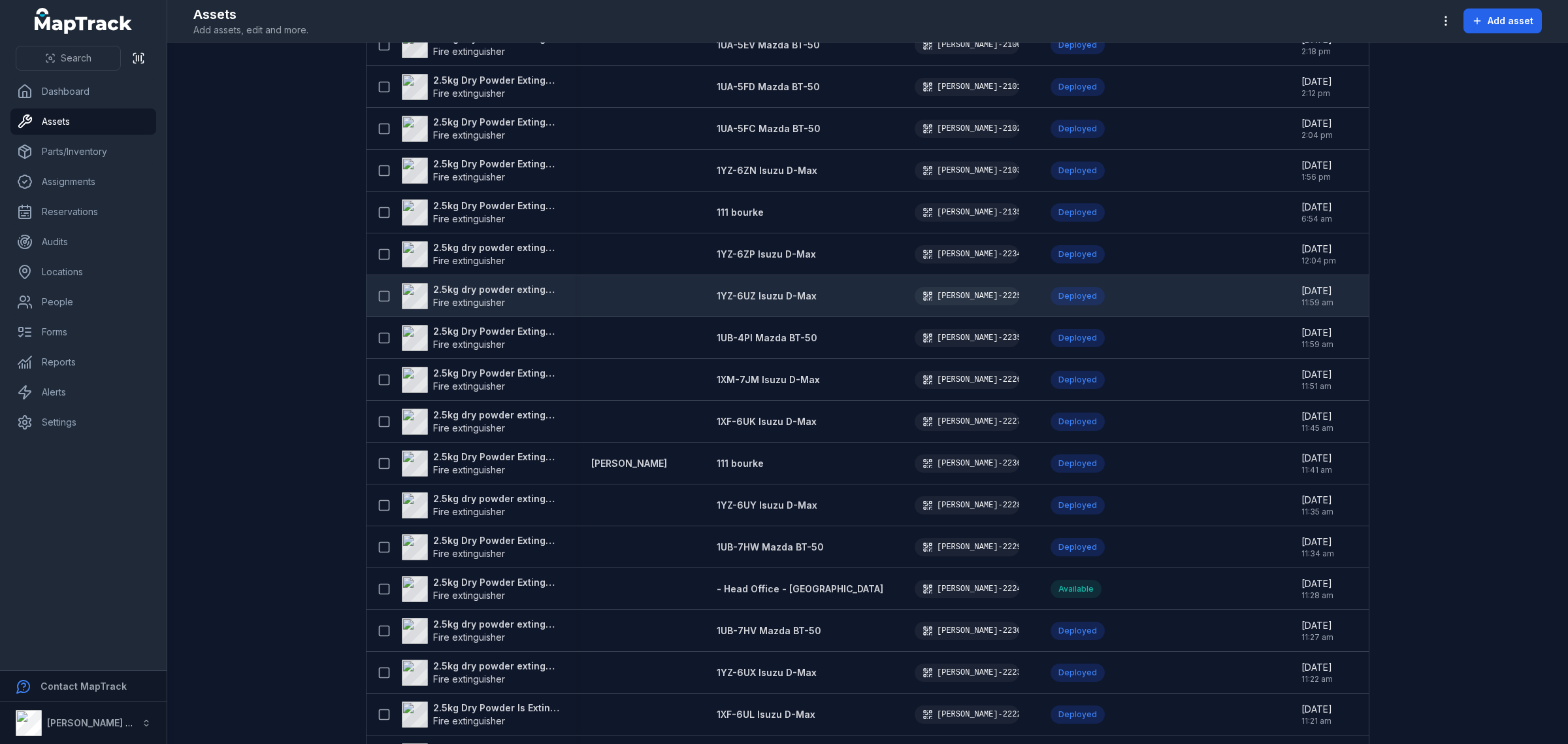
scroll to position [735, 0]
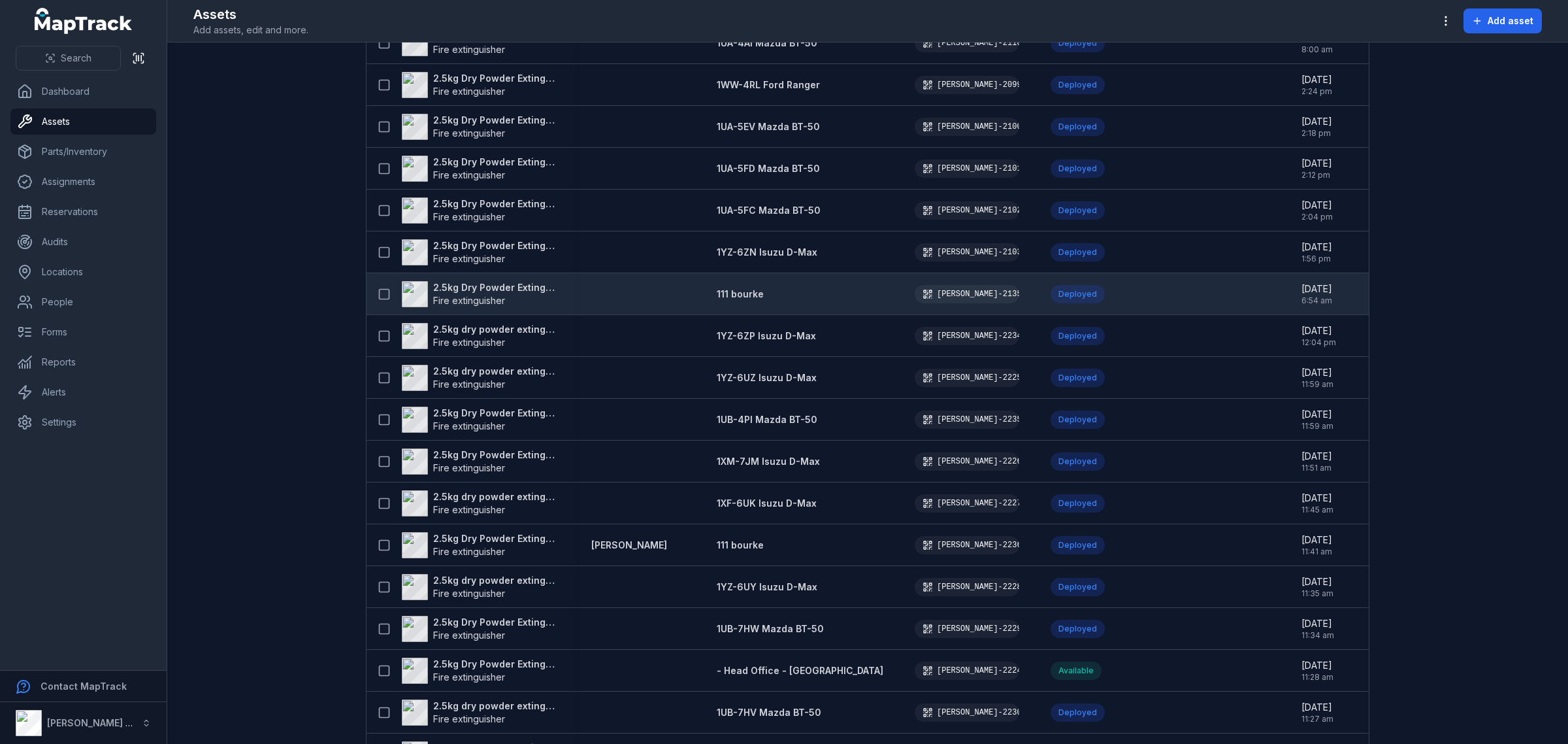
click at [532, 286] on strong "2.5kg Dry Powder Extinguisher" at bounding box center [496, 288] width 127 height 13
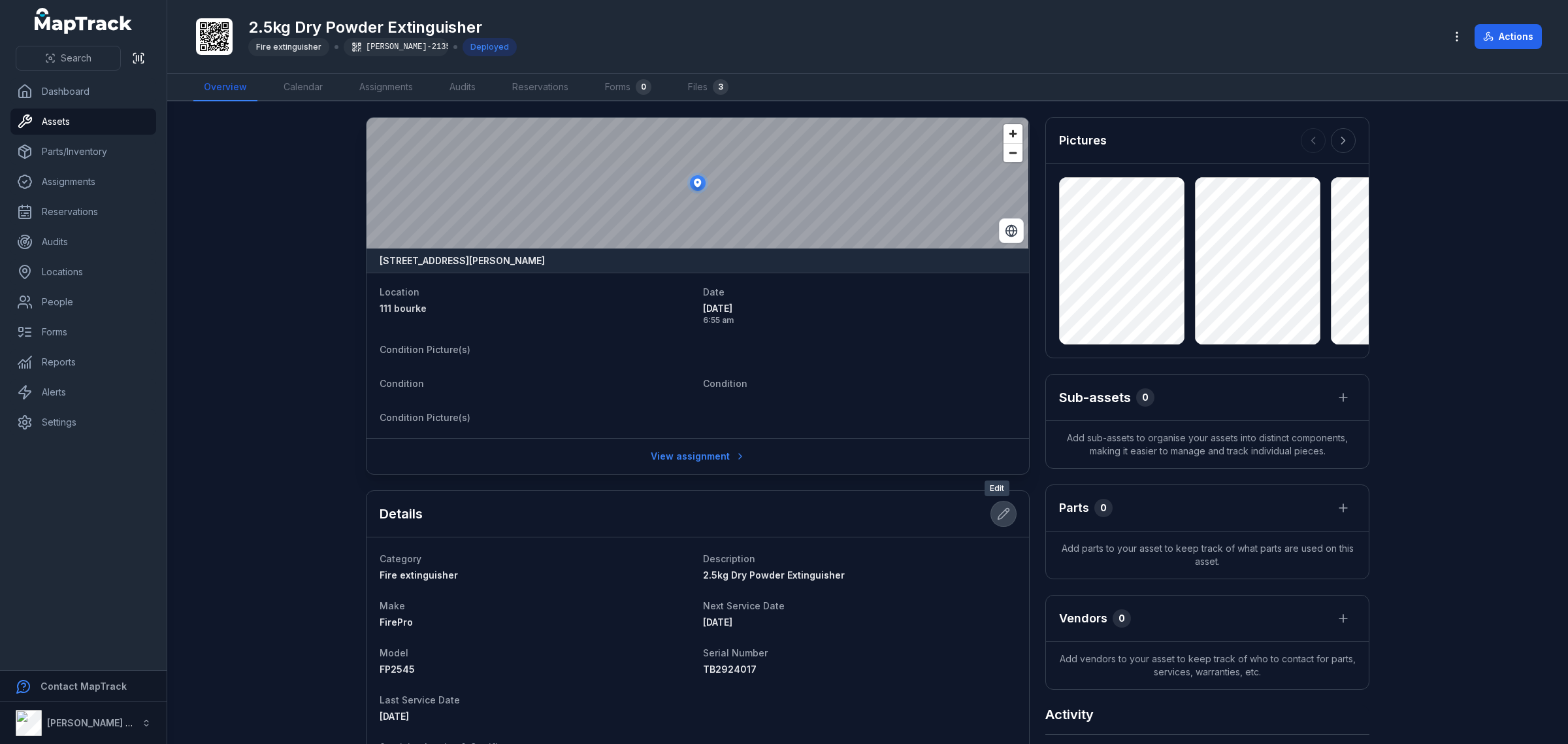
click at [999, 512] on icon at bounding box center [1004, 514] width 13 height 13
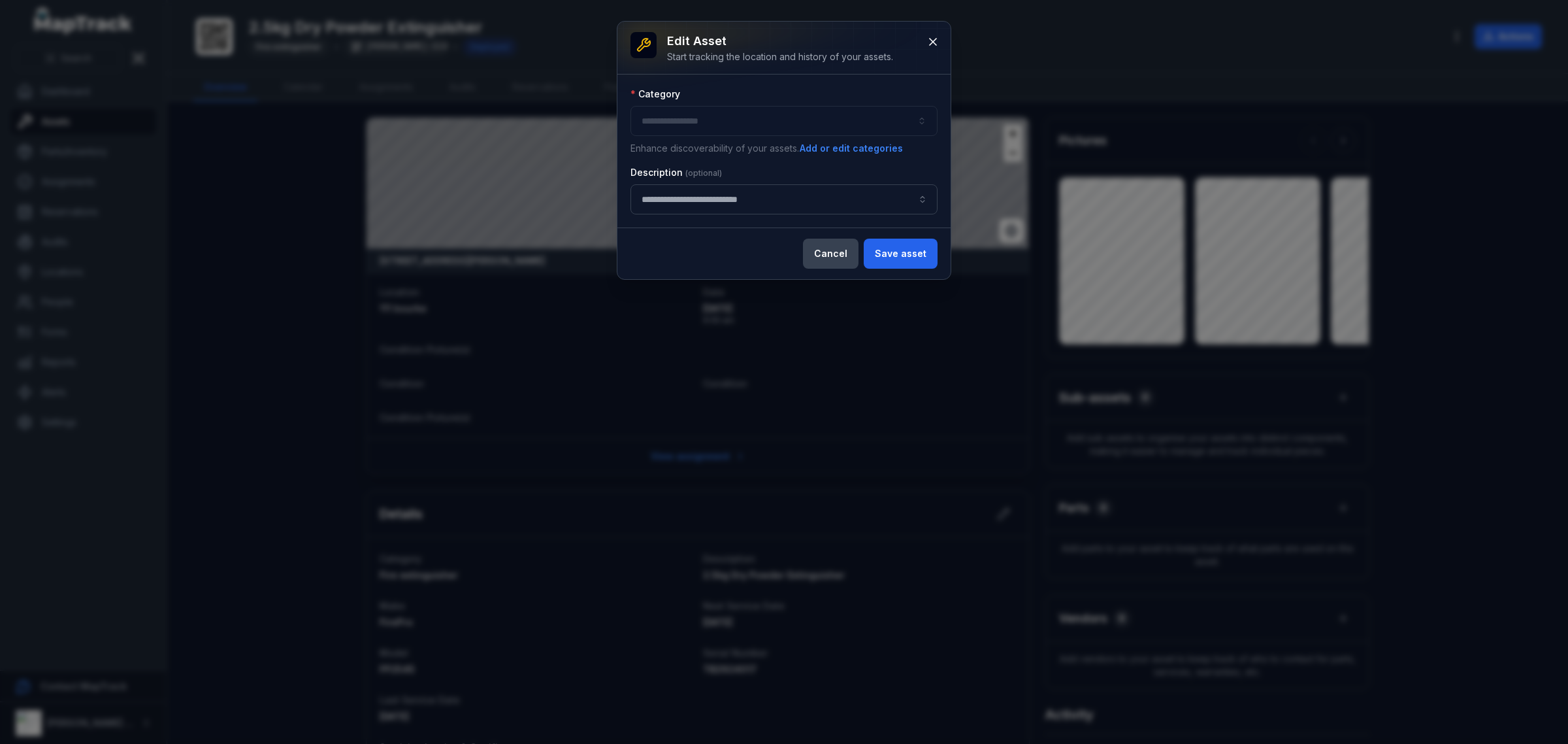
type input "**********"
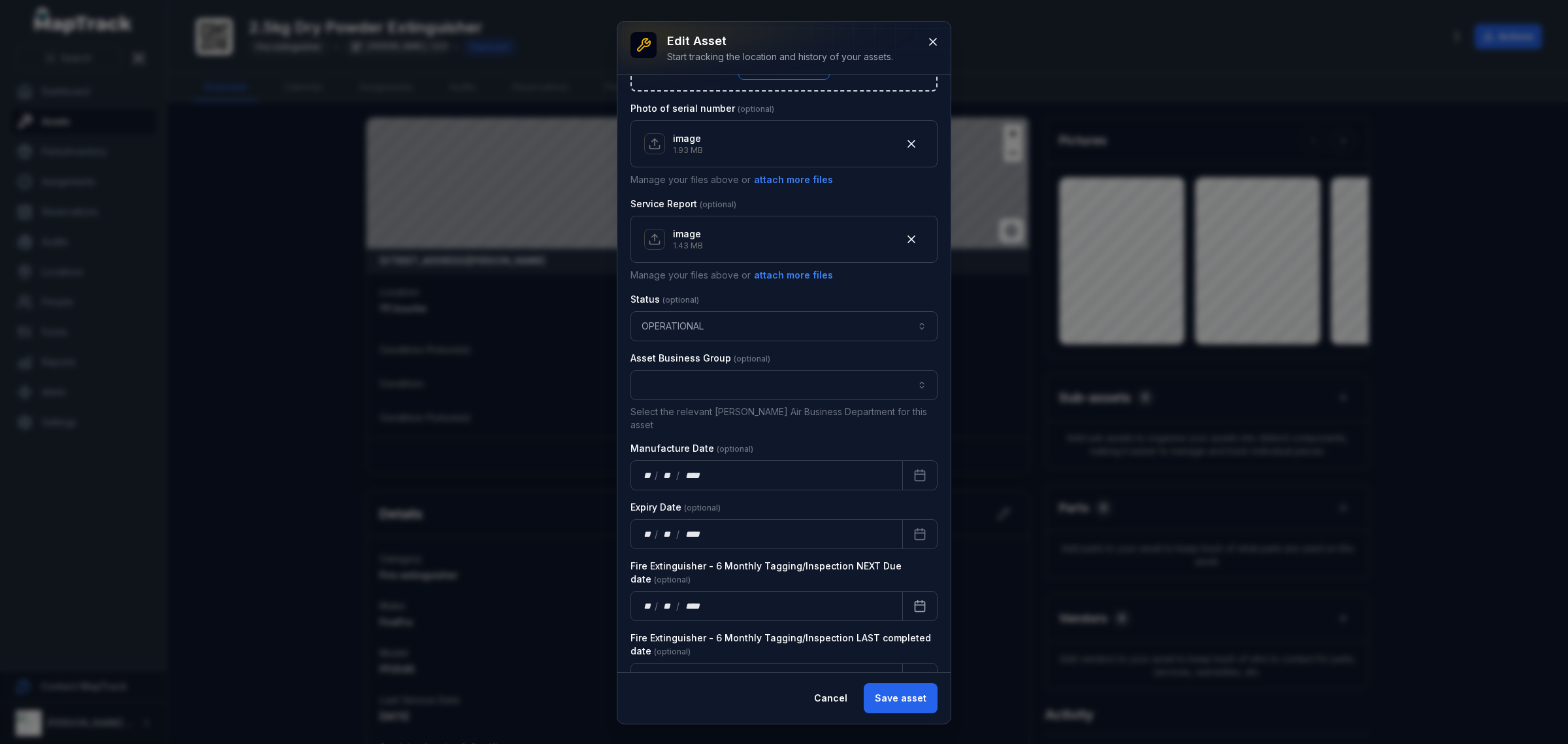
scroll to position [691, 0]
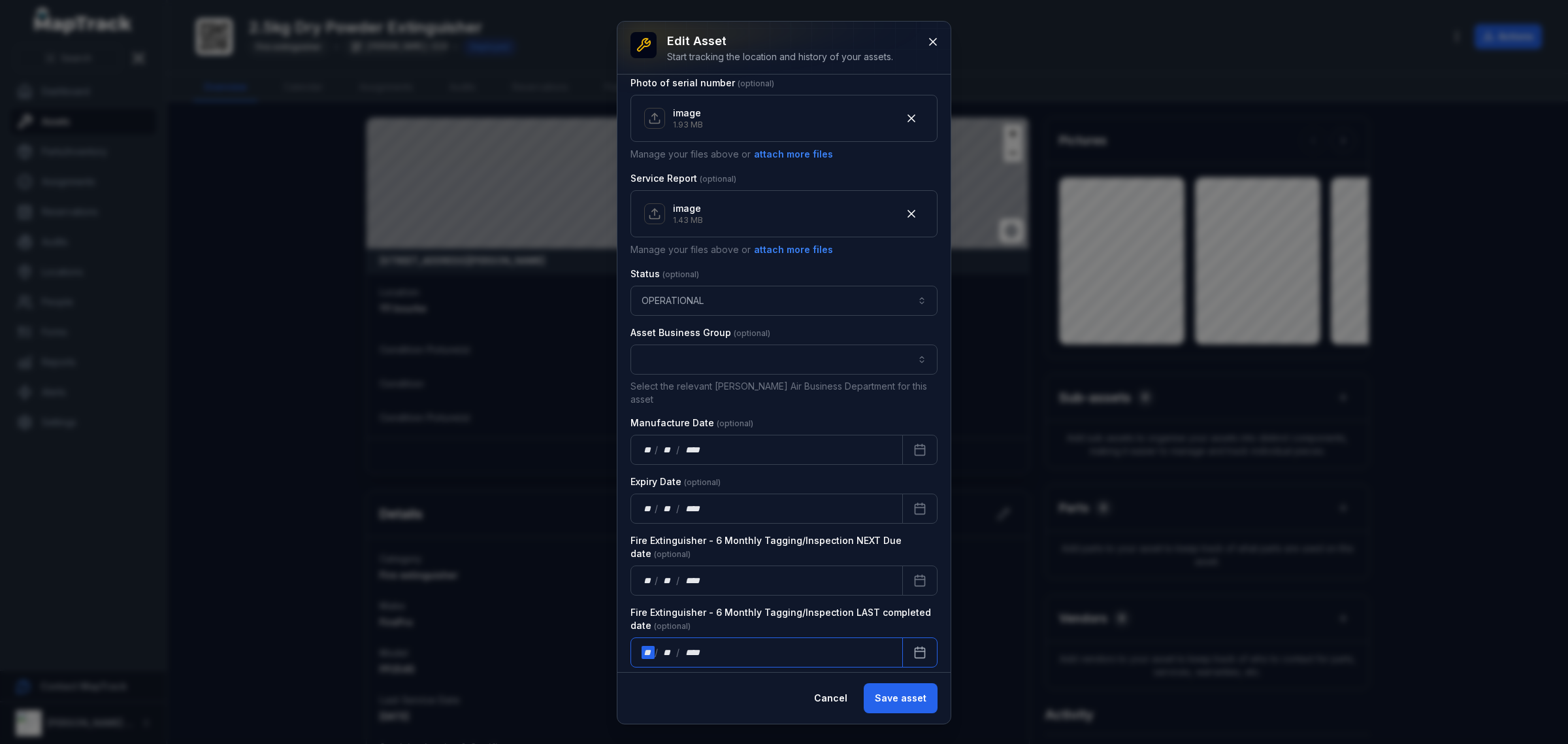
click at [785, 647] on div "** / ** / ****" at bounding box center [766, 652] width 272 height 30
click at [903, 637] on button "Calendar" at bounding box center [920, 652] width 35 height 30
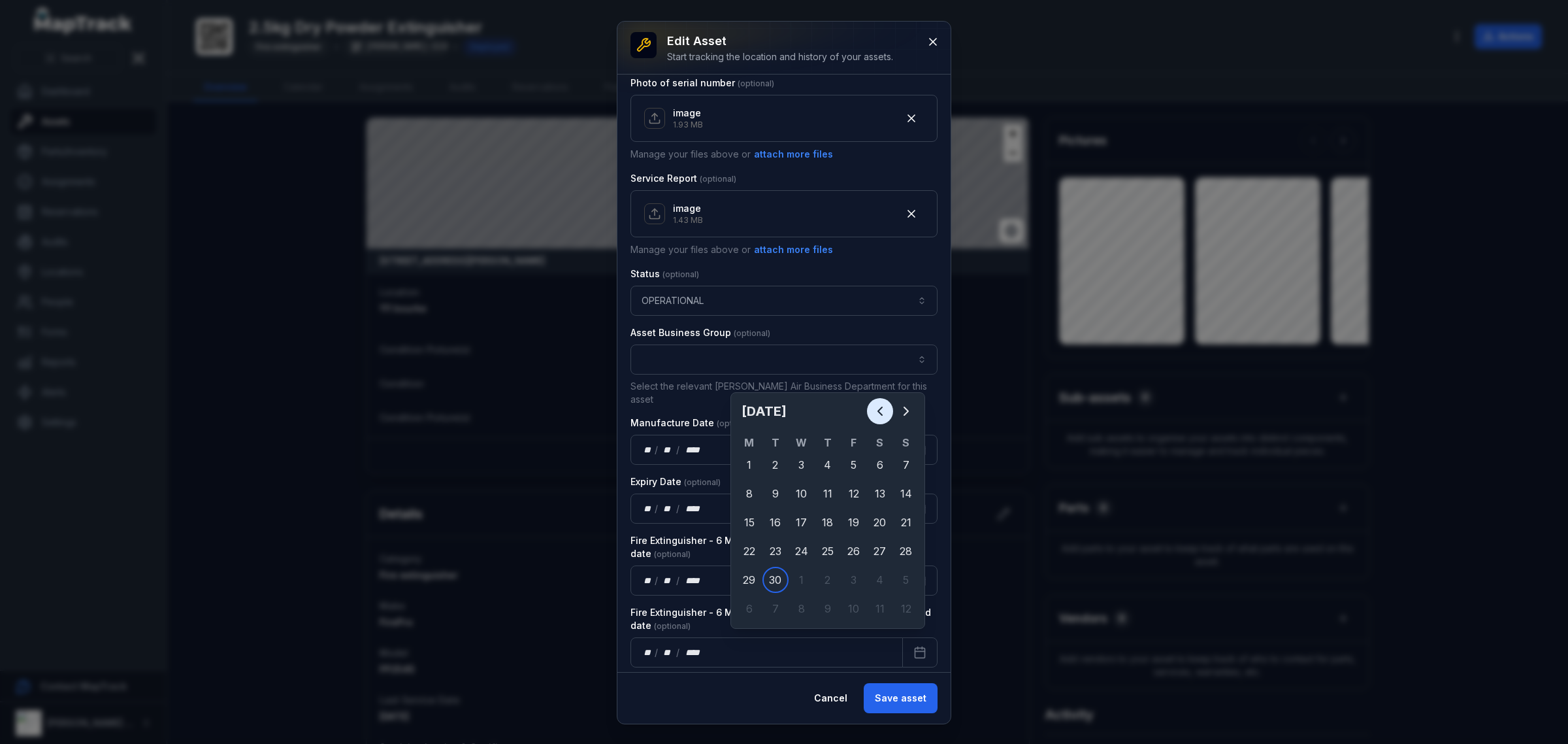
click at [880, 408] on icon "Previous" at bounding box center [880, 411] width 4 height 8
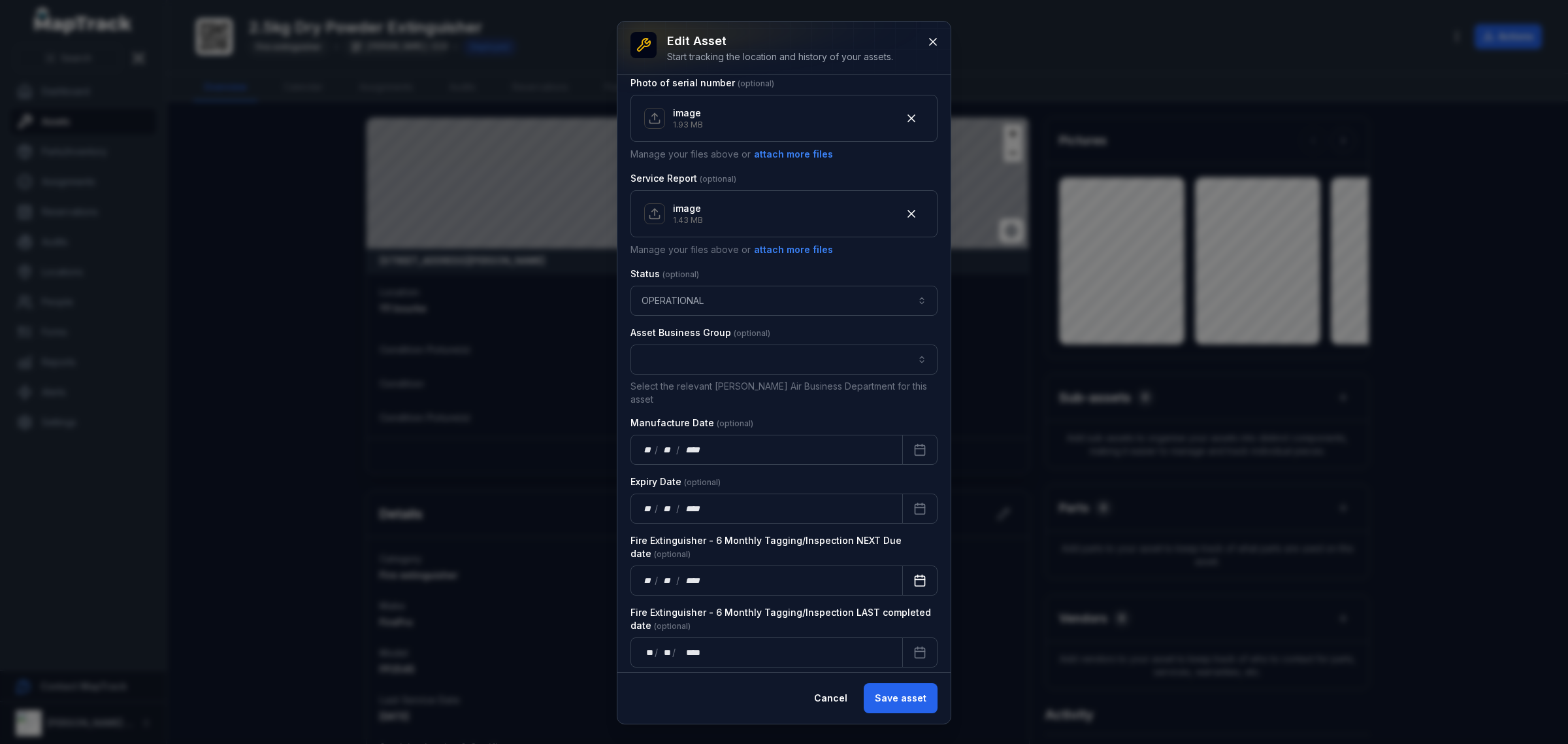
click at [903, 573] on button "Calendar" at bounding box center [920, 580] width 35 height 30
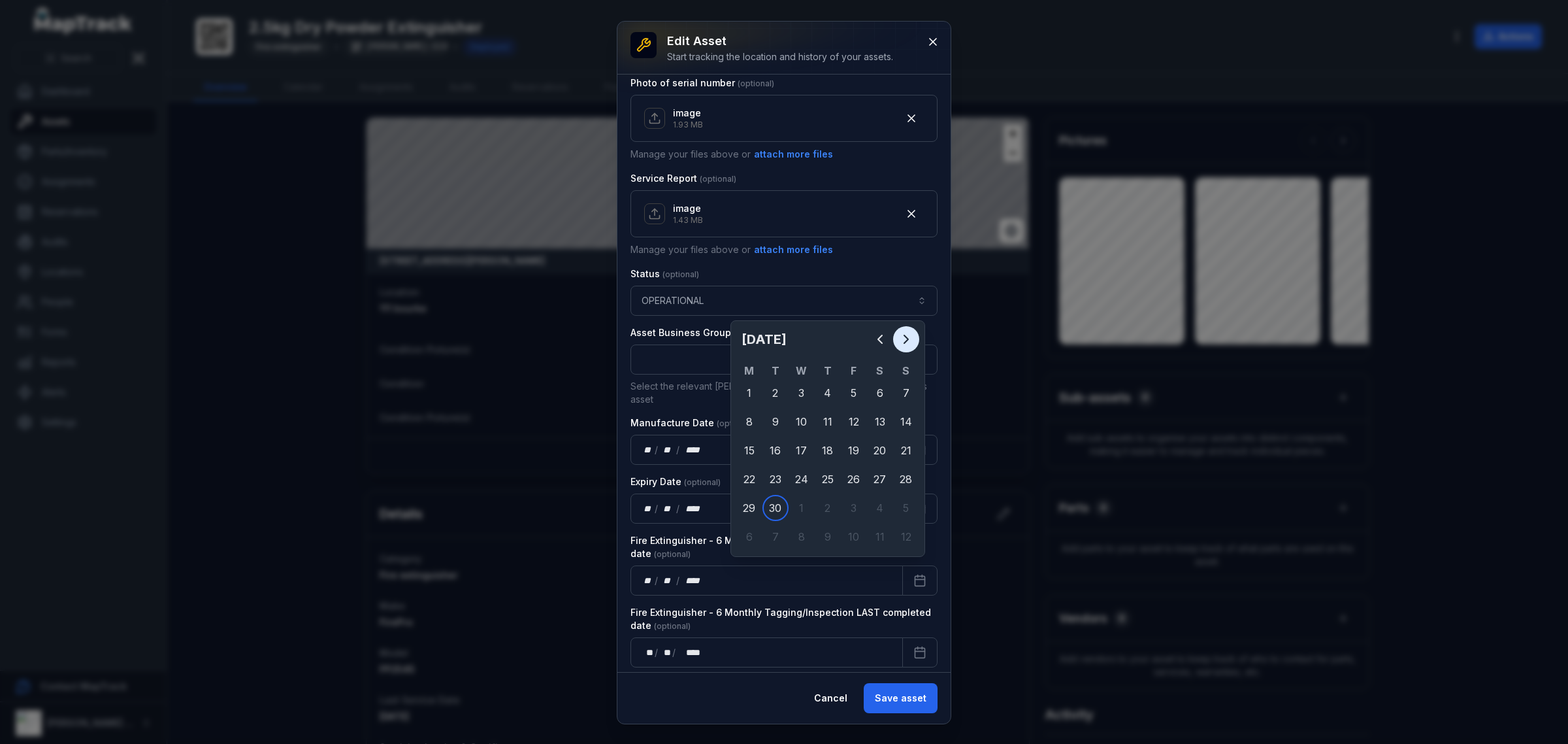
click at [907, 351] on button "Next" at bounding box center [906, 339] width 26 height 26
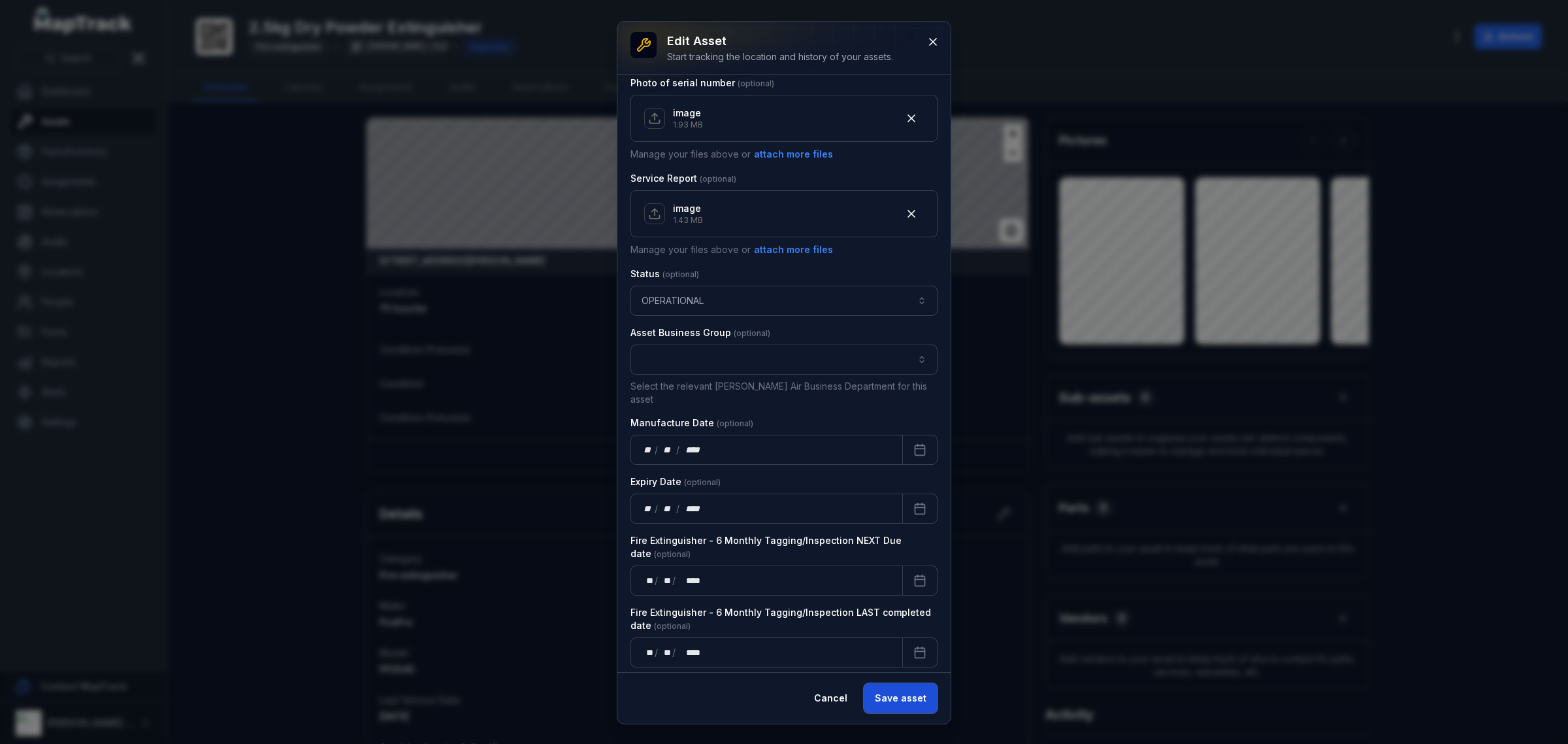
click at [885, 697] on button "Save asset" at bounding box center [900, 698] width 74 height 30
